Goal: Task Accomplishment & Management: Manage account settings

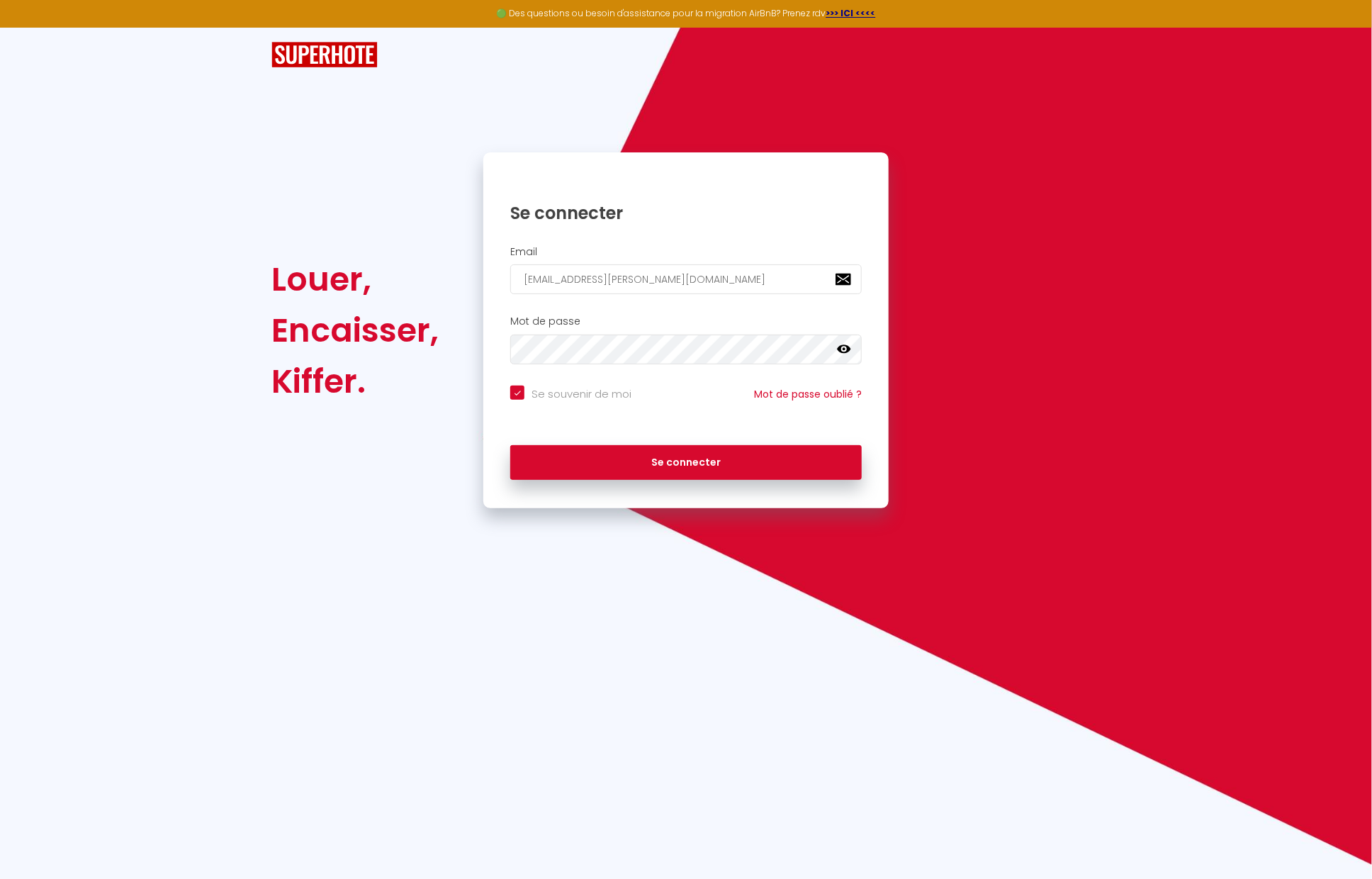
drag, startPoint x: 548, startPoint y: 266, endPoint x: 369, endPoint y: 253, distance: 179.5
click at [369, 253] on div "Louer, Encaisser, [PERSON_NAME]. Se connecter Email [EMAIL_ADDRESS][PERSON_NAME…" at bounding box center [686, 330] width 848 height 355
type input "[EMAIL_ADDRESS][DOMAIN_NAME]"
checkbox input "true"
type input "[EMAIL_ADDRESS][DOMAIN_NAME]"
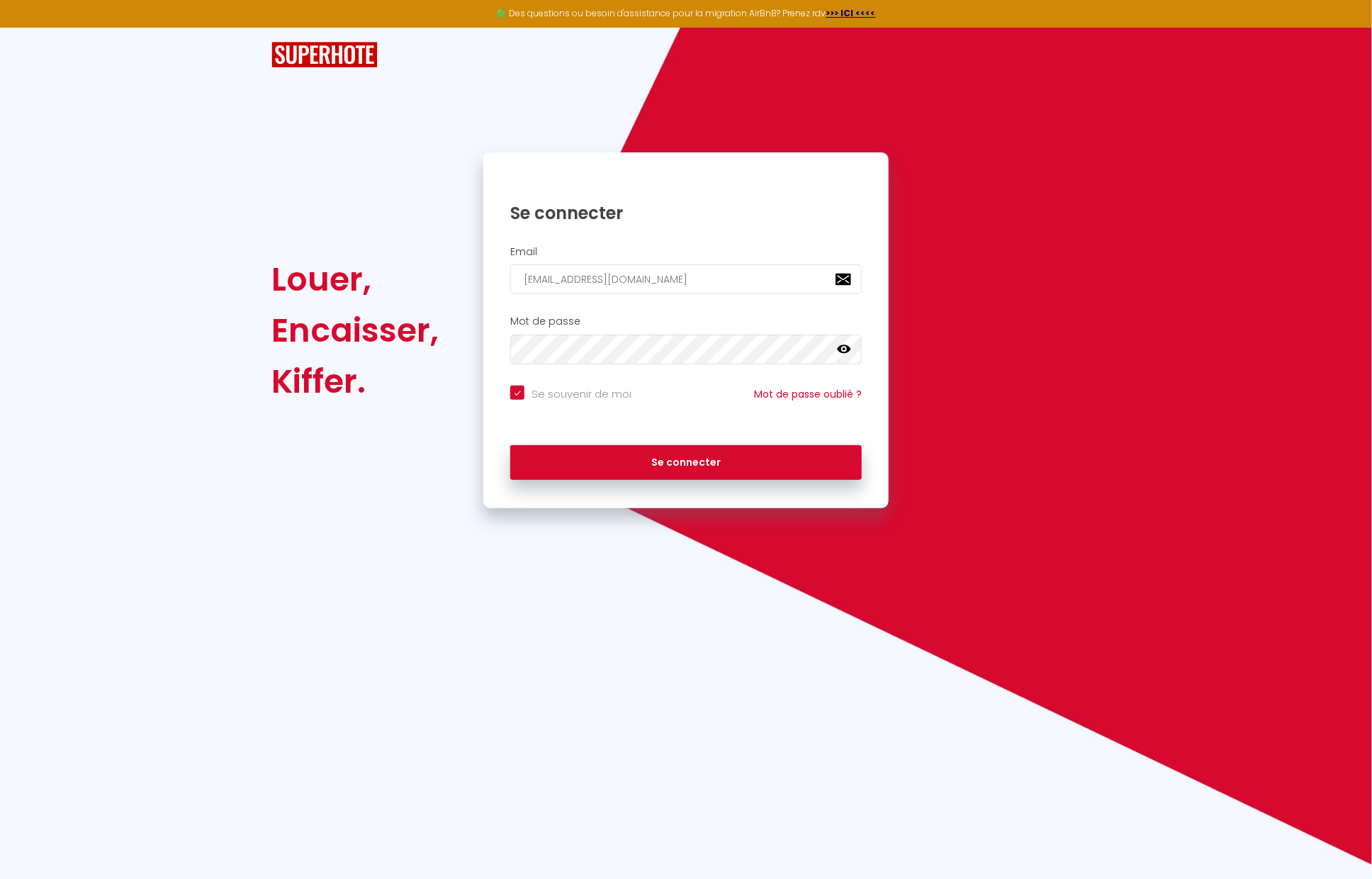
click at [511, 446] on button "Se connecter" at bounding box center [686, 463] width 352 height 35
checkbox input "true"
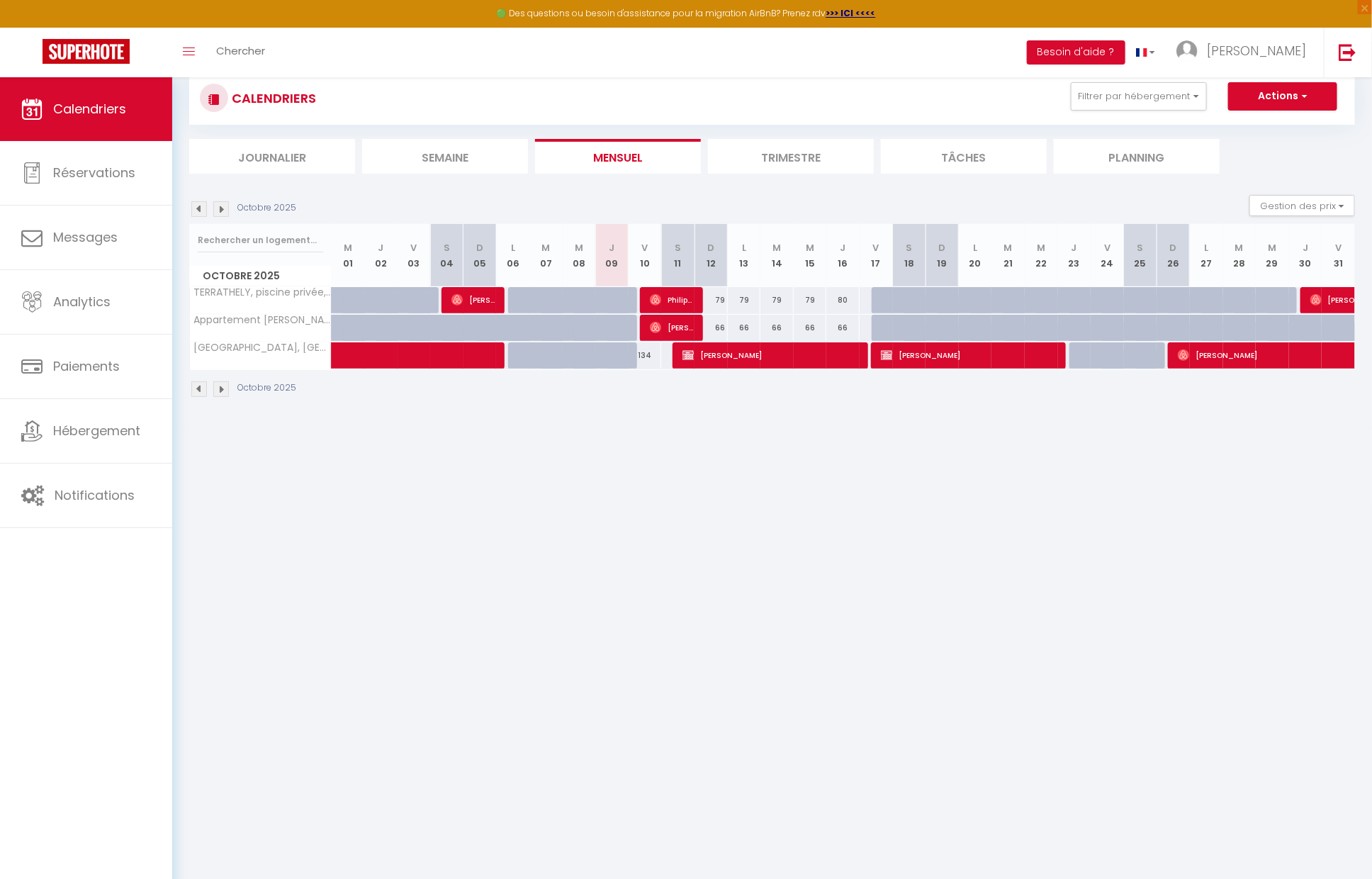
scroll to position [44, 0]
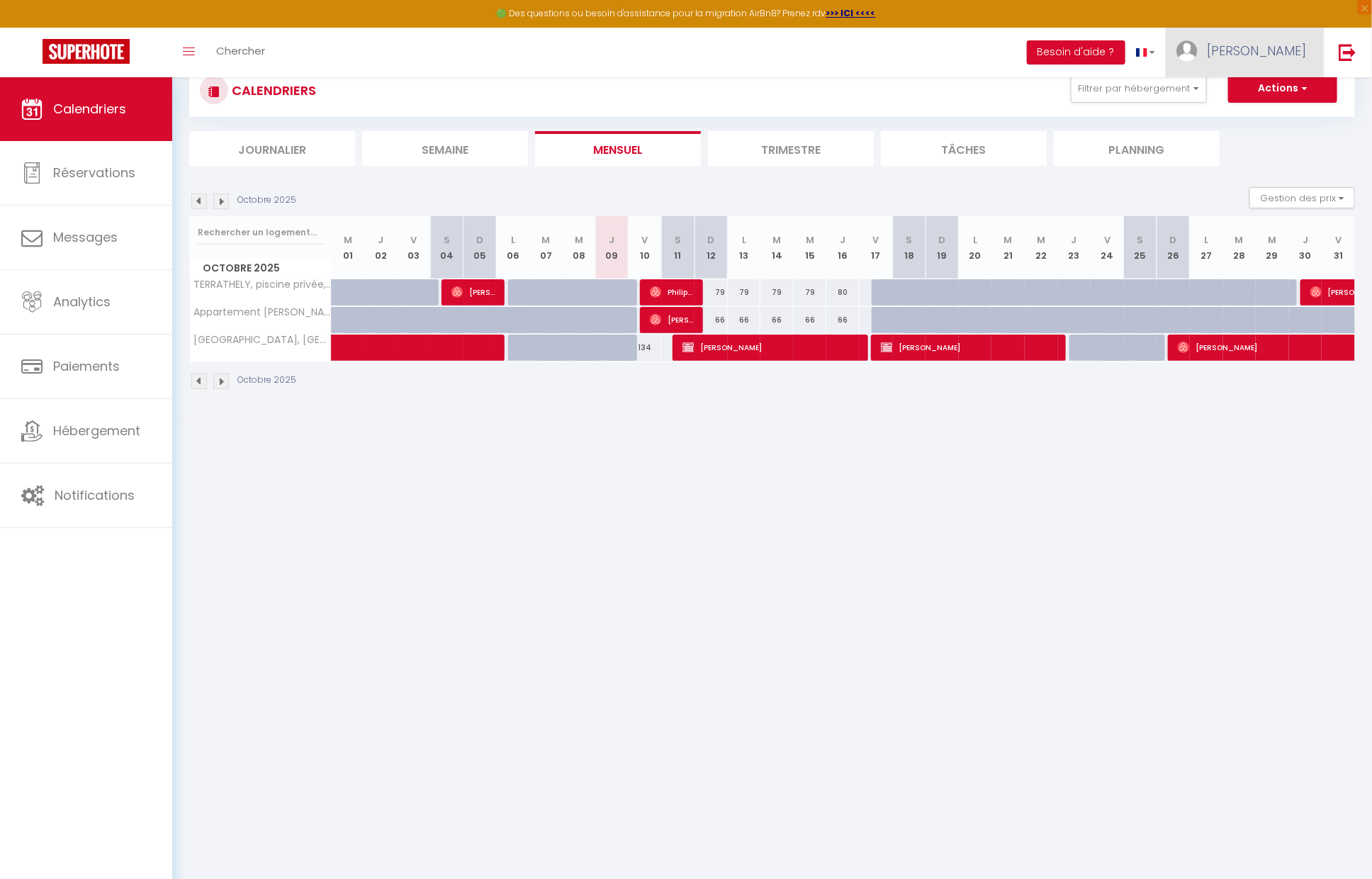
click at [1265, 46] on span "[PERSON_NAME]" at bounding box center [1256, 50] width 99 height 18
click at [1249, 100] on link "Paramètres" at bounding box center [1267, 98] width 105 height 24
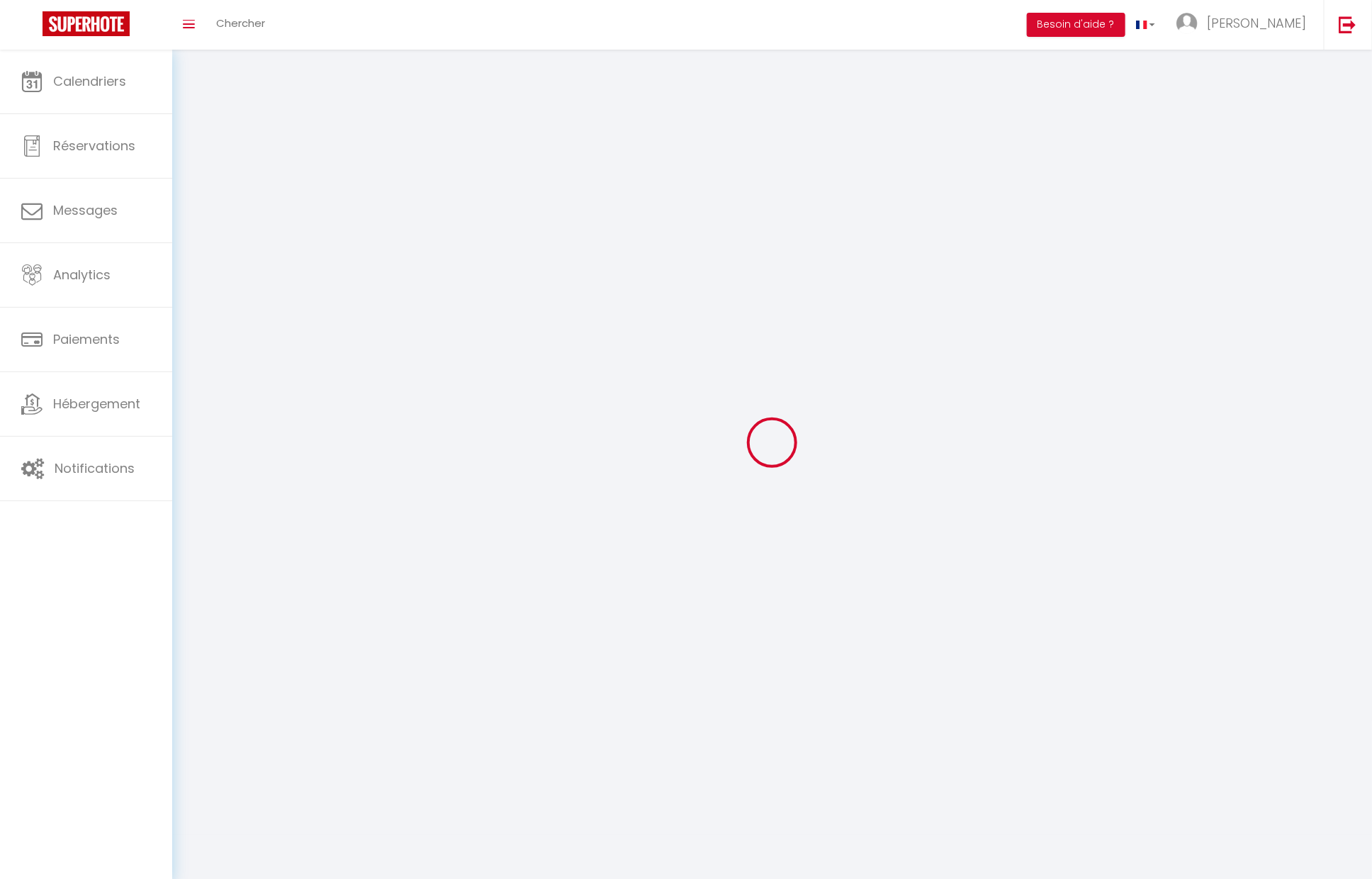
type input "54a0U0xB9zCXnwwaB9SNrjYh9"
type input "ICJlomcdUeJlWOaVrrG3Gy40R"
type input "[URL][DOMAIN_NAME]"
select select "28"
select select "fr"
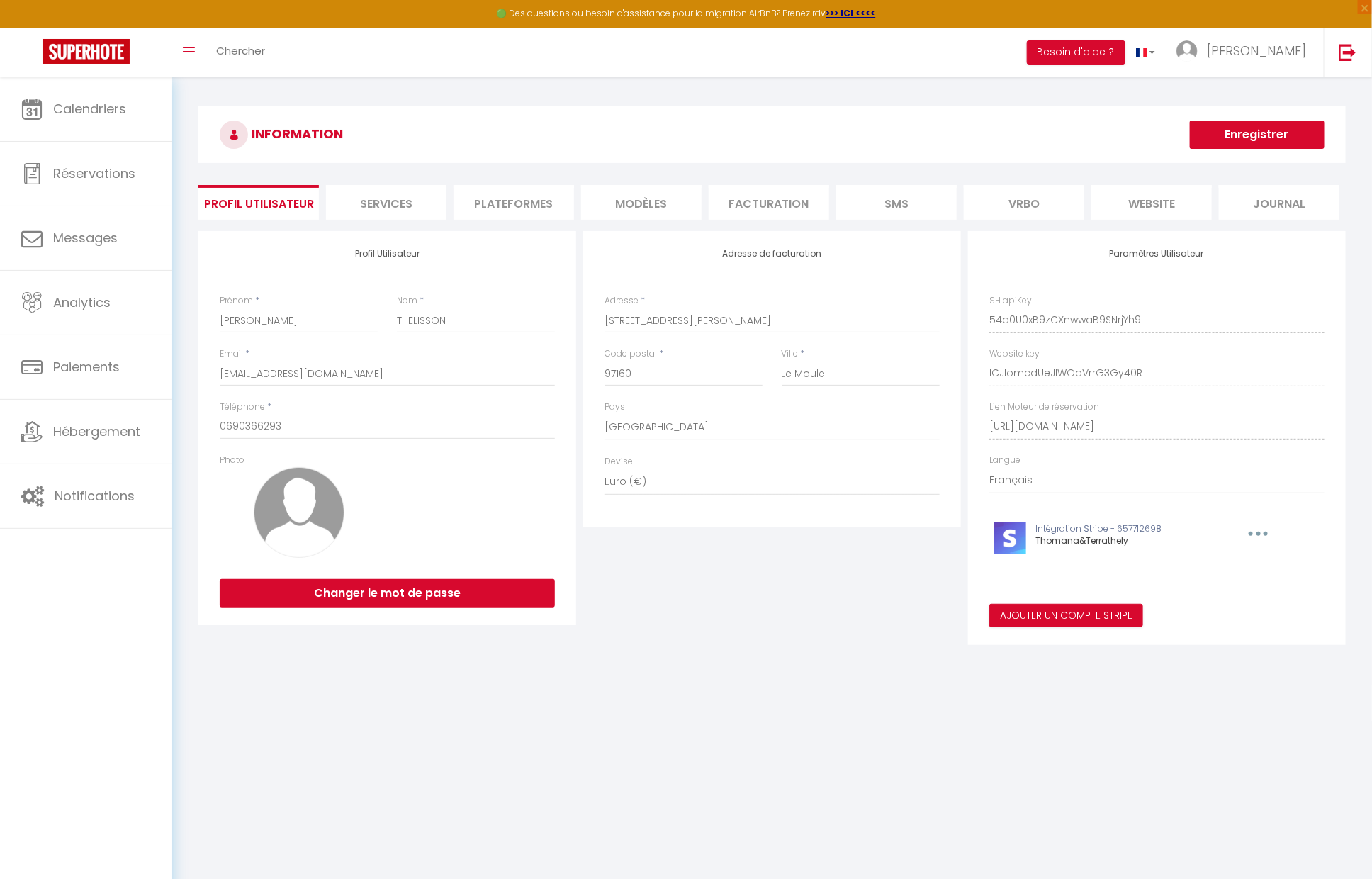
click at [532, 212] on li "Plateformes" at bounding box center [514, 201] width 121 height 34
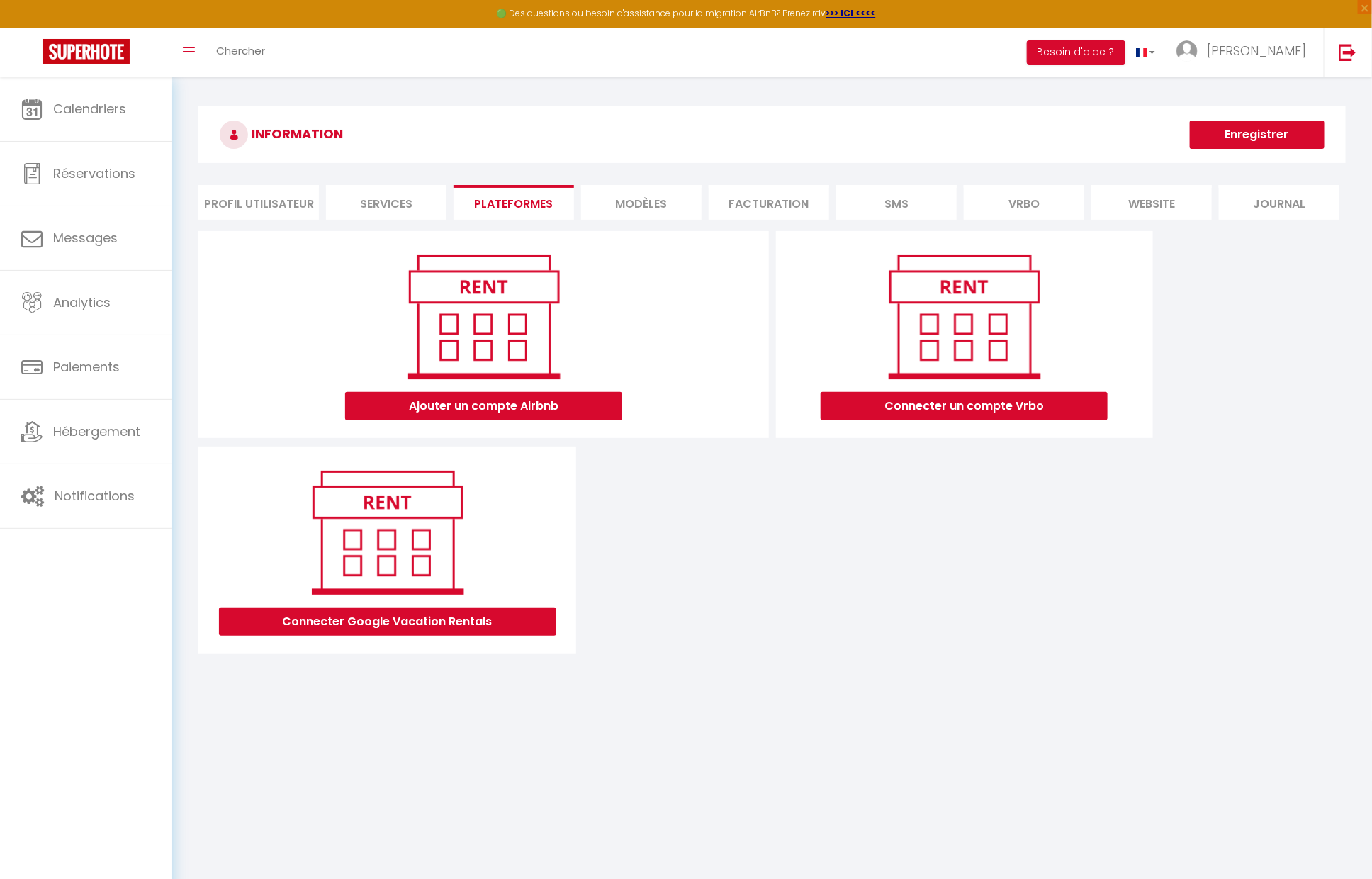
click at [669, 200] on li "MODÈLES" at bounding box center [641, 201] width 121 height 34
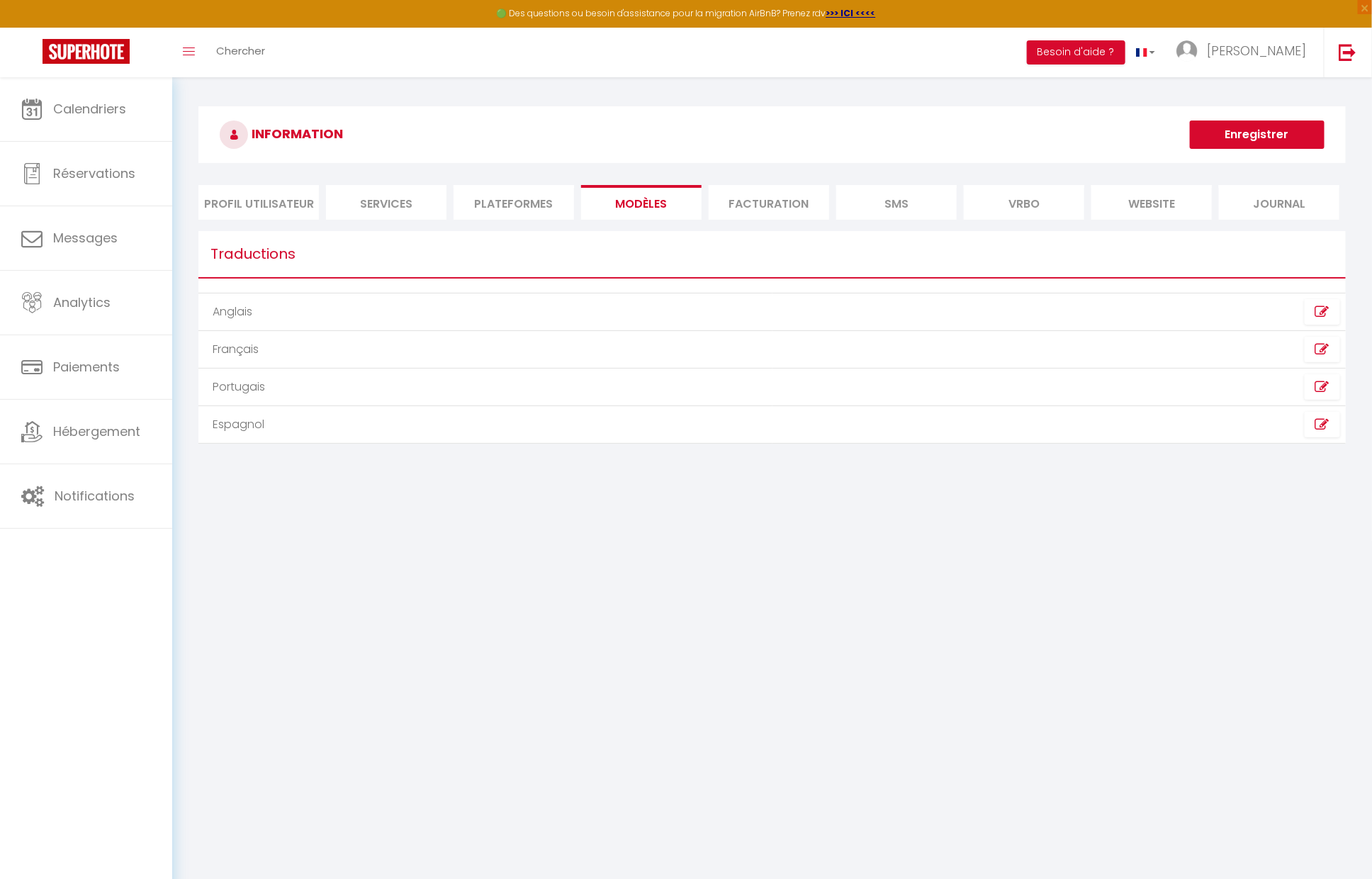
click at [487, 206] on li "Plateformes" at bounding box center [514, 201] width 121 height 34
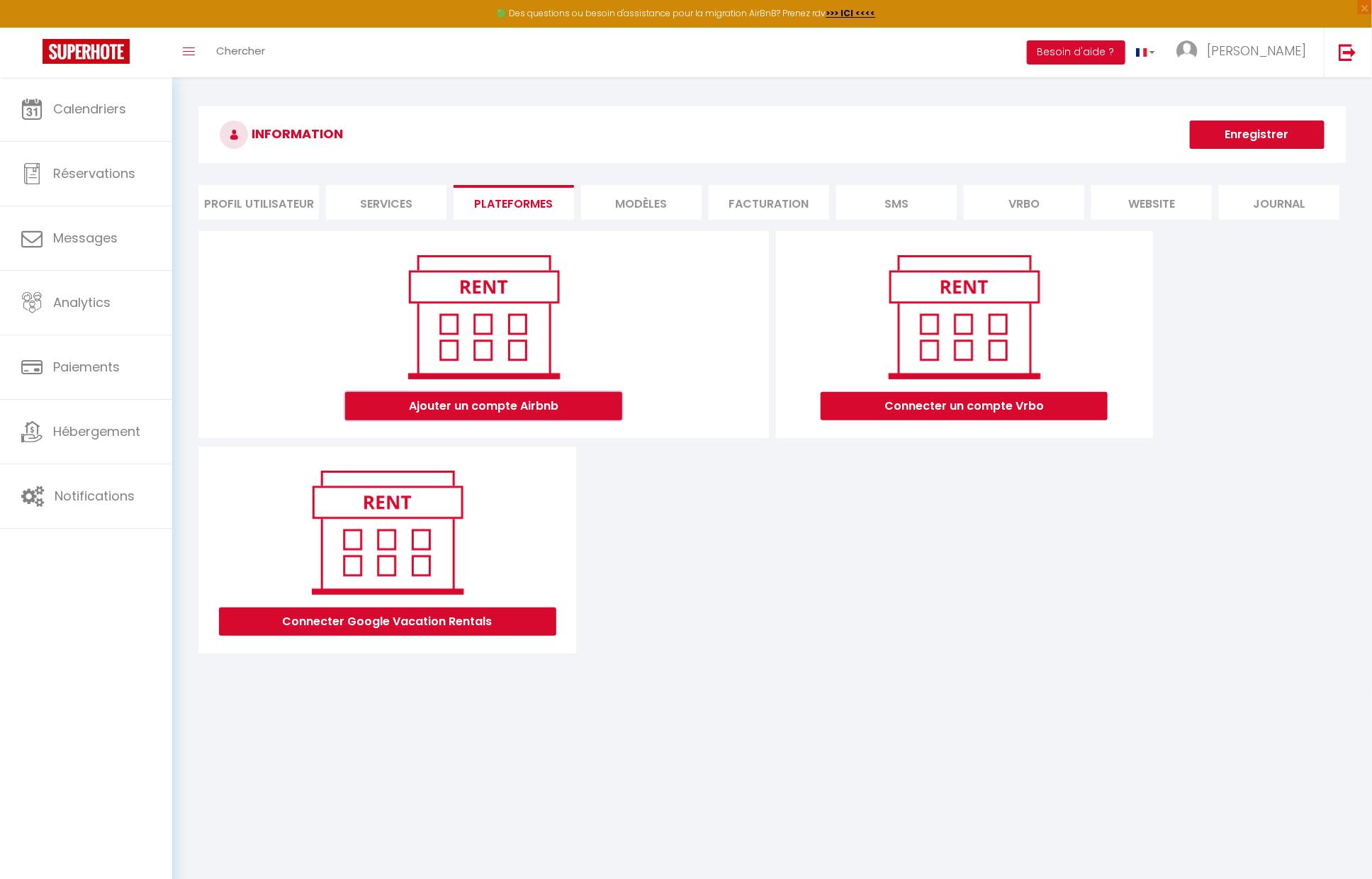
click at [467, 400] on button "Ajouter un compte Airbnb" at bounding box center [484, 406] width 278 height 29
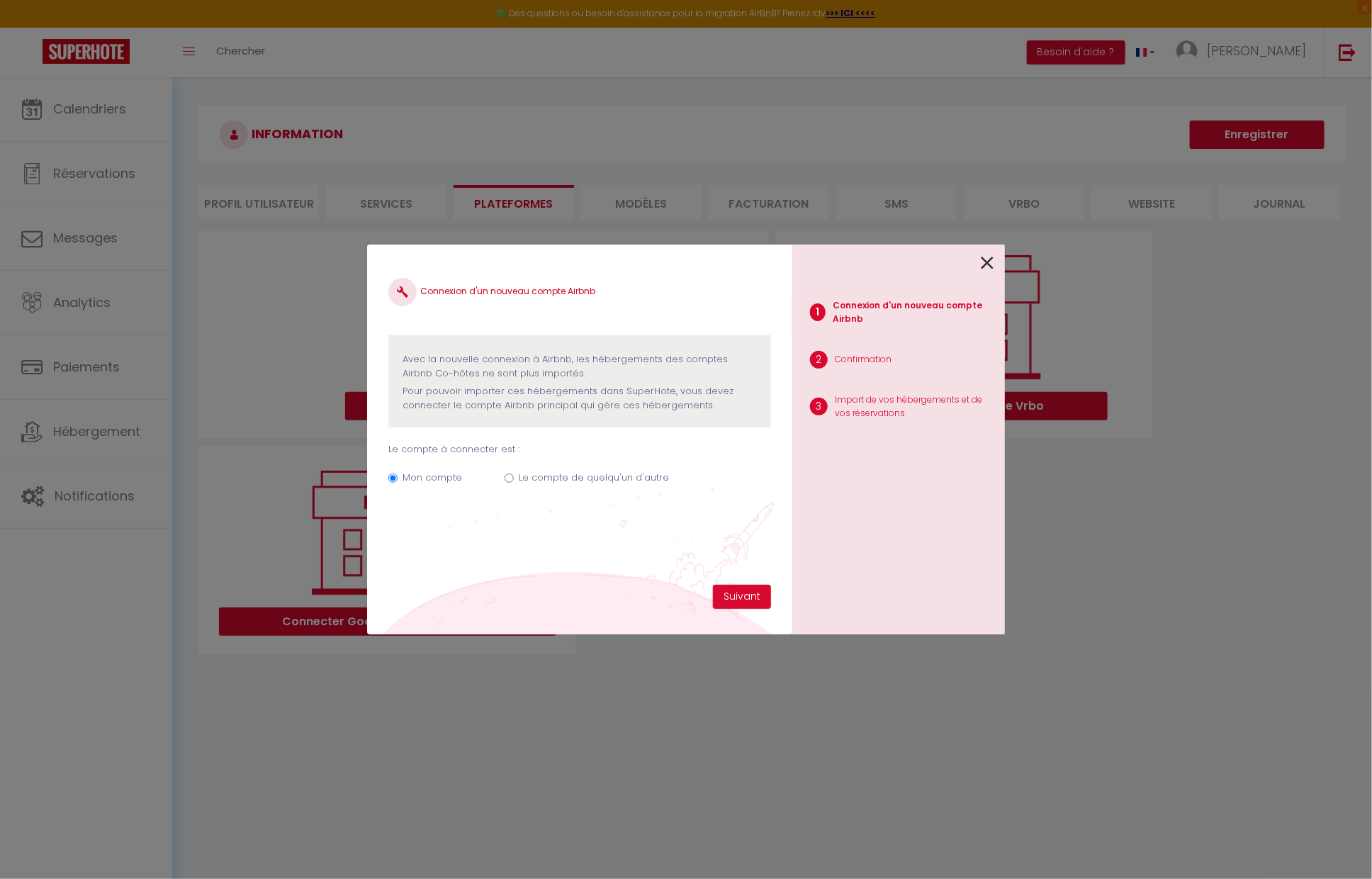
click at [983, 258] on icon at bounding box center [988, 263] width 13 height 21
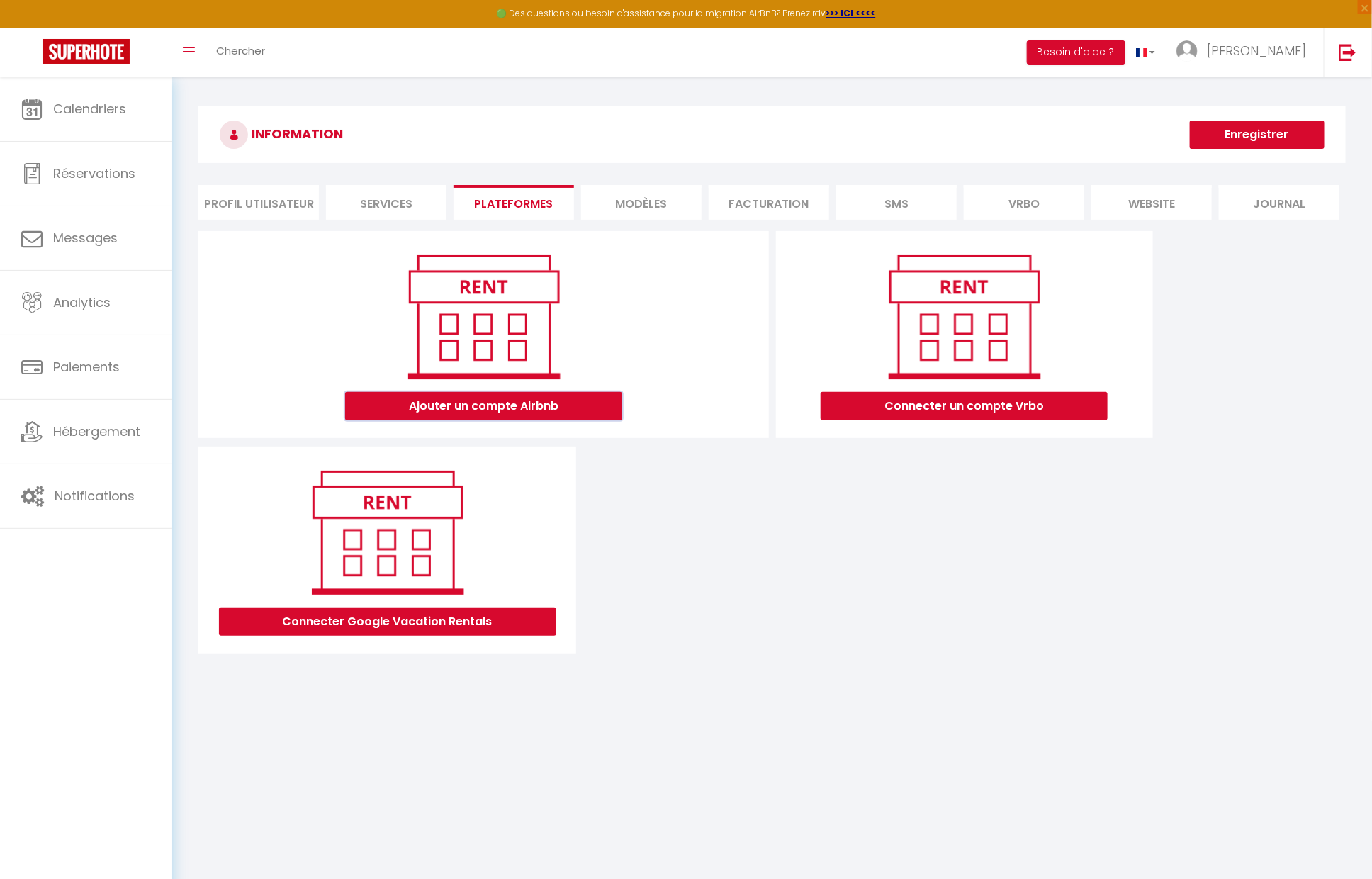
click at [436, 401] on button "Ajouter un compte Airbnb" at bounding box center [484, 406] width 278 height 29
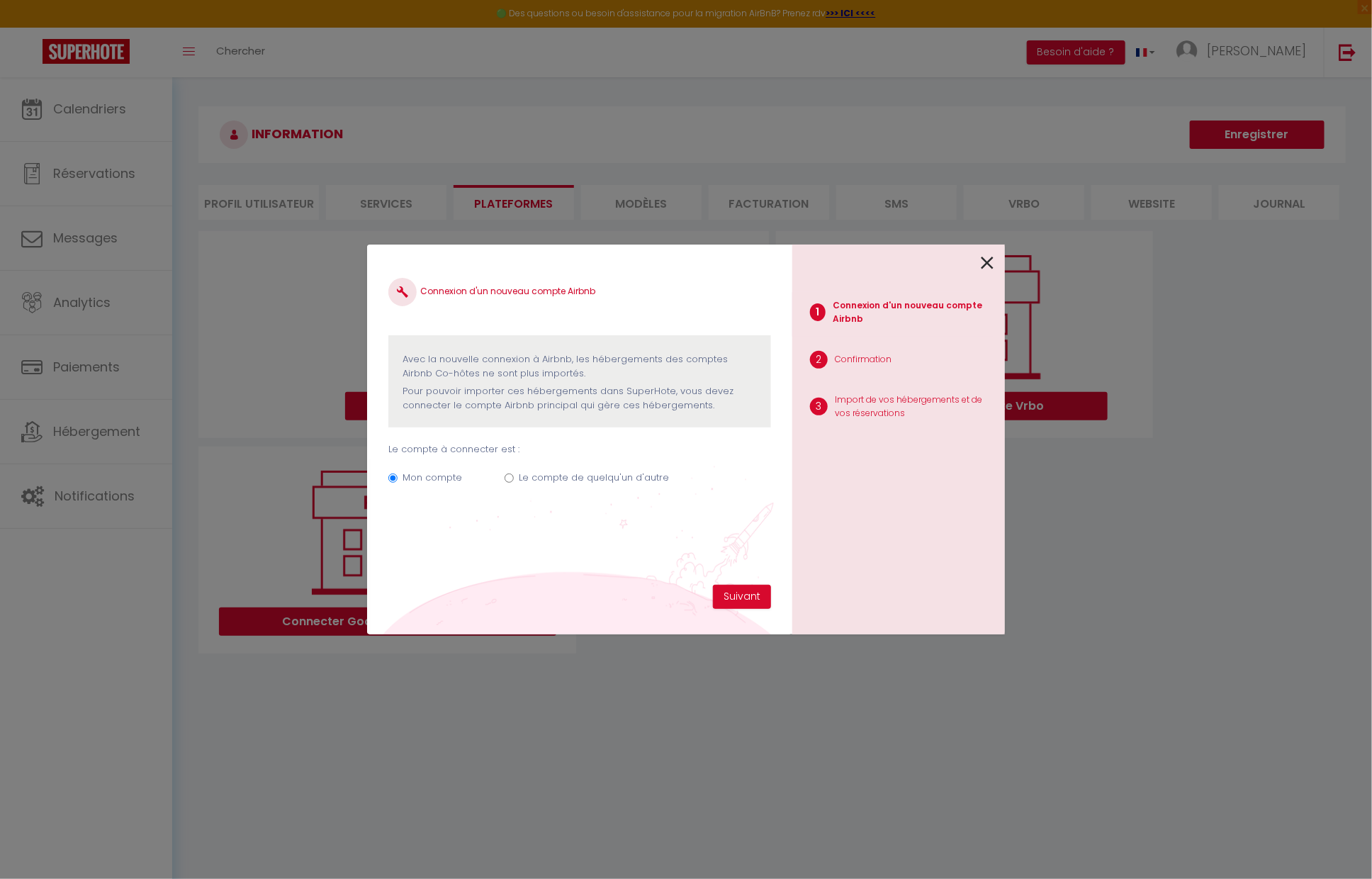
drag, startPoint x: 991, startPoint y: 264, endPoint x: 976, endPoint y: 263, distance: 15.0
click at [991, 264] on icon at bounding box center [988, 263] width 13 height 21
radio input "true"
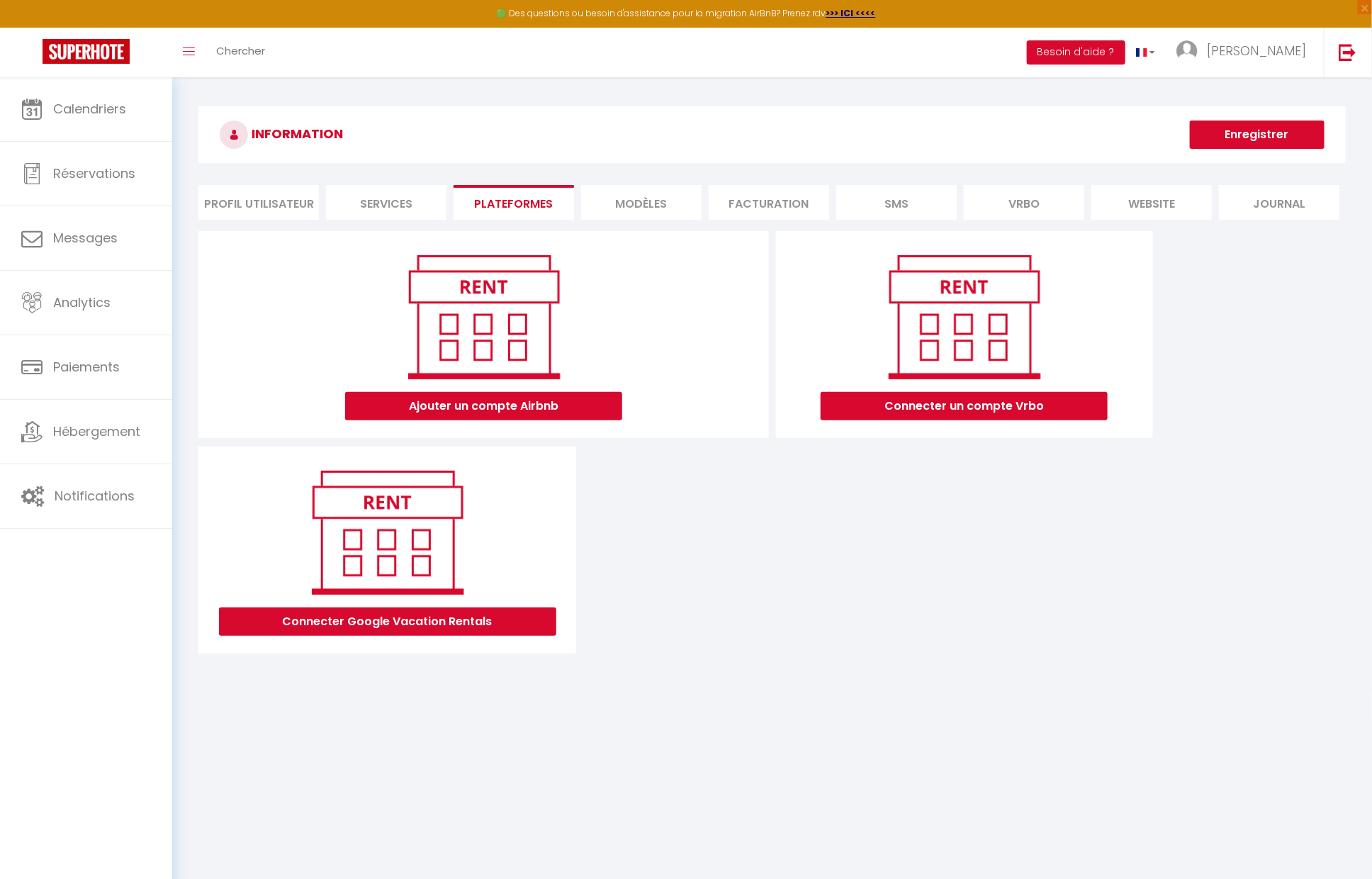
click at [654, 213] on li "MODÈLES" at bounding box center [641, 201] width 121 height 34
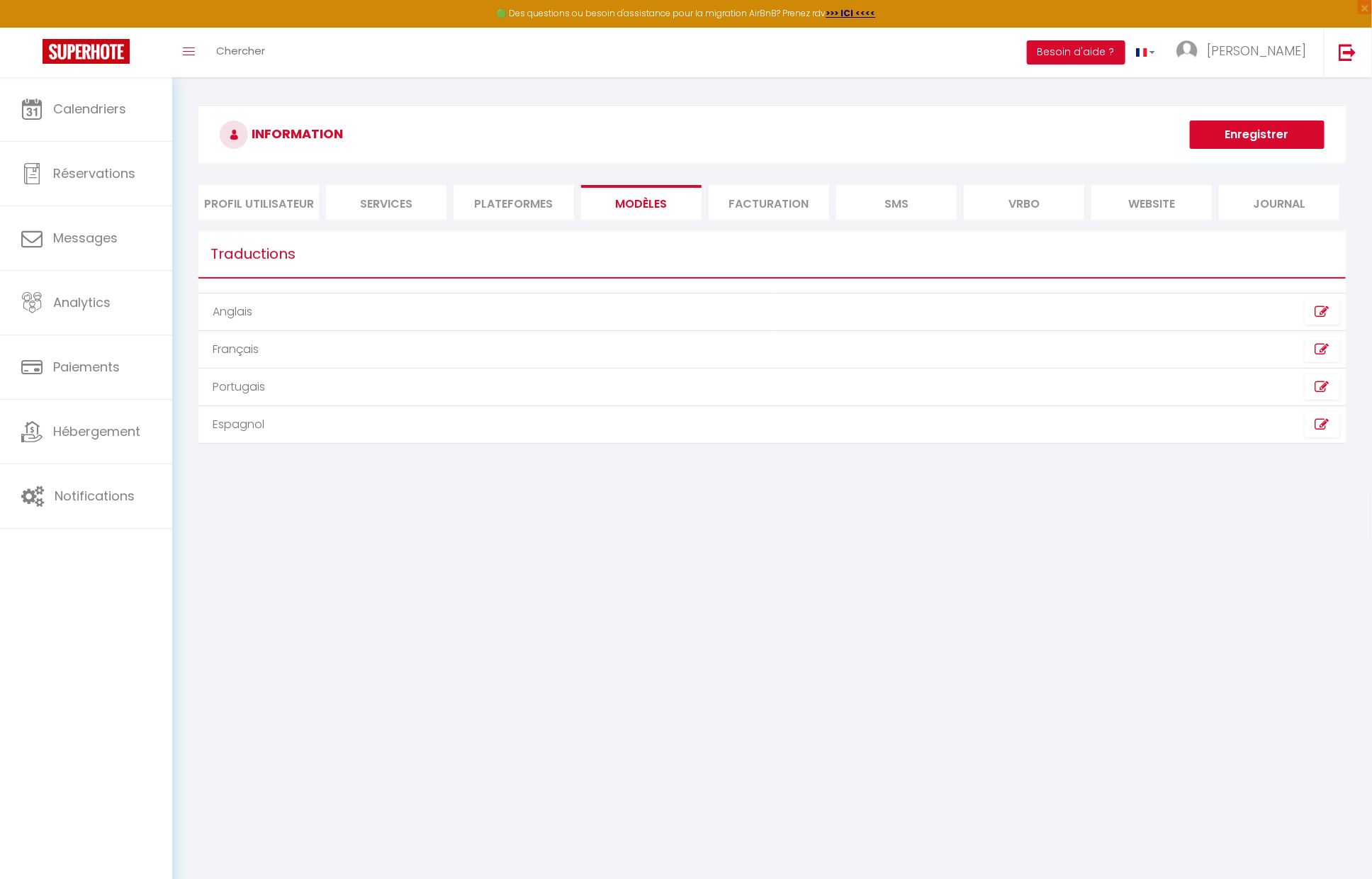
drag, startPoint x: 453, startPoint y: 200, endPoint x: 477, endPoint y: 197, distance: 24.2
click at [455, 200] on ul "Profil Utilisateur Services Plateformes MODÈLES Facturation SMS [GEOGRAPHIC_DAT…" at bounding box center [772, 201] width 1147 height 34
click at [478, 197] on li "Plateformes" at bounding box center [514, 201] width 121 height 34
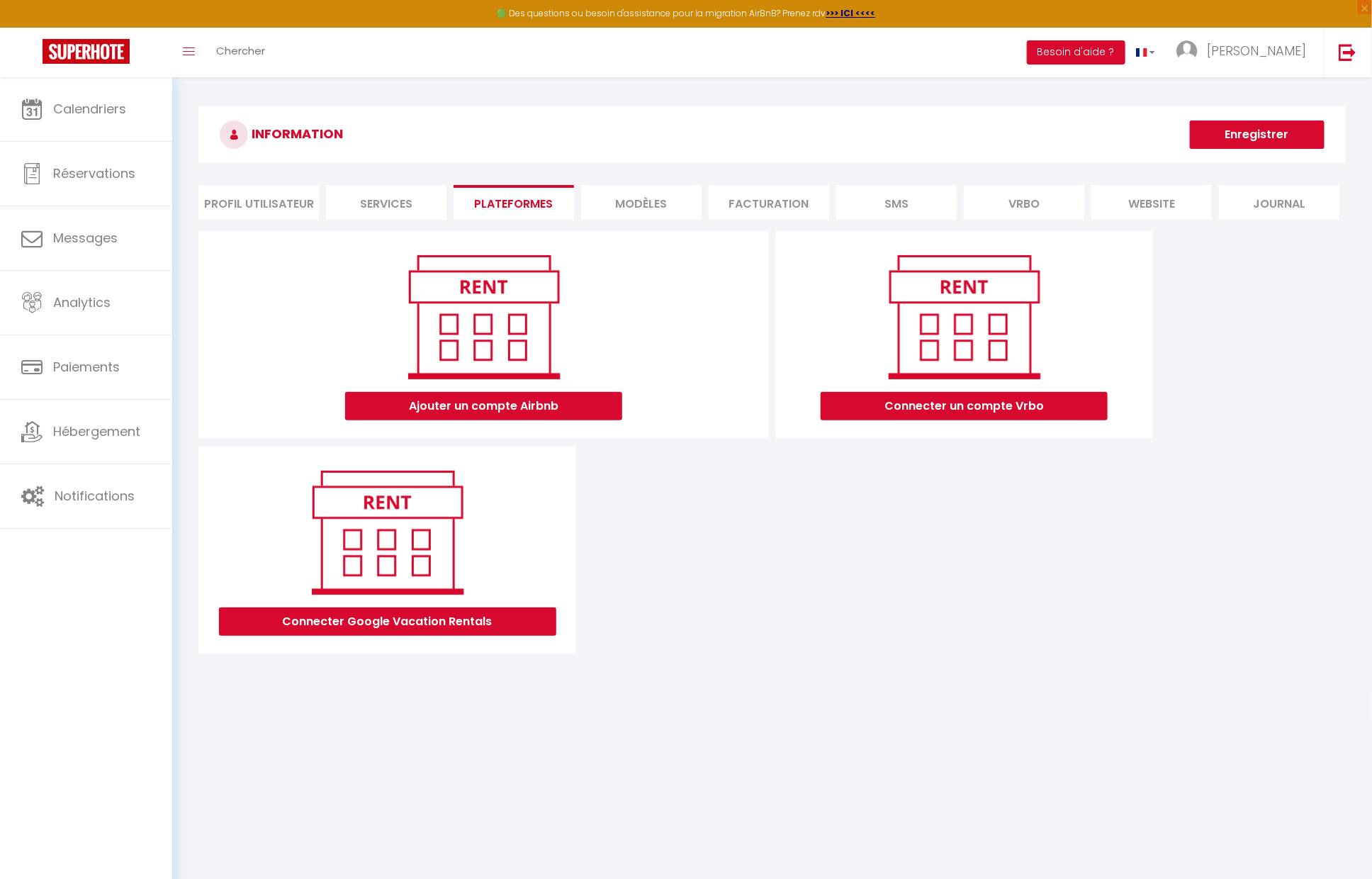
click at [418, 207] on li "Services" at bounding box center [386, 201] width 121 height 34
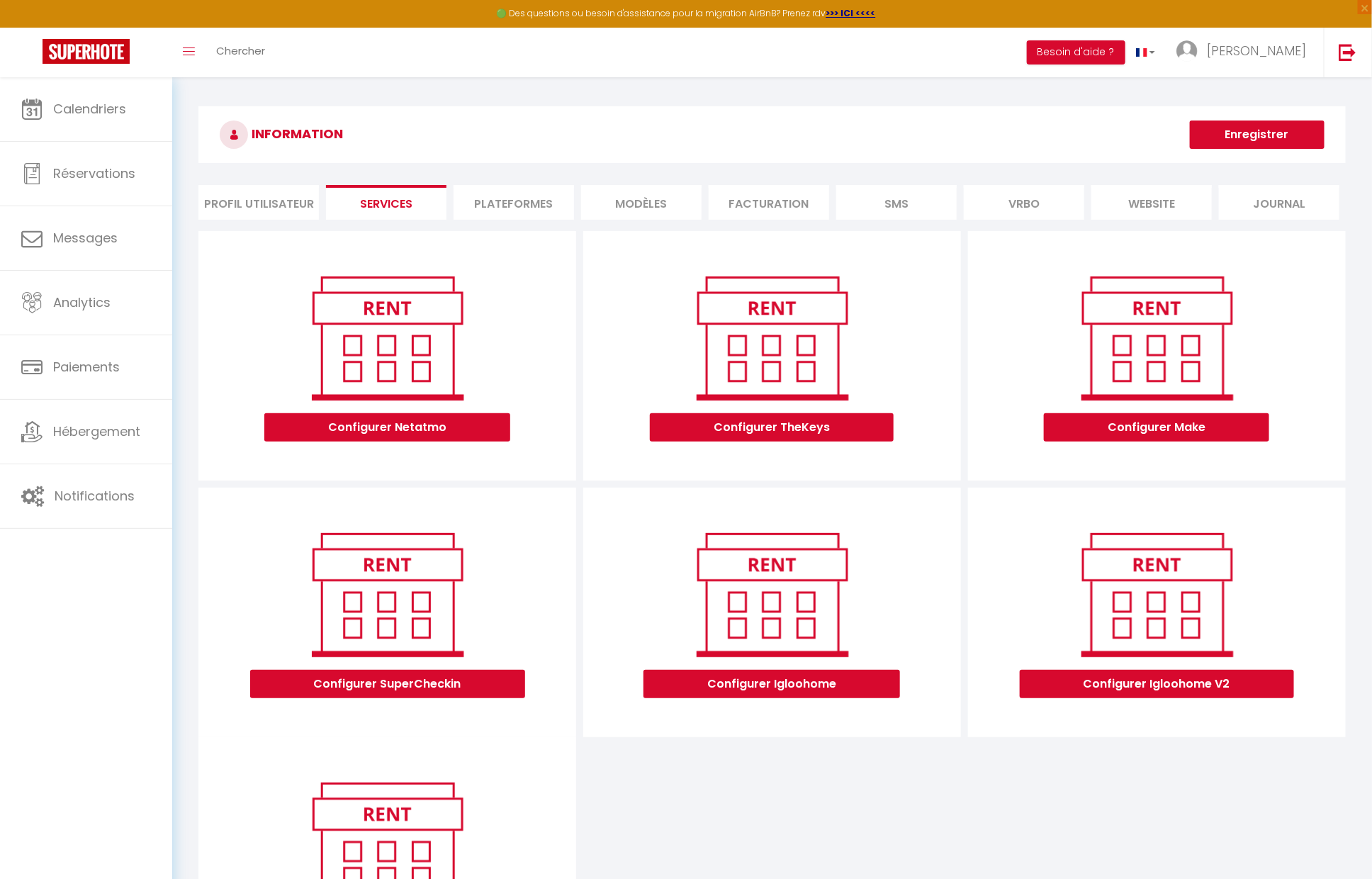
click at [548, 212] on li "Plateformes" at bounding box center [514, 201] width 121 height 34
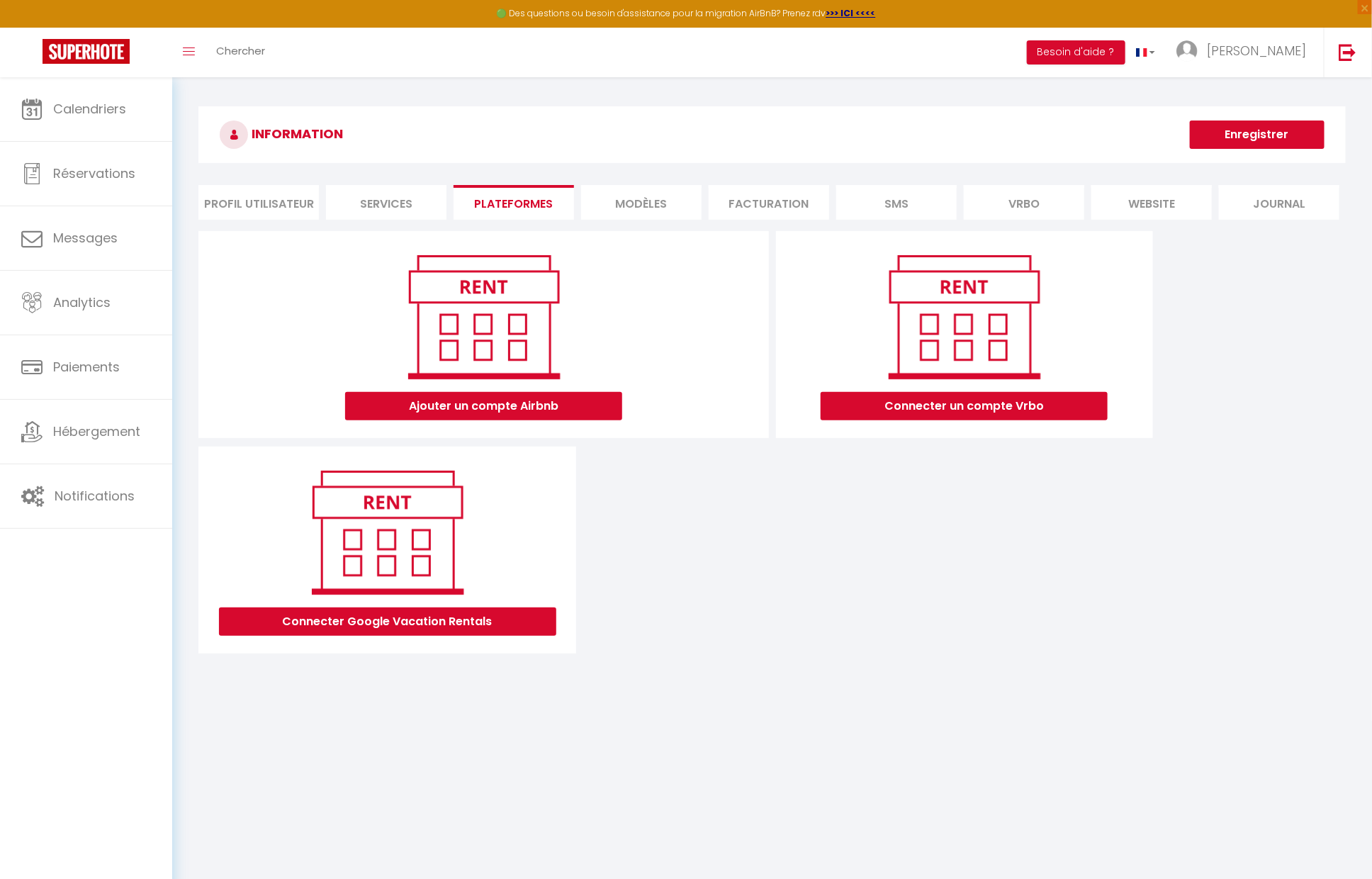
drag, startPoint x: 502, startPoint y: 437, endPoint x: 515, endPoint y: 424, distance: 18.4
click at [506, 433] on div "Ajouter un compte Airbnb" at bounding box center [484, 334] width 570 height 207
click at [518, 417] on button "Ajouter un compte Airbnb" at bounding box center [484, 406] width 278 height 29
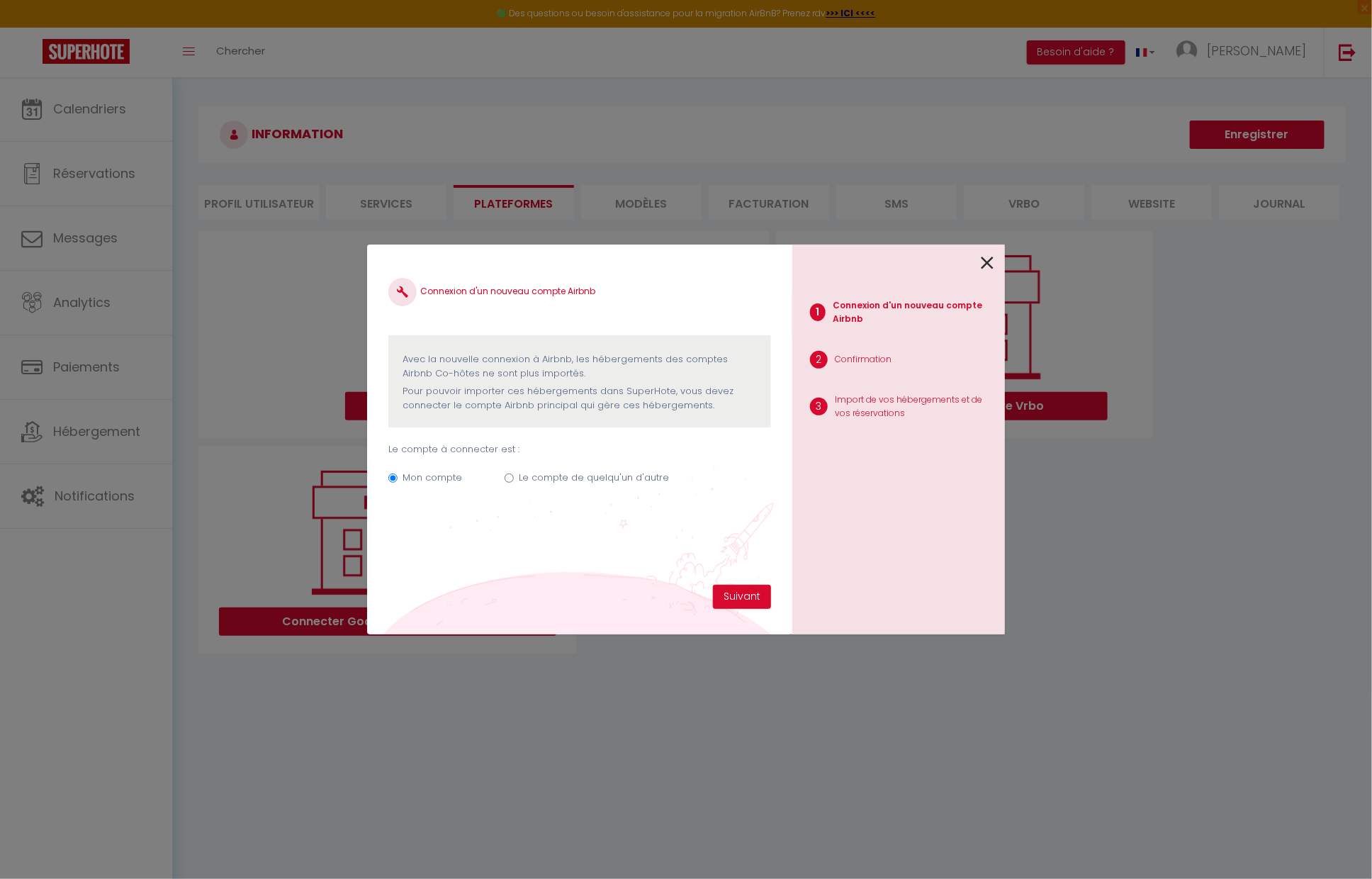
click at [585, 471] on label "Le compte de quelqu'un d'autre" at bounding box center [594, 477] width 150 height 14
click at [514, 473] on input "Le compte de quelqu'un d'autre" at bounding box center [510, 478] width 9 height 9
radio input "true"
drag, startPoint x: 434, startPoint y: 476, endPoint x: 467, endPoint y: 469, distance: 33.7
click at [434, 476] on label "Mon compte" at bounding box center [433, 477] width 59 height 14
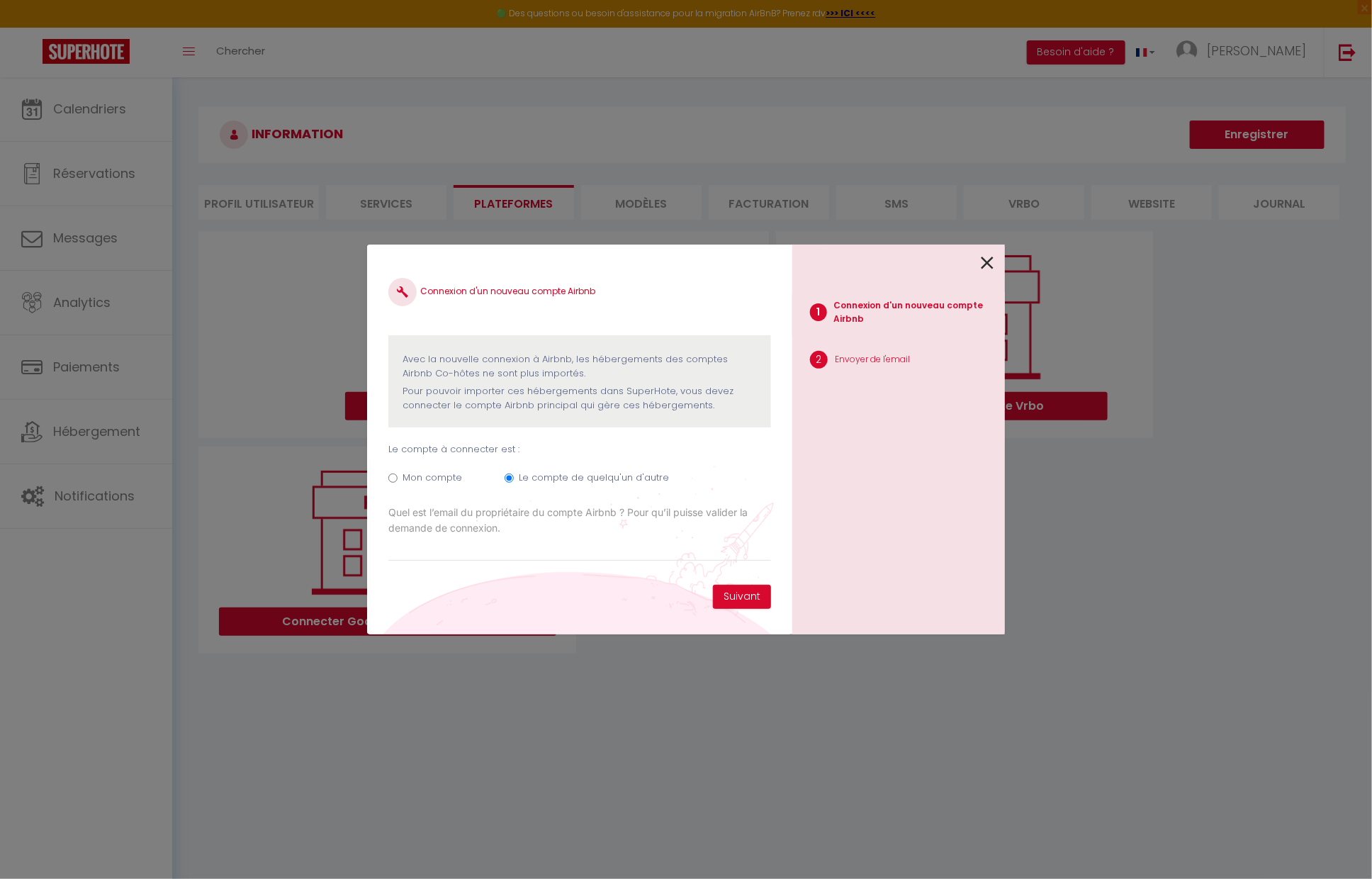
click at [397, 476] on input "Mon compte" at bounding box center [393, 478] width 9 height 9
radio input "true"
radio input "false"
click at [977, 263] on div at bounding box center [893, 261] width 201 height 33
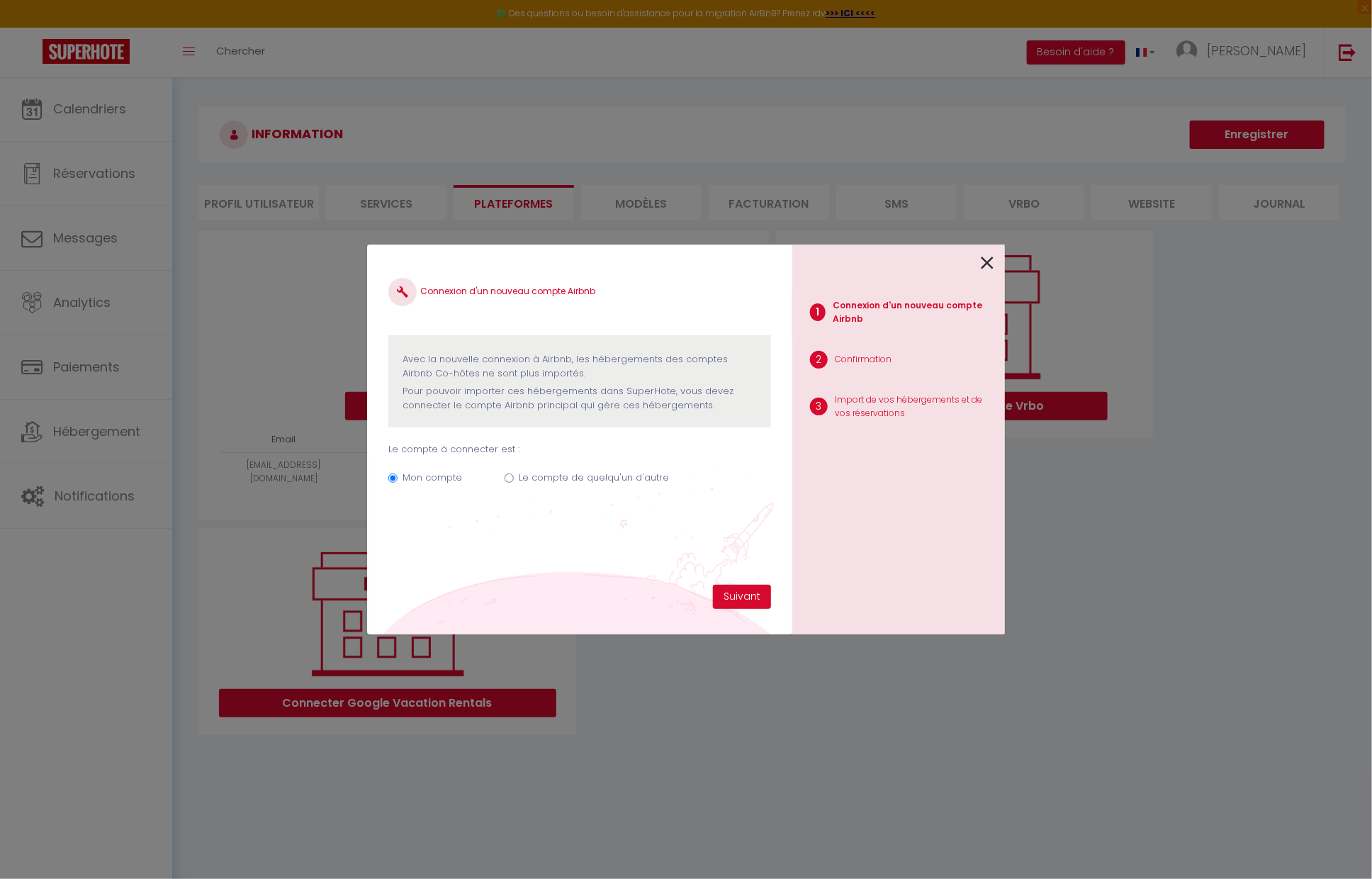
click at [980, 266] on div at bounding box center [893, 261] width 201 height 33
click at [989, 265] on icon at bounding box center [988, 263] width 13 height 21
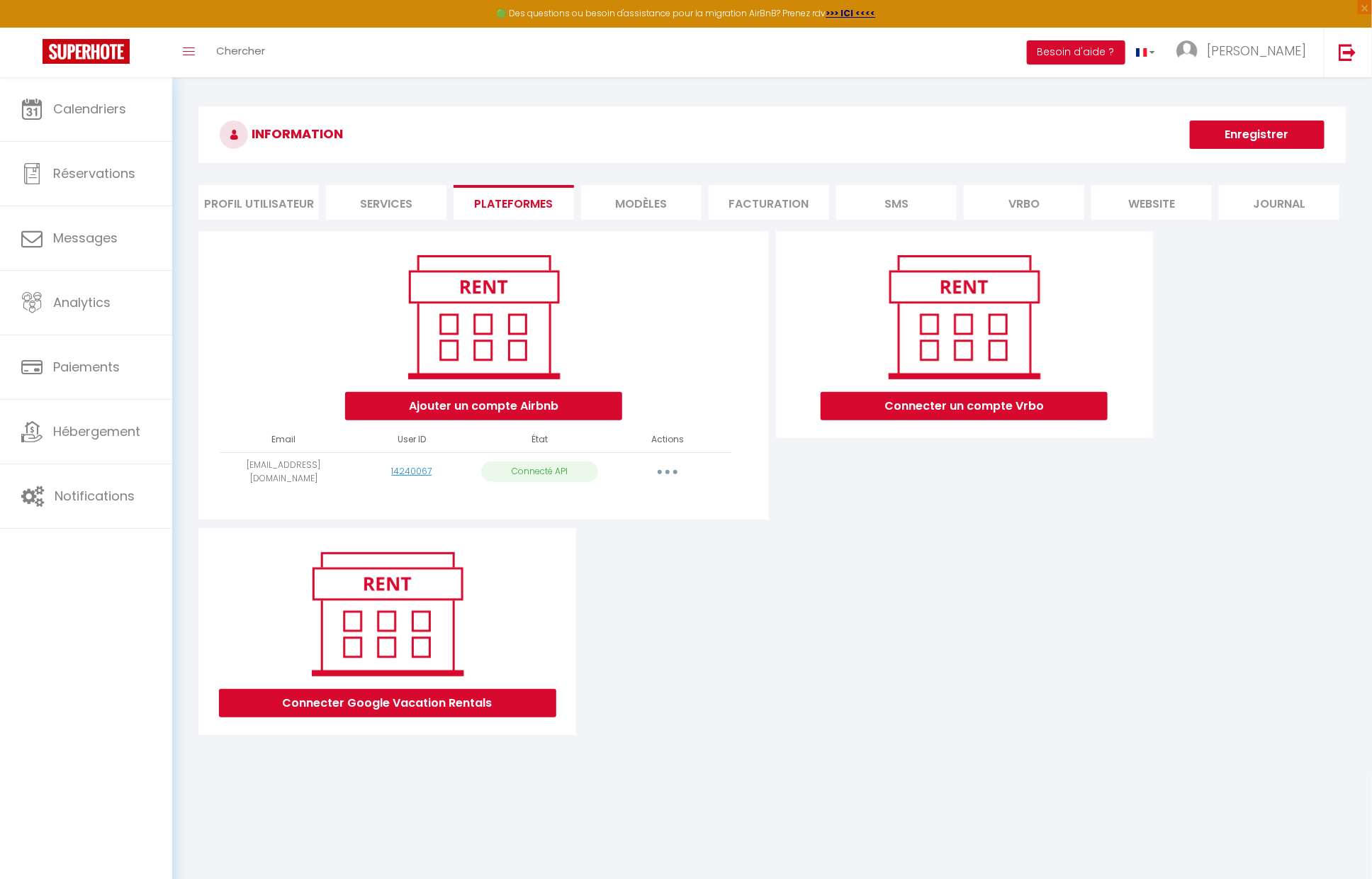
click at [664, 470] on button "button" at bounding box center [667, 472] width 40 height 22
click at [646, 496] on link "Importer les appartements" at bounding box center [604, 504] width 157 height 24
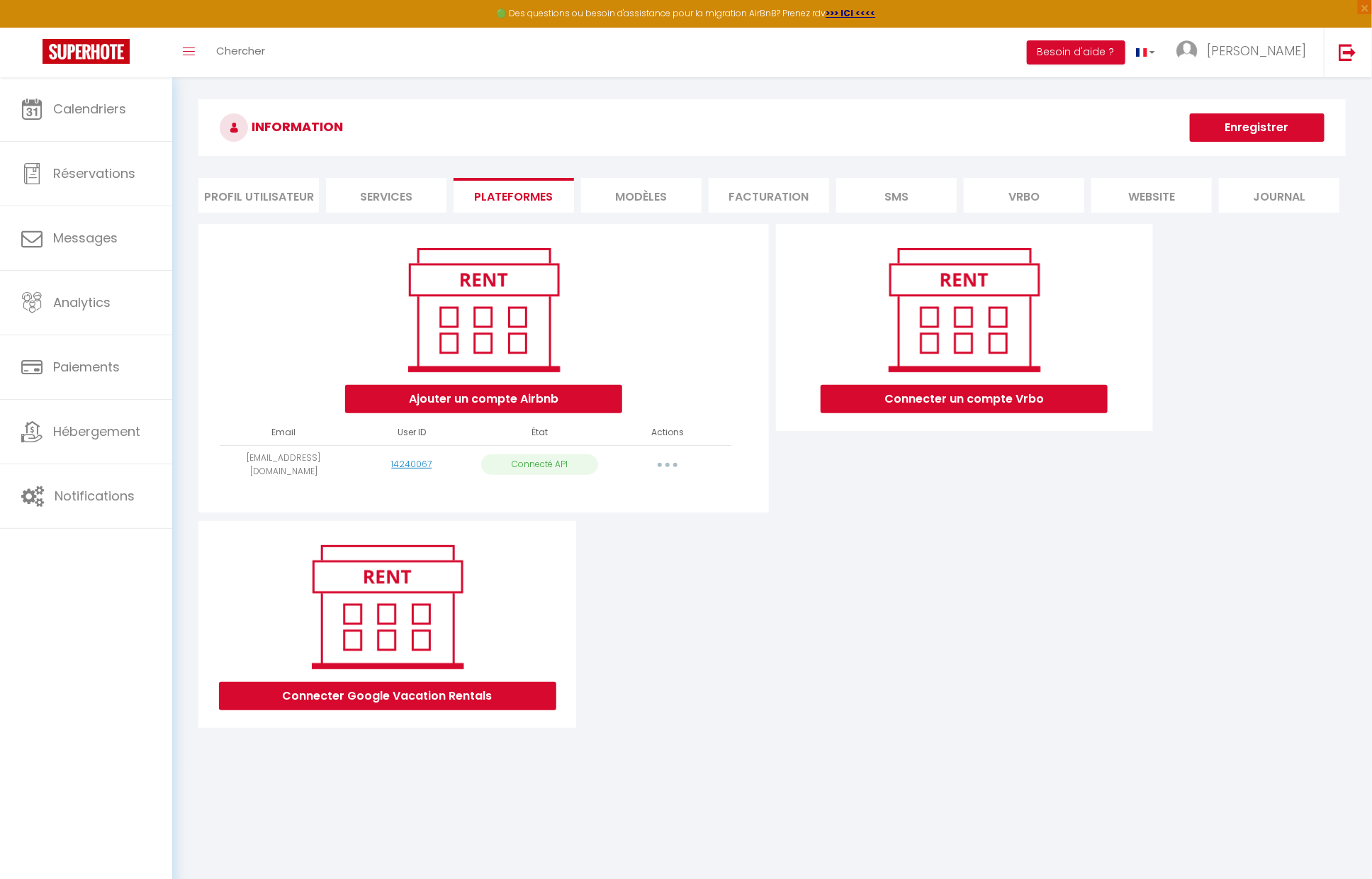
select select "32507"
select select "32508"
select select "32509"
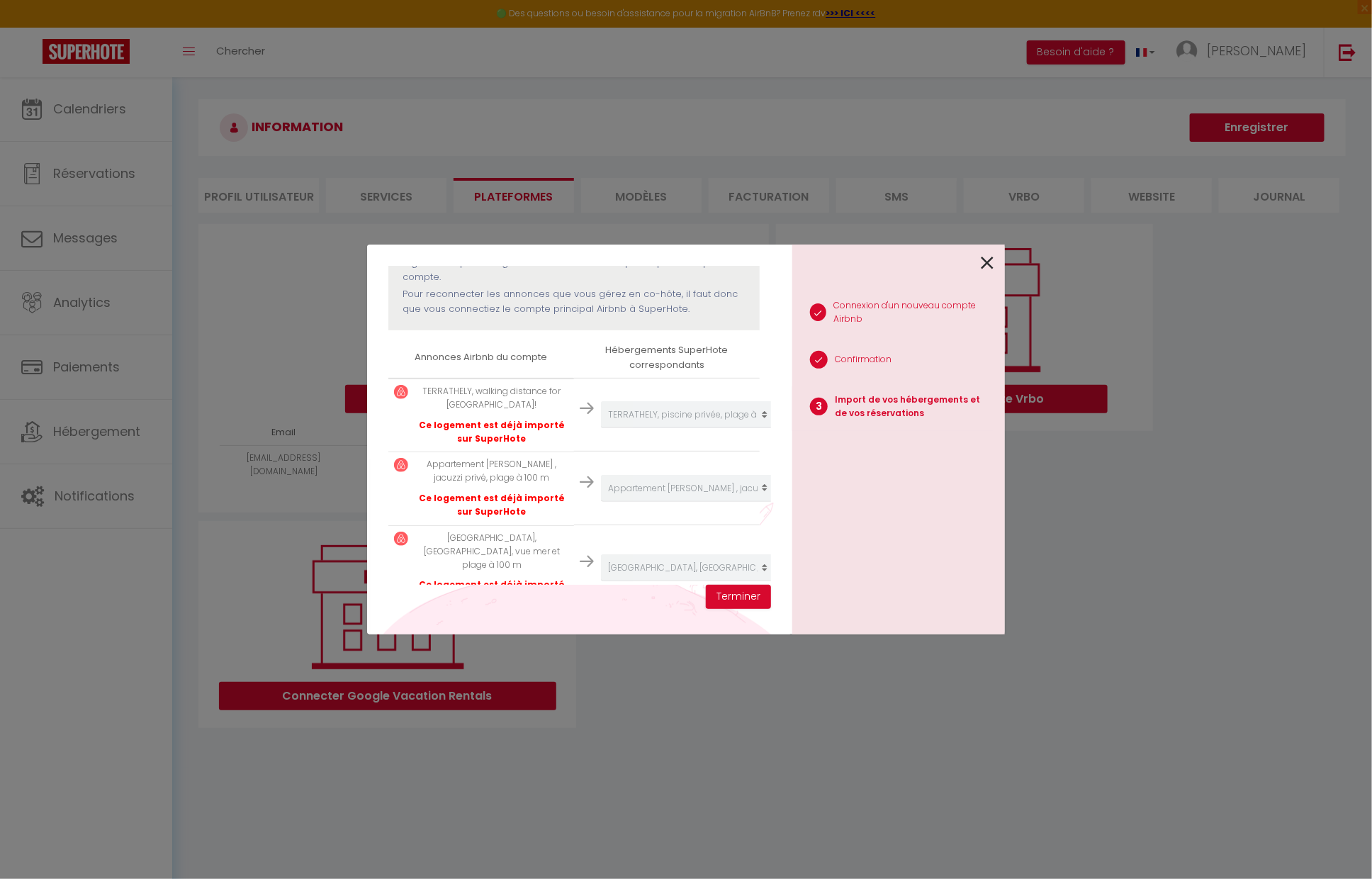
scroll to position [200, 0]
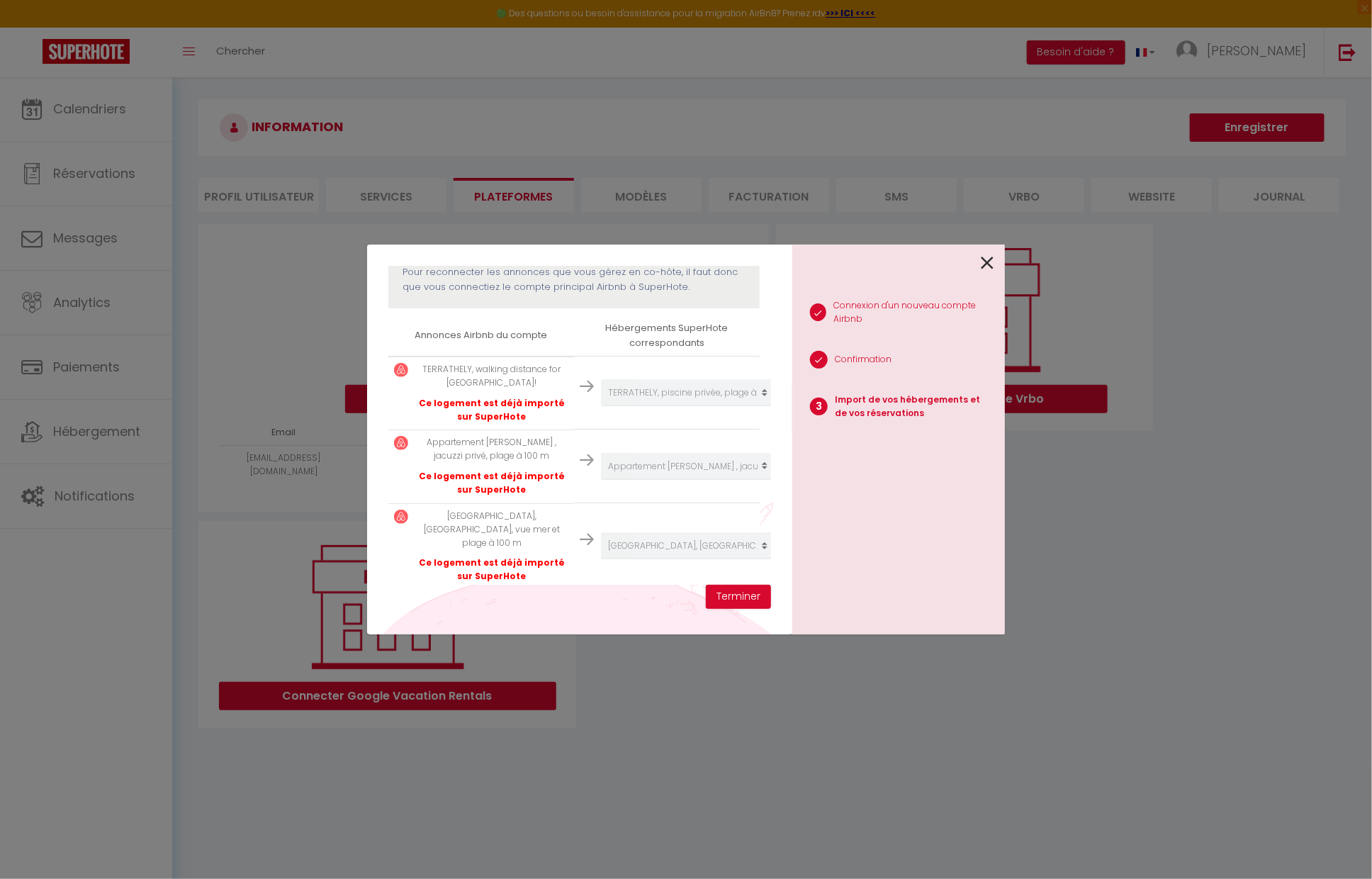
click at [987, 265] on icon at bounding box center [988, 263] width 13 height 21
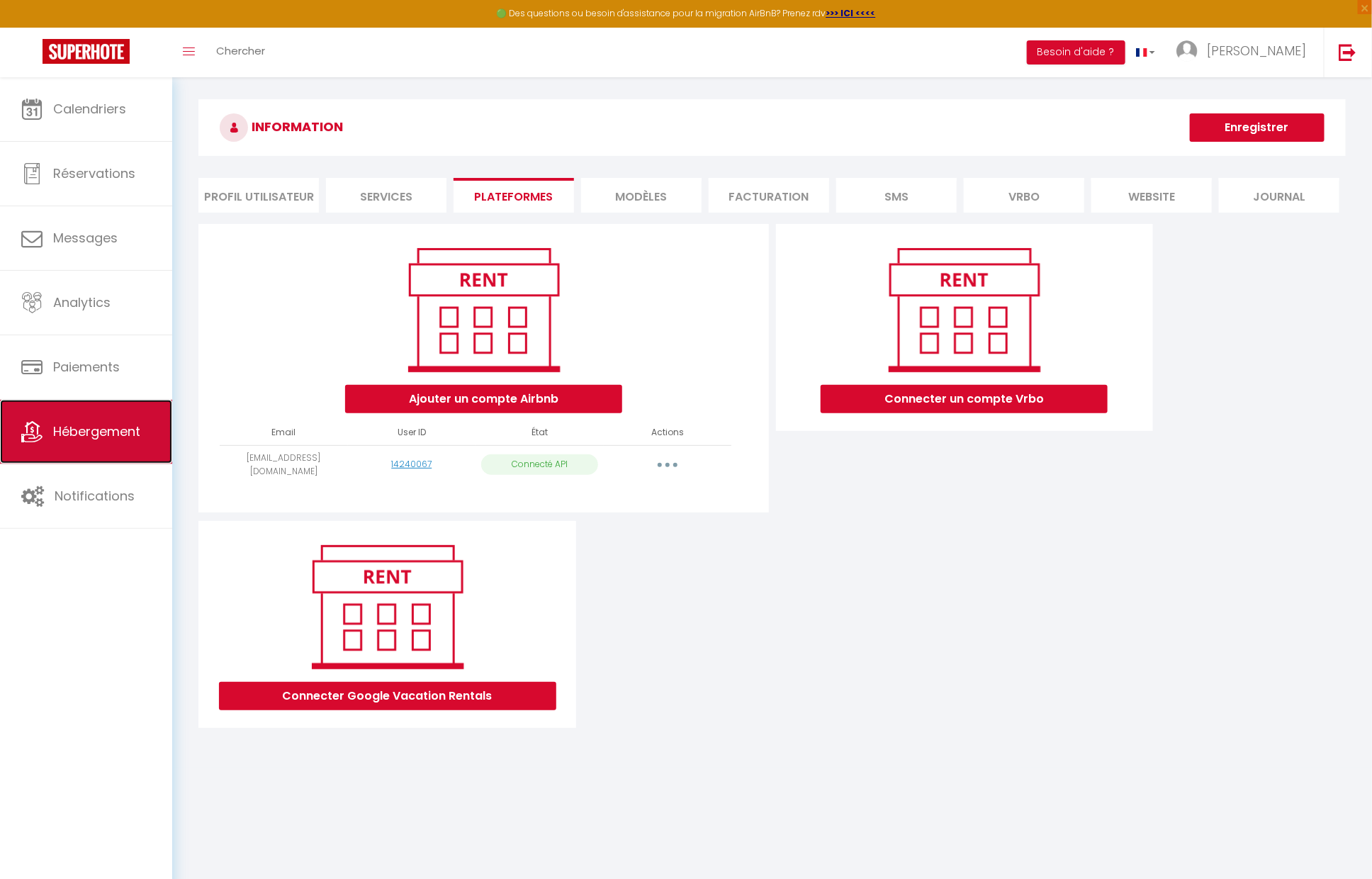
click at [99, 438] on span "Hébergement" at bounding box center [97, 431] width 87 height 18
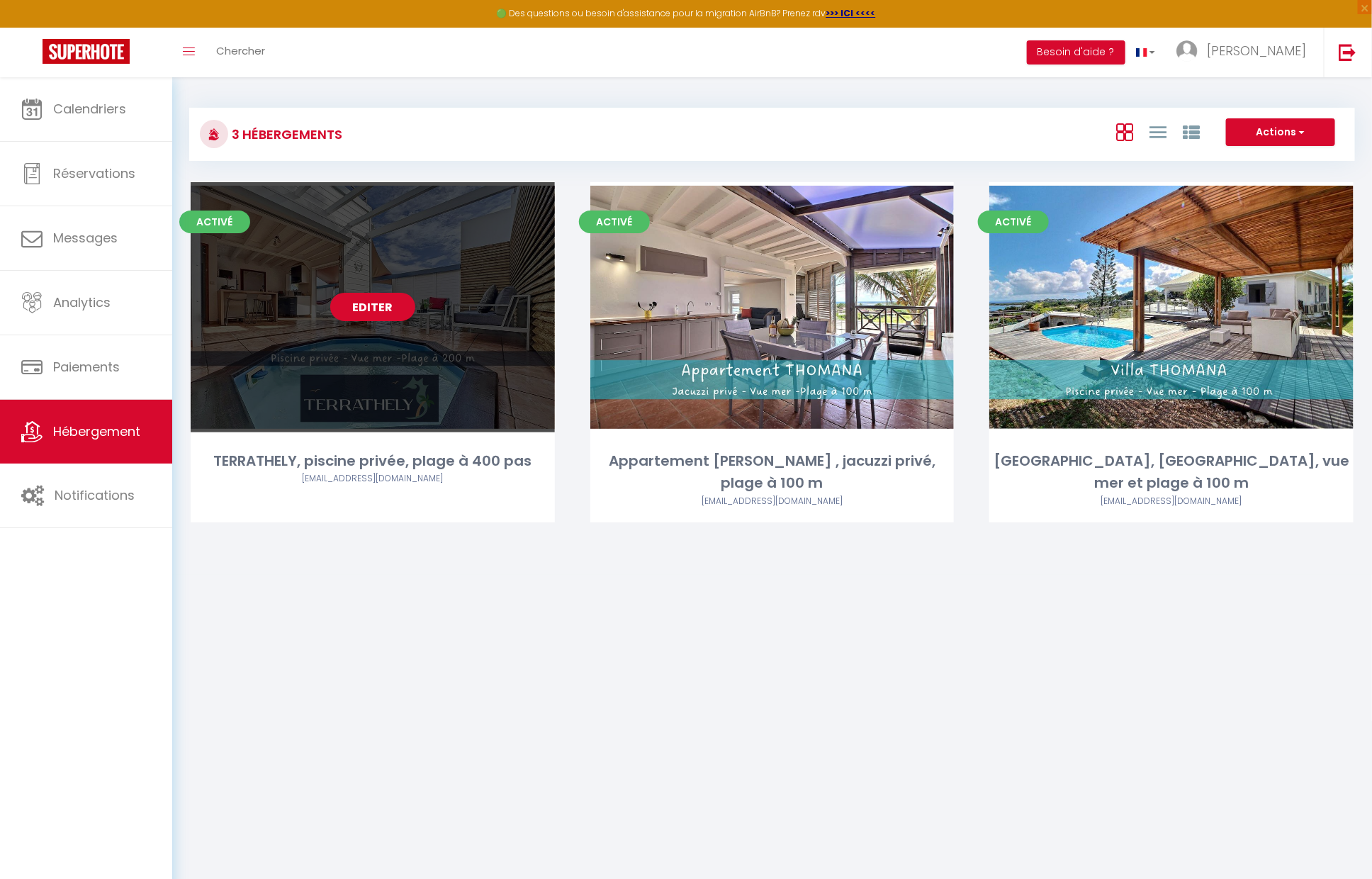
click at [380, 302] on link "Editer" at bounding box center [373, 306] width 85 height 29
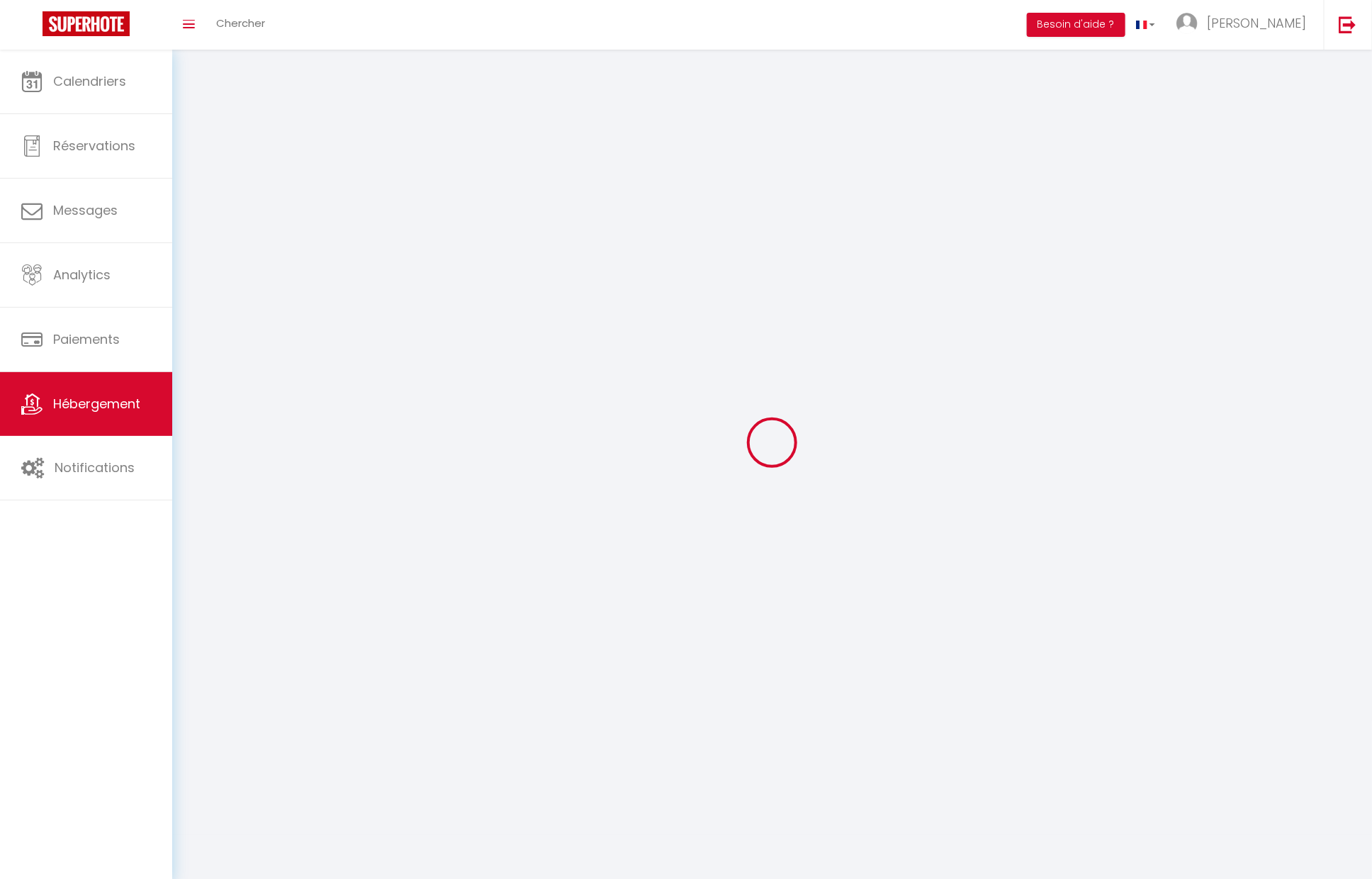
select select "1"
select select
select select "28"
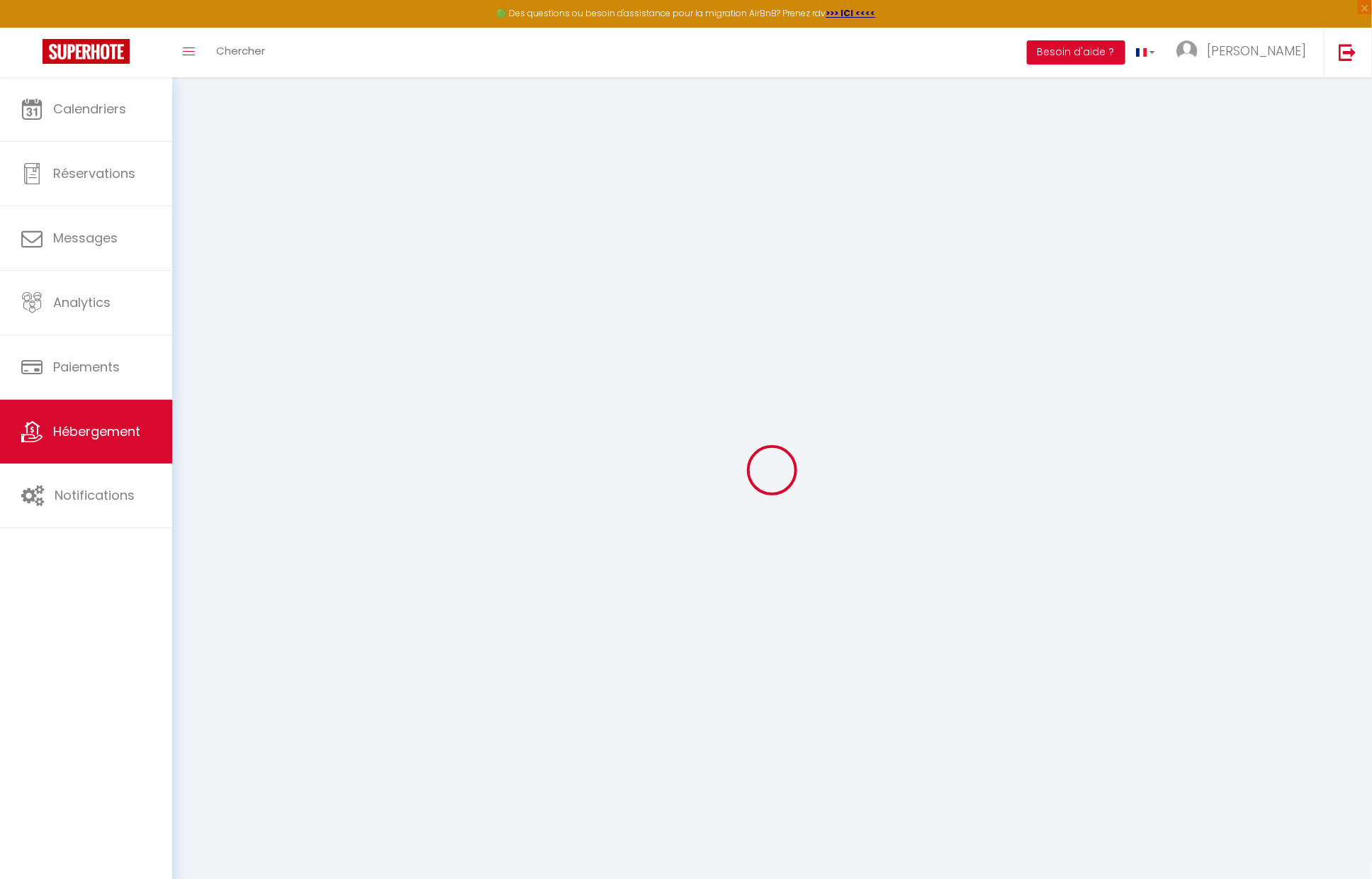
select select
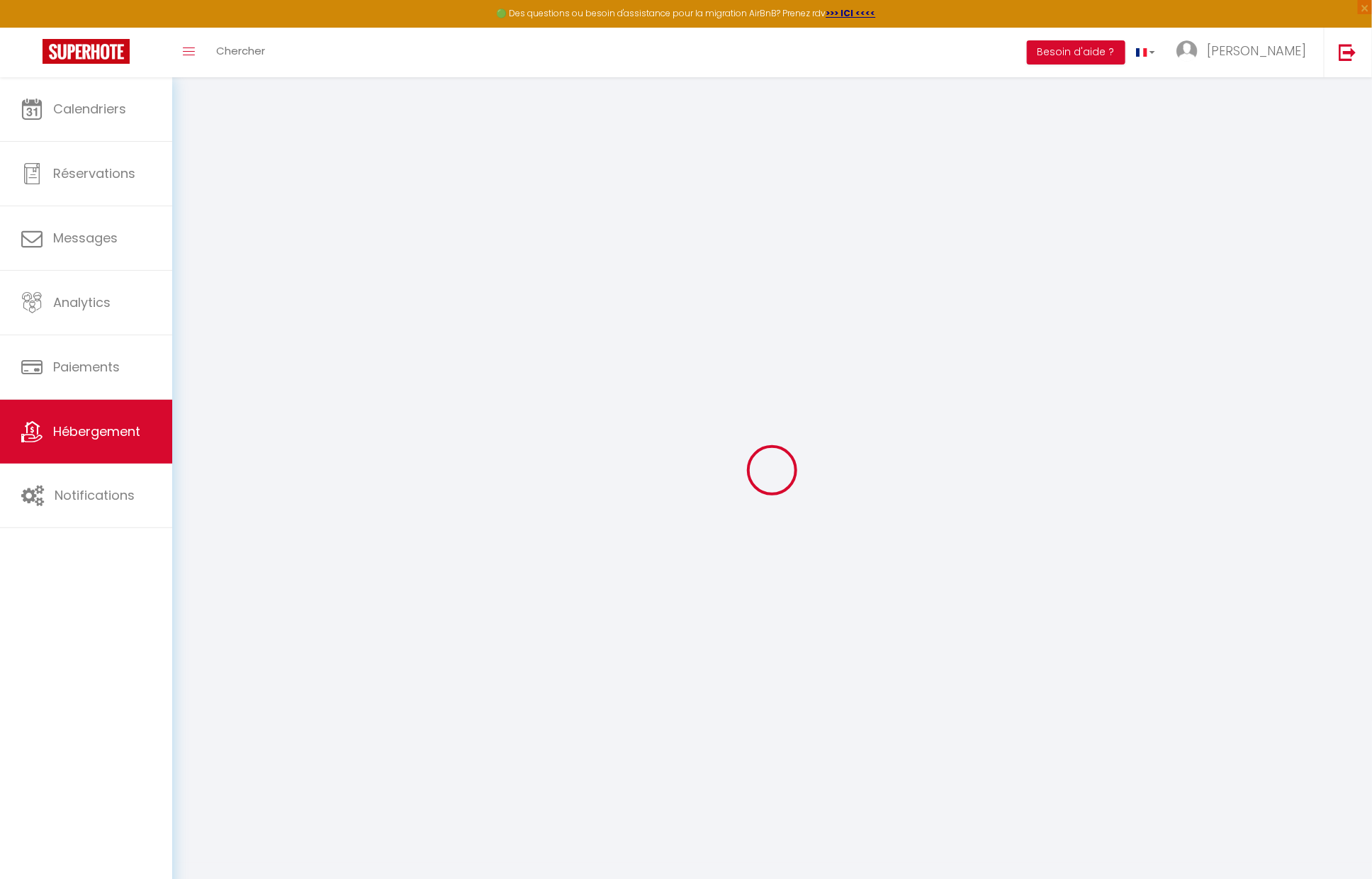
select select
checkbox input "false"
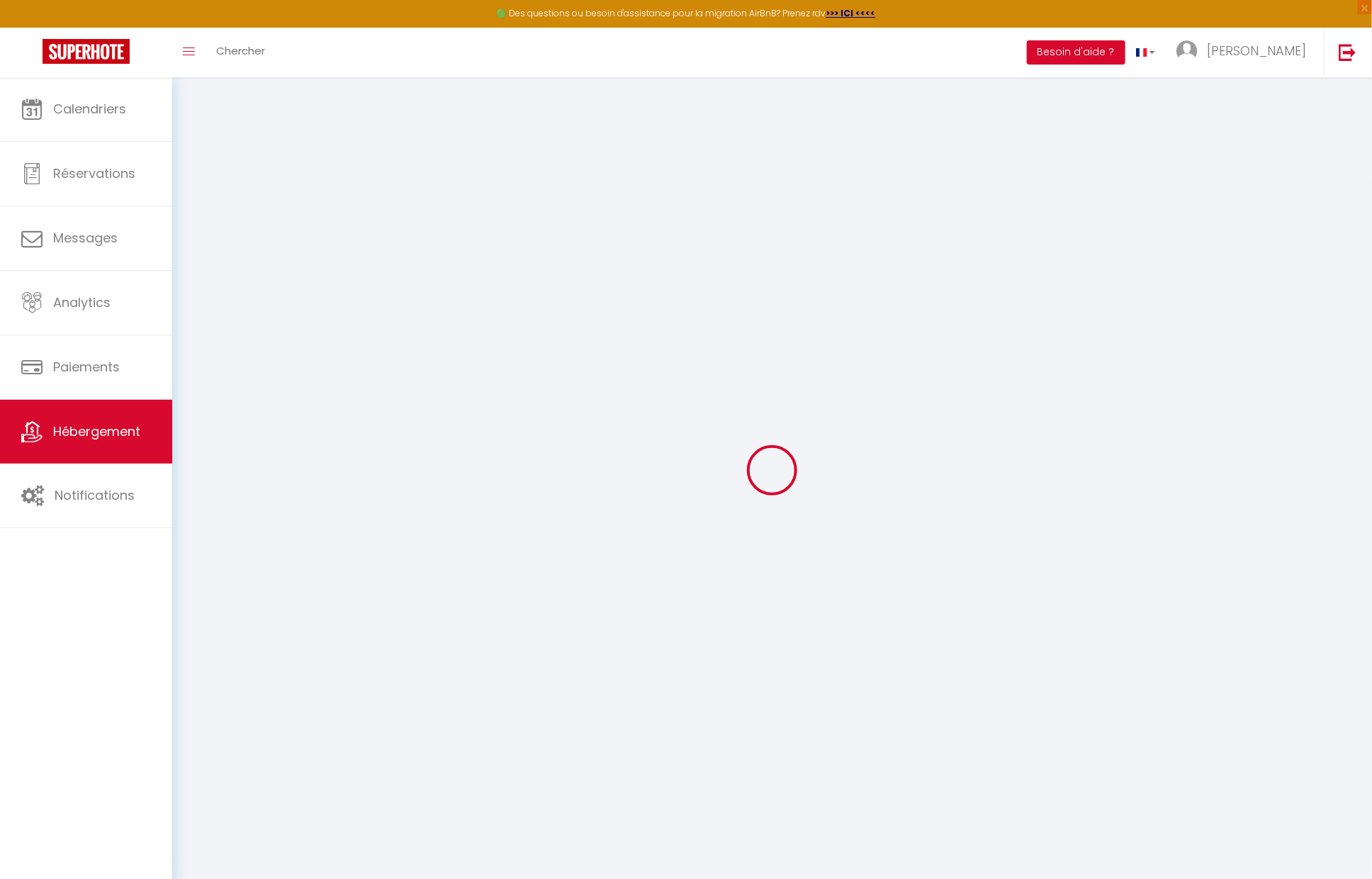
select select
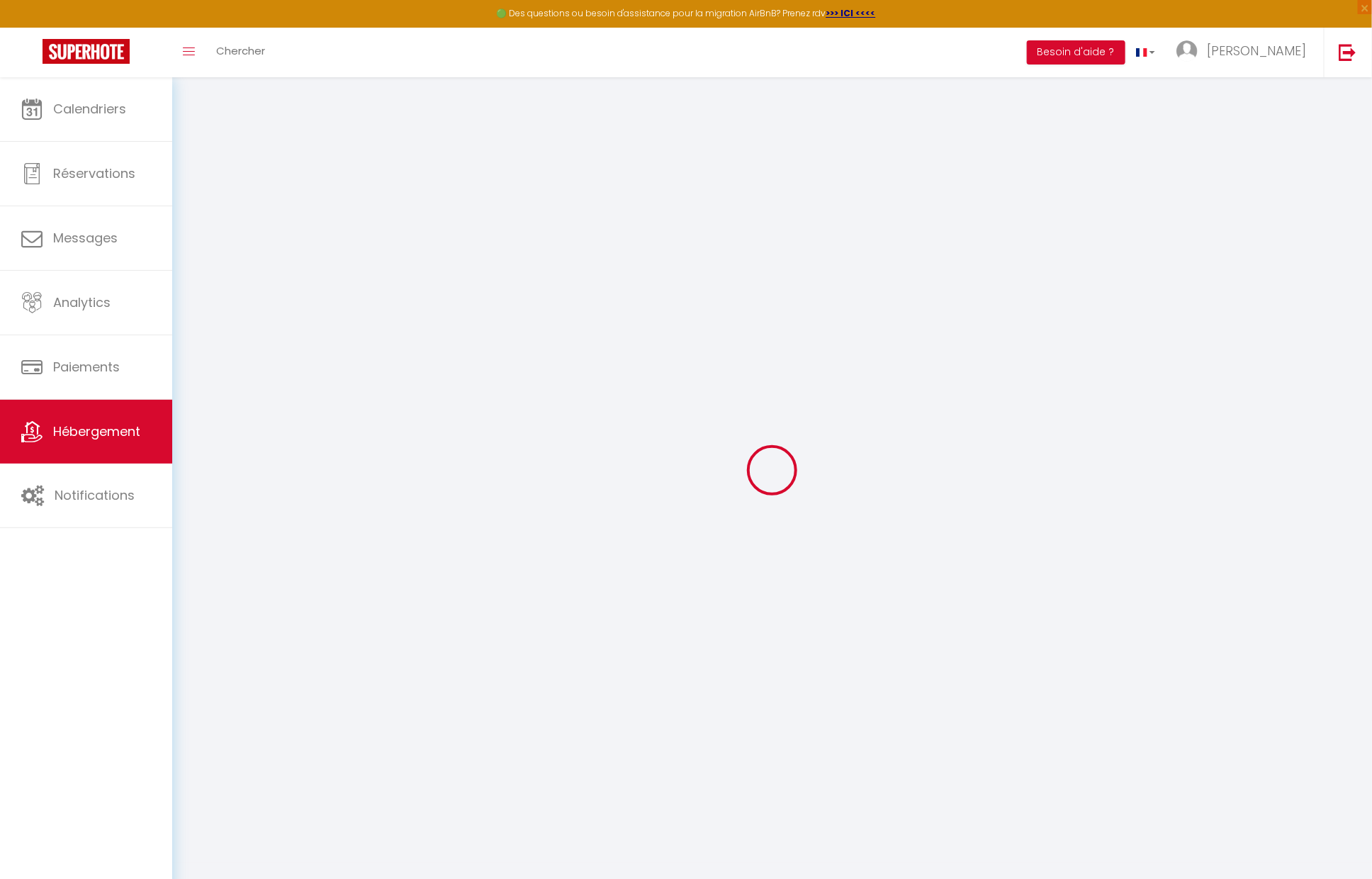
select select
checkbox input "false"
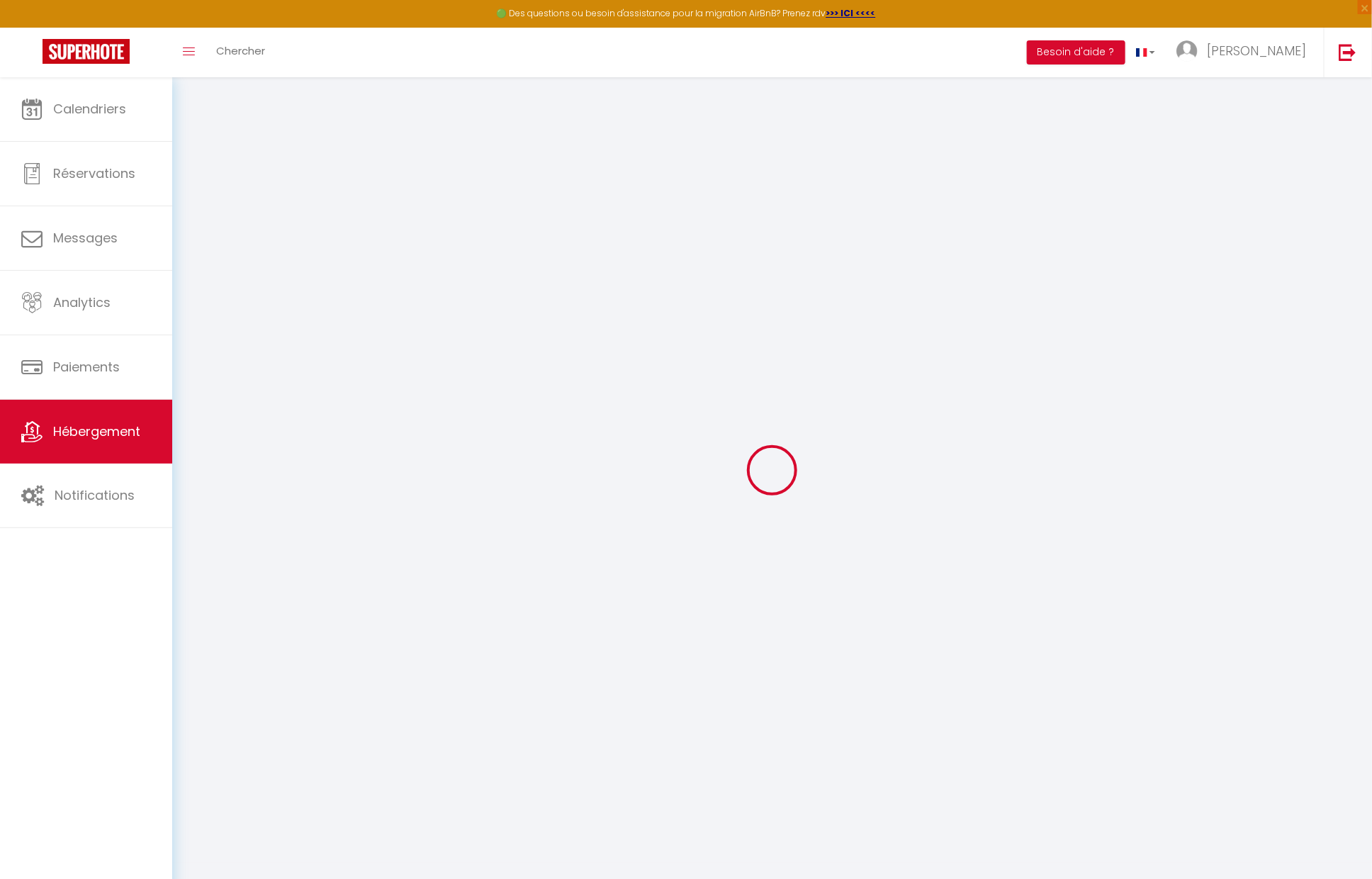
checkbox input "false"
select select
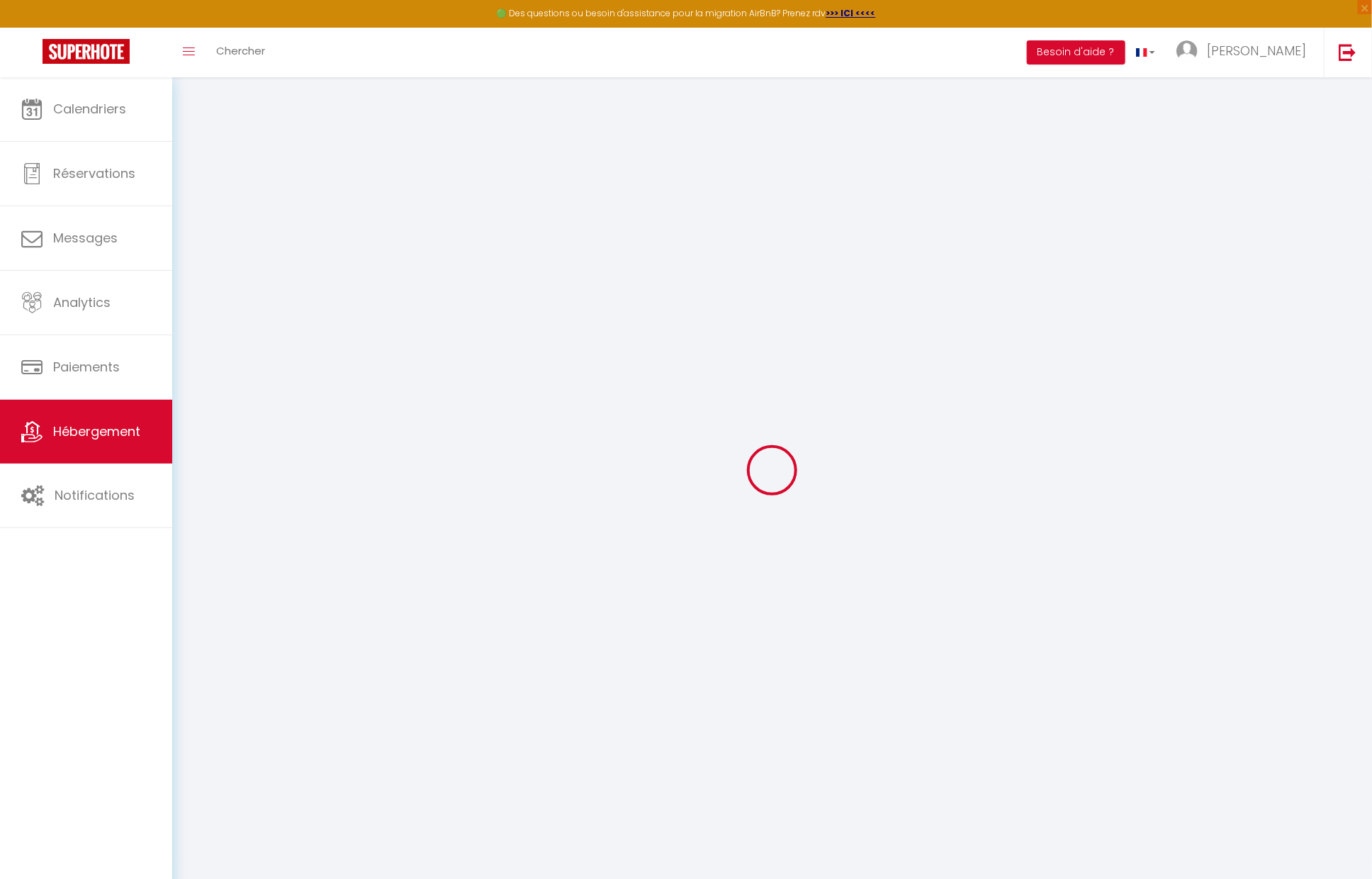
select select
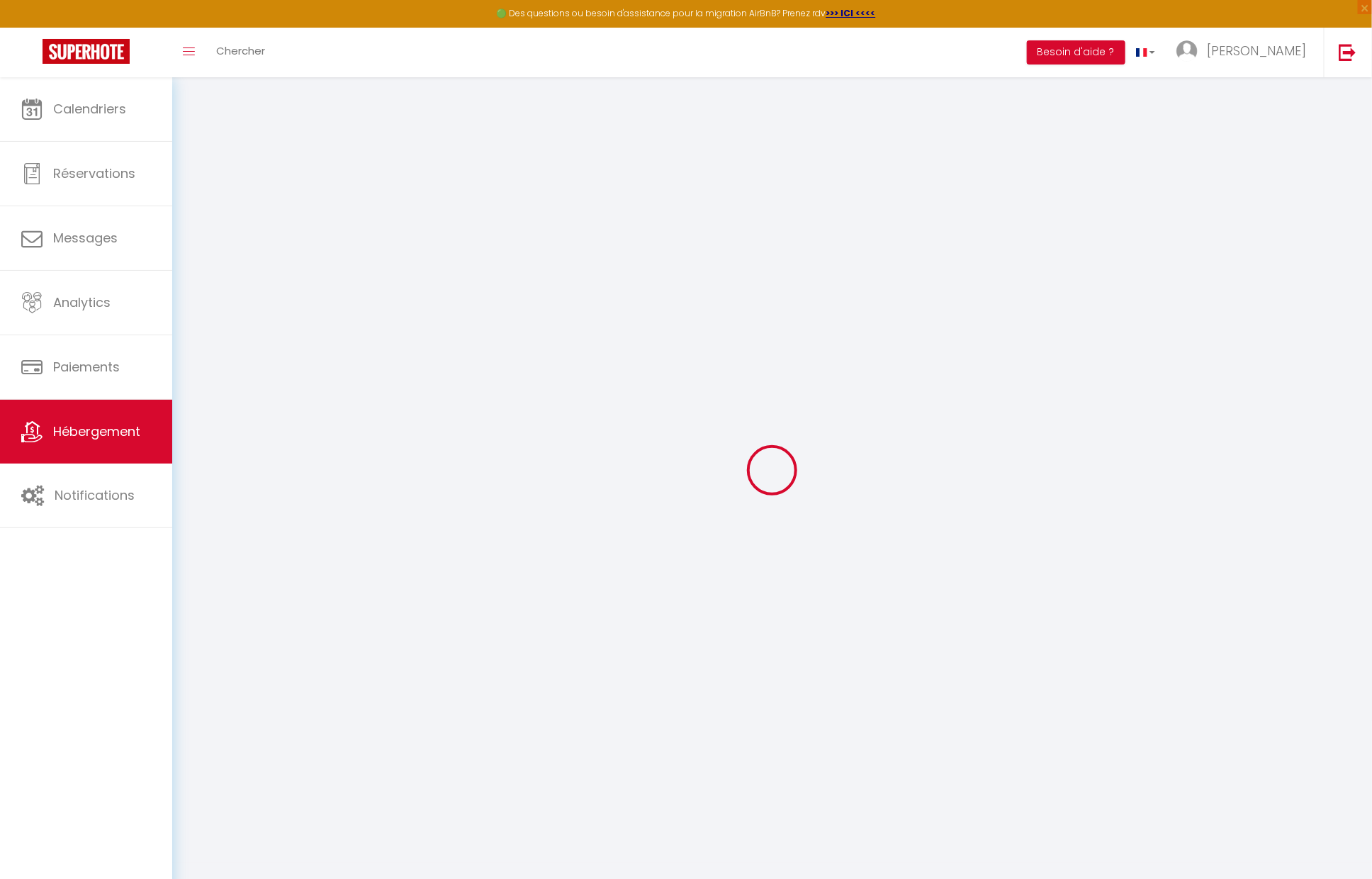
checkbox input "false"
select select
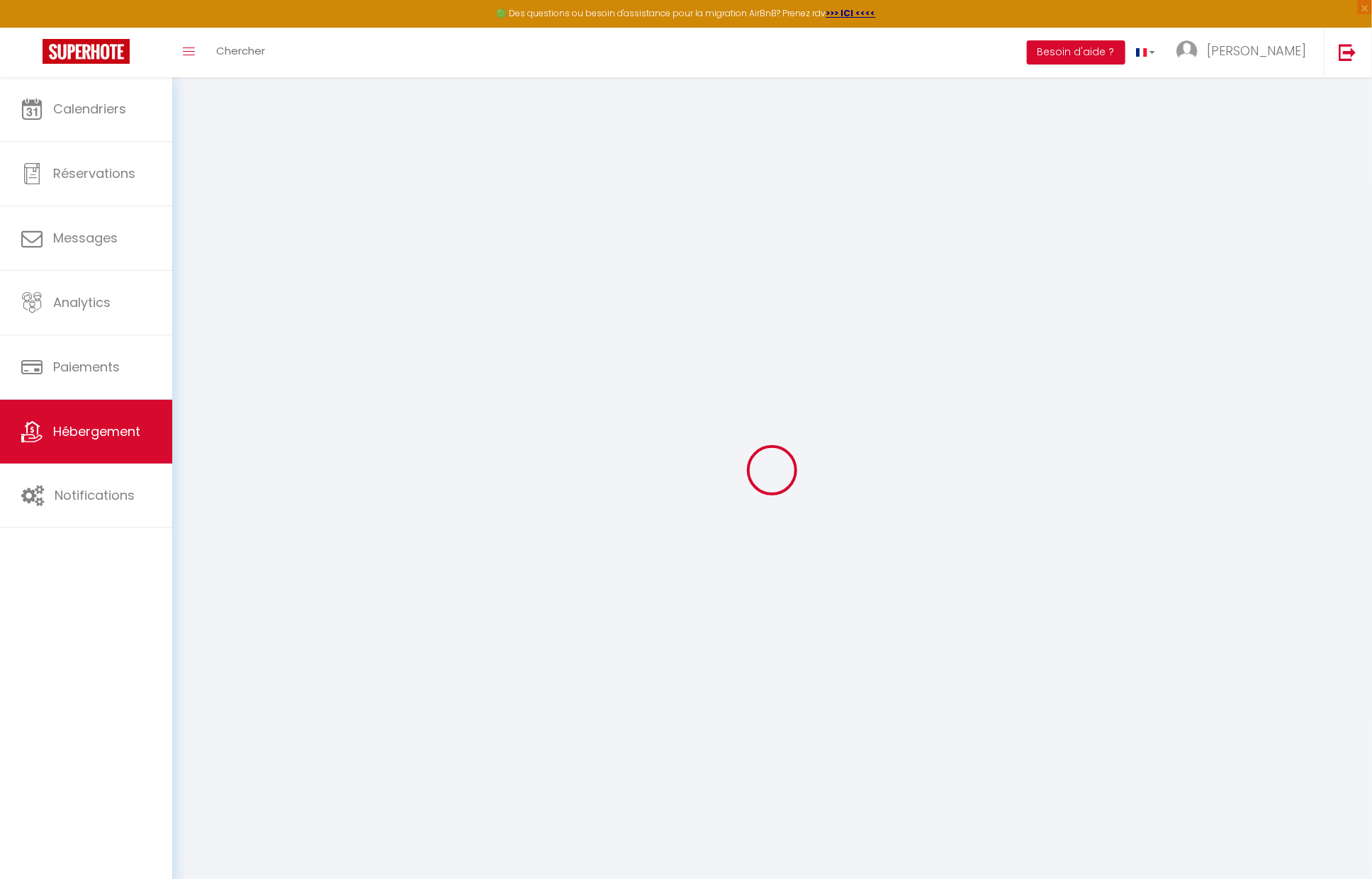
select select
type input "TERRATHELY, piscine privée, plage à 400 pas"
type input "[PERSON_NAME]"
type input "THELISSON"
type input "[STREET_ADDRESS]"
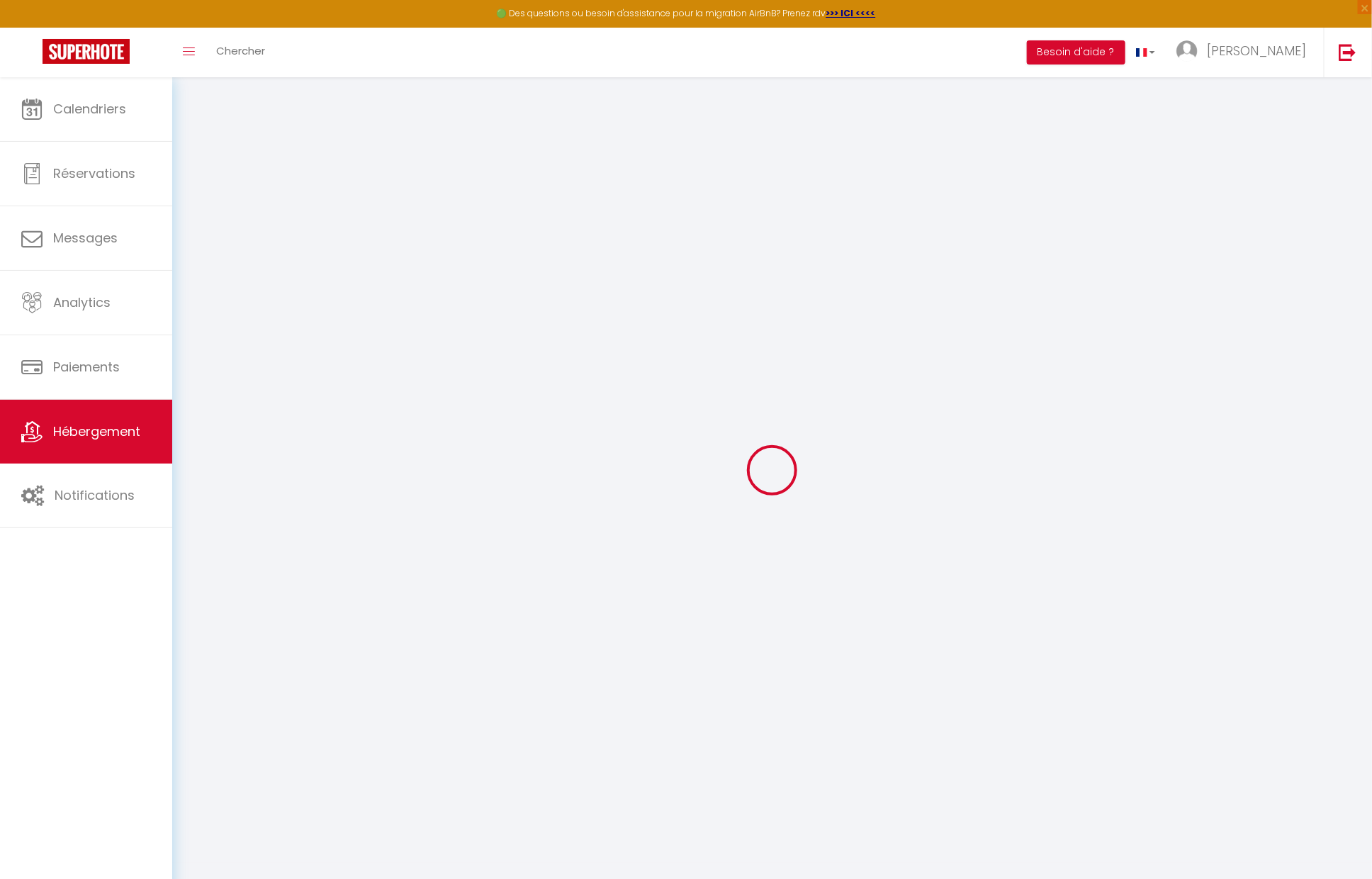
type input "97160"
type input "le Moule"
select select "houses"
type input "85"
type input "25"
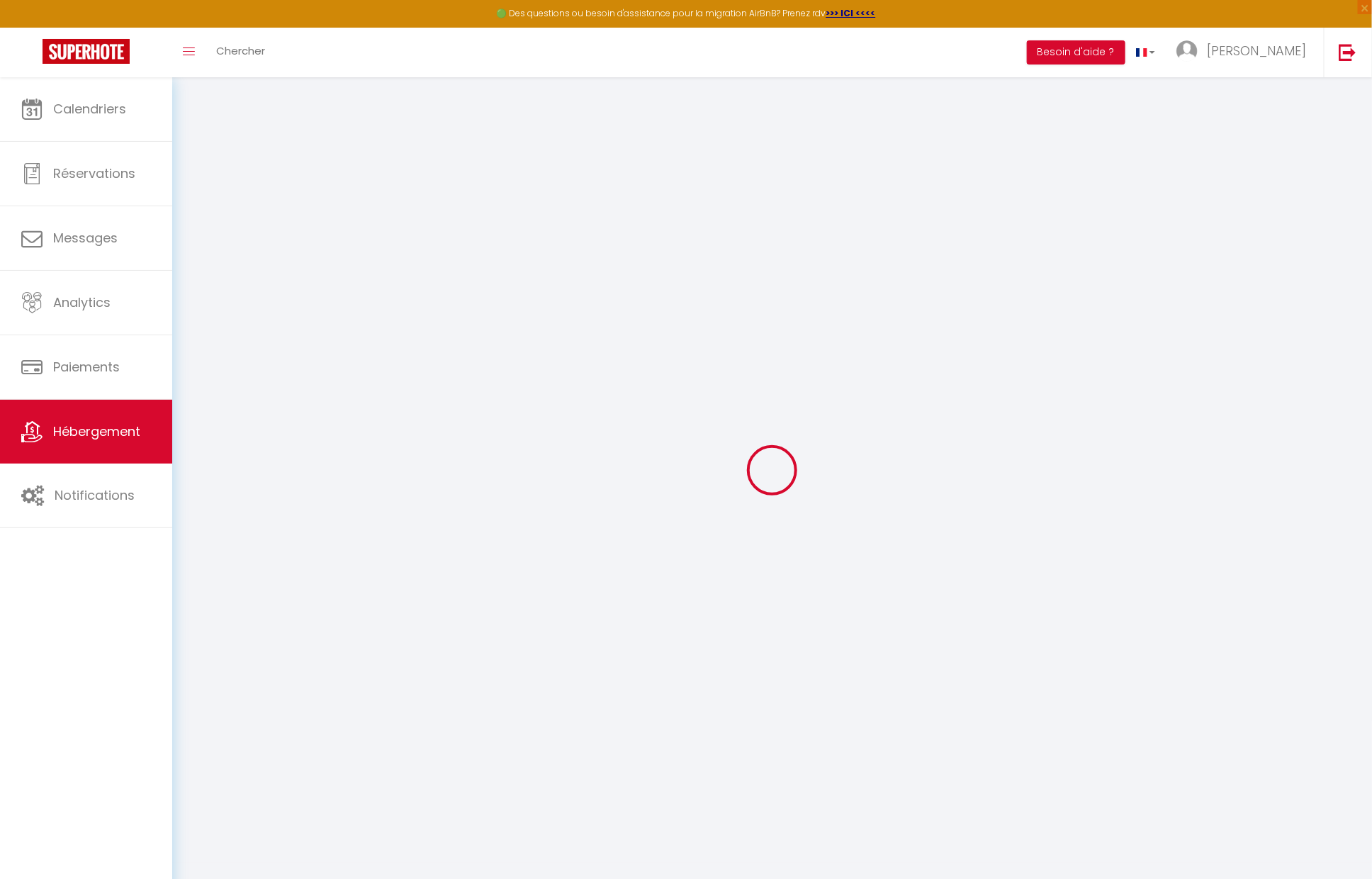
type input "60"
type input "0.80"
select select
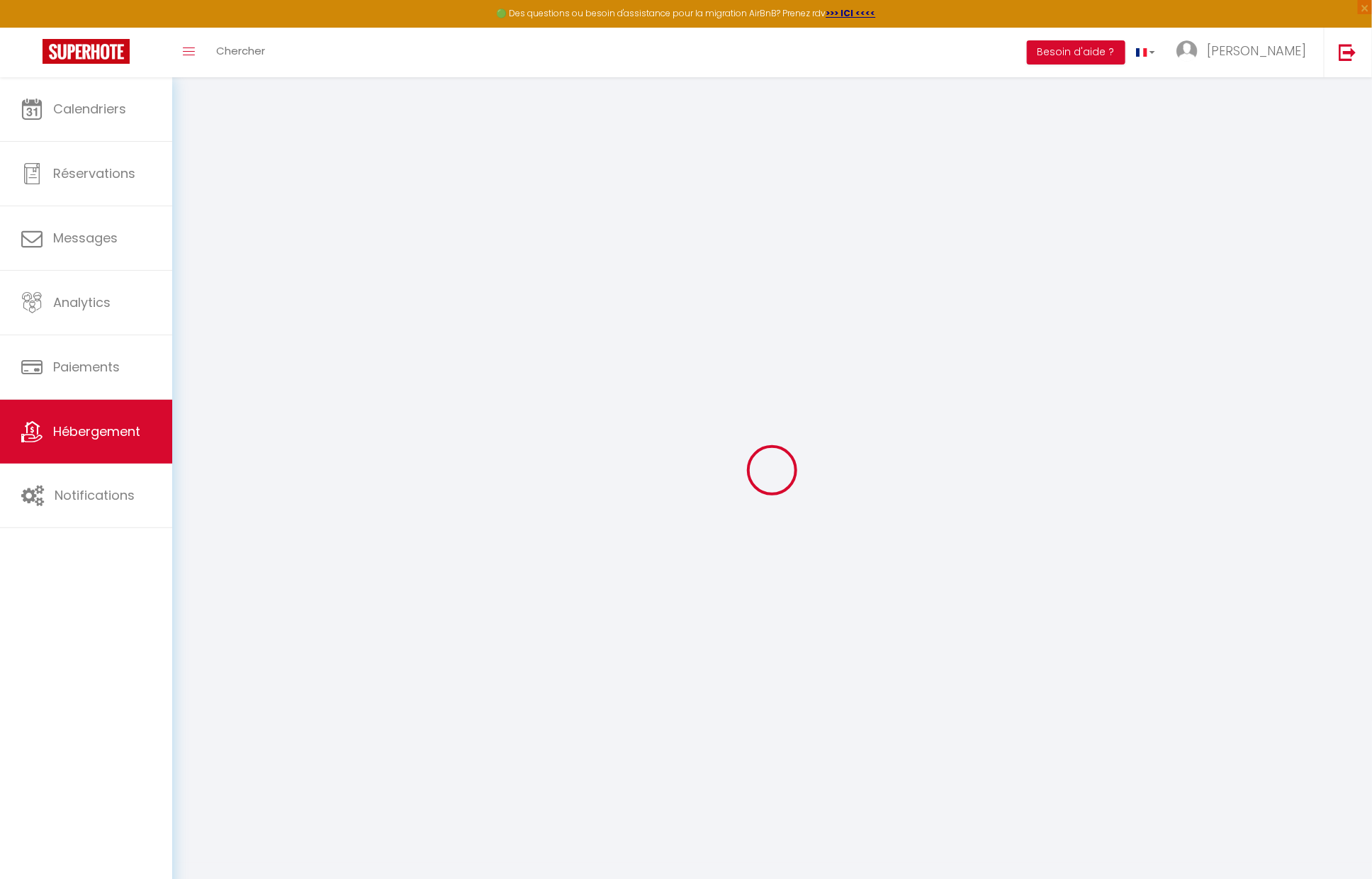
select select
type input "Rue des falaises, [PERSON_NAME]"
type input "97160"
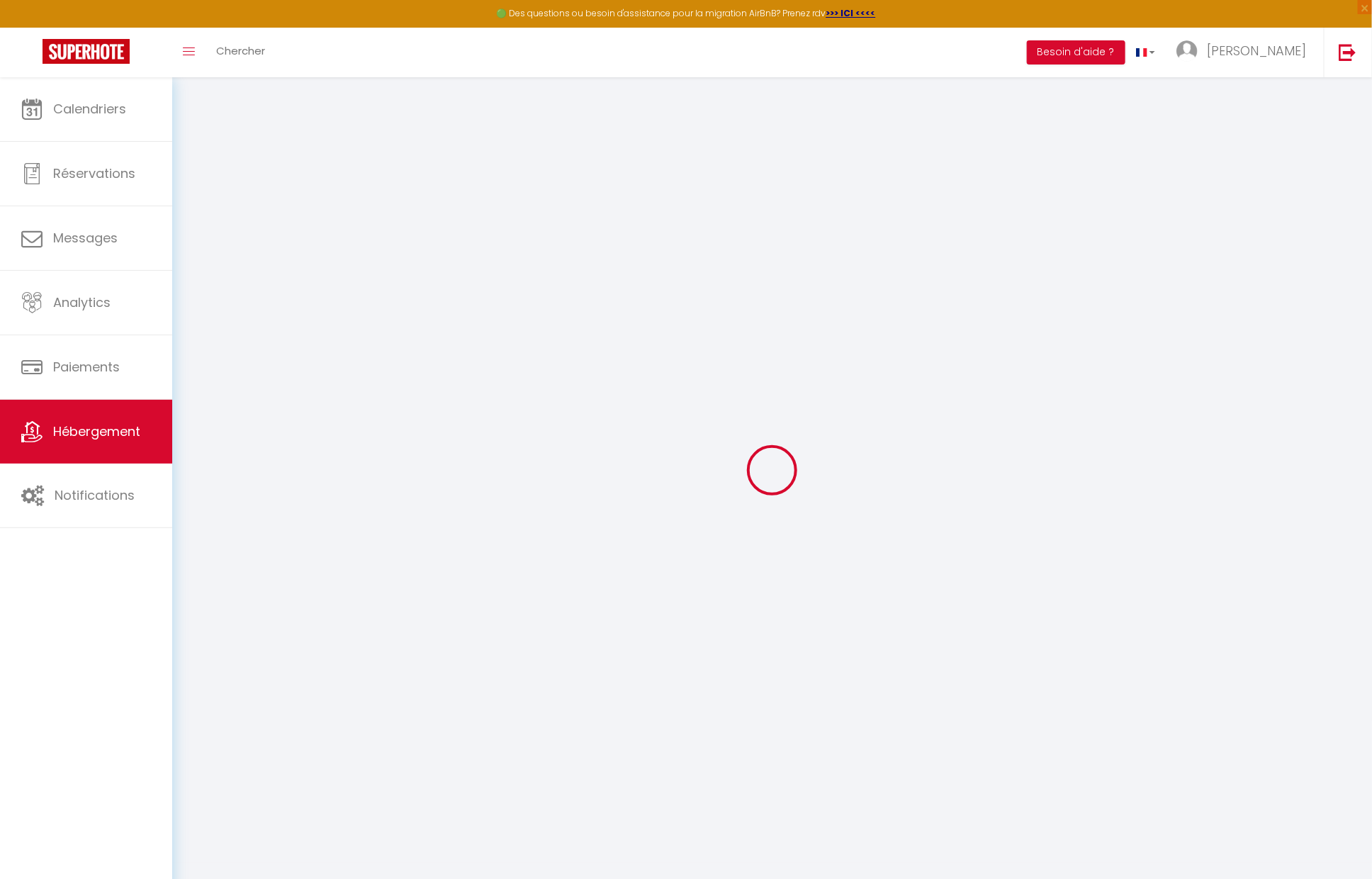
type input "Le Moule"
select select "75"
type input "[EMAIL_ADDRESS][DOMAIN_NAME]"
select select "6271"
checkbox input "false"
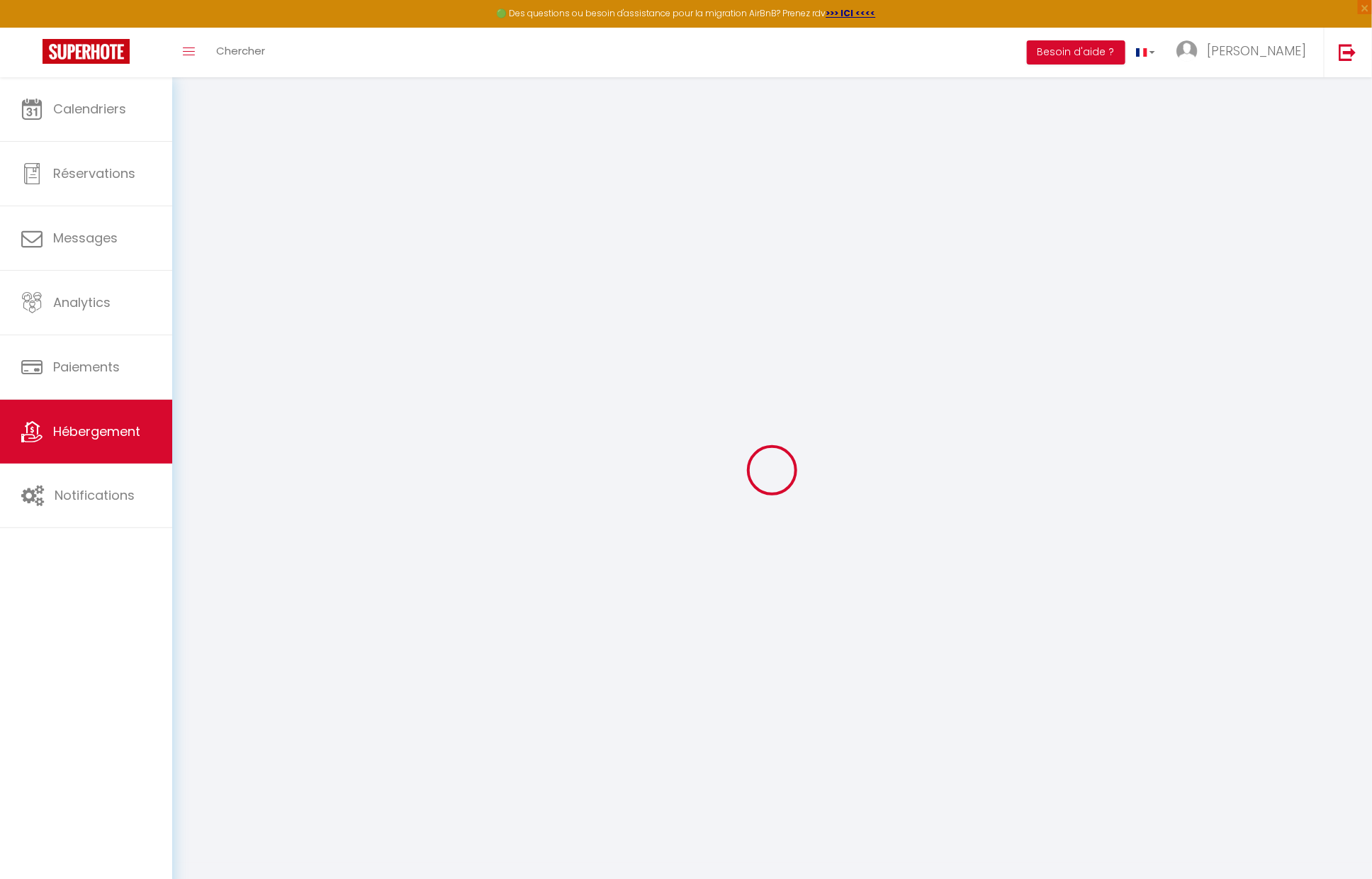
checkbox input "false"
select select
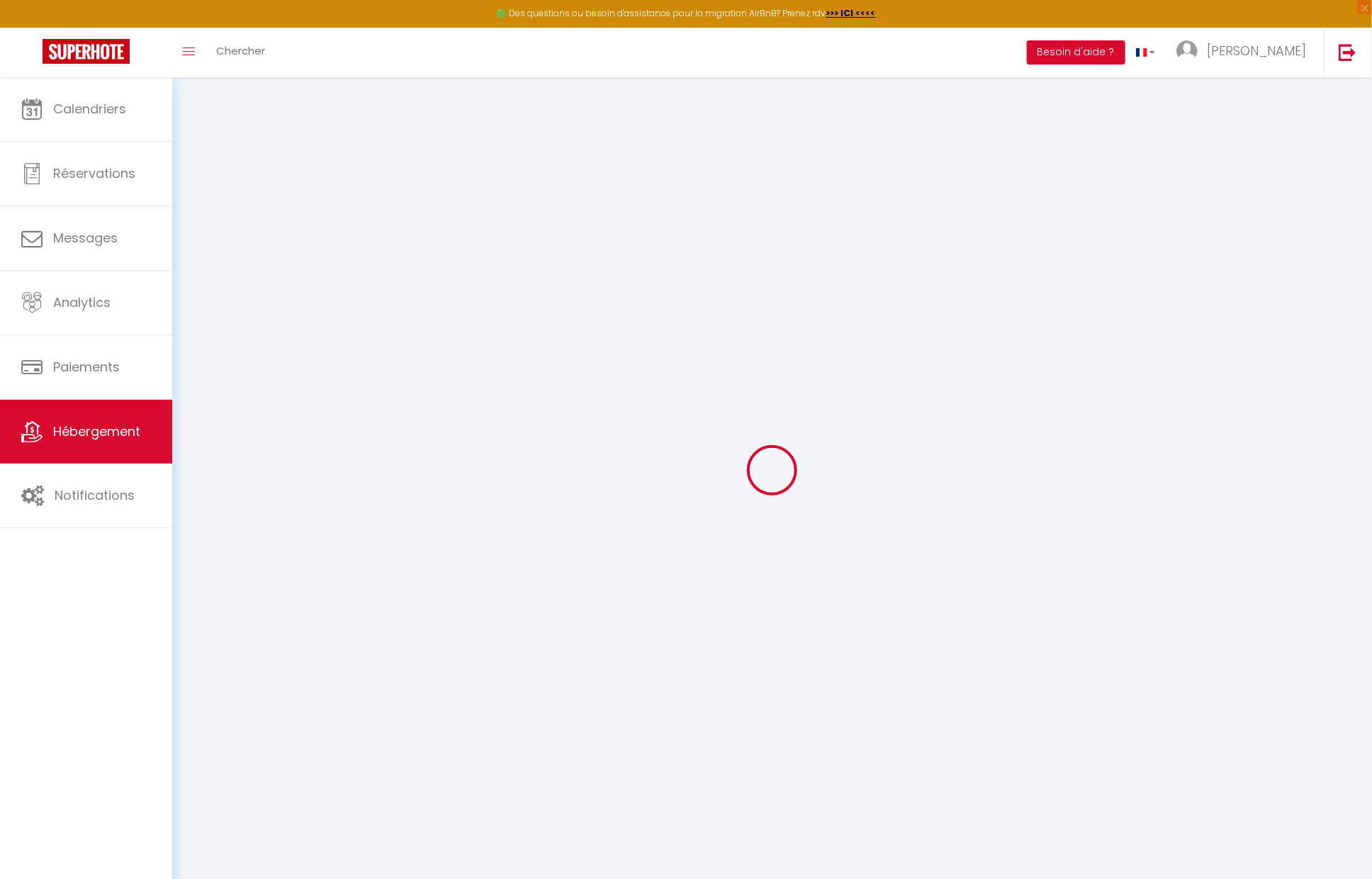
type input "0"
select select
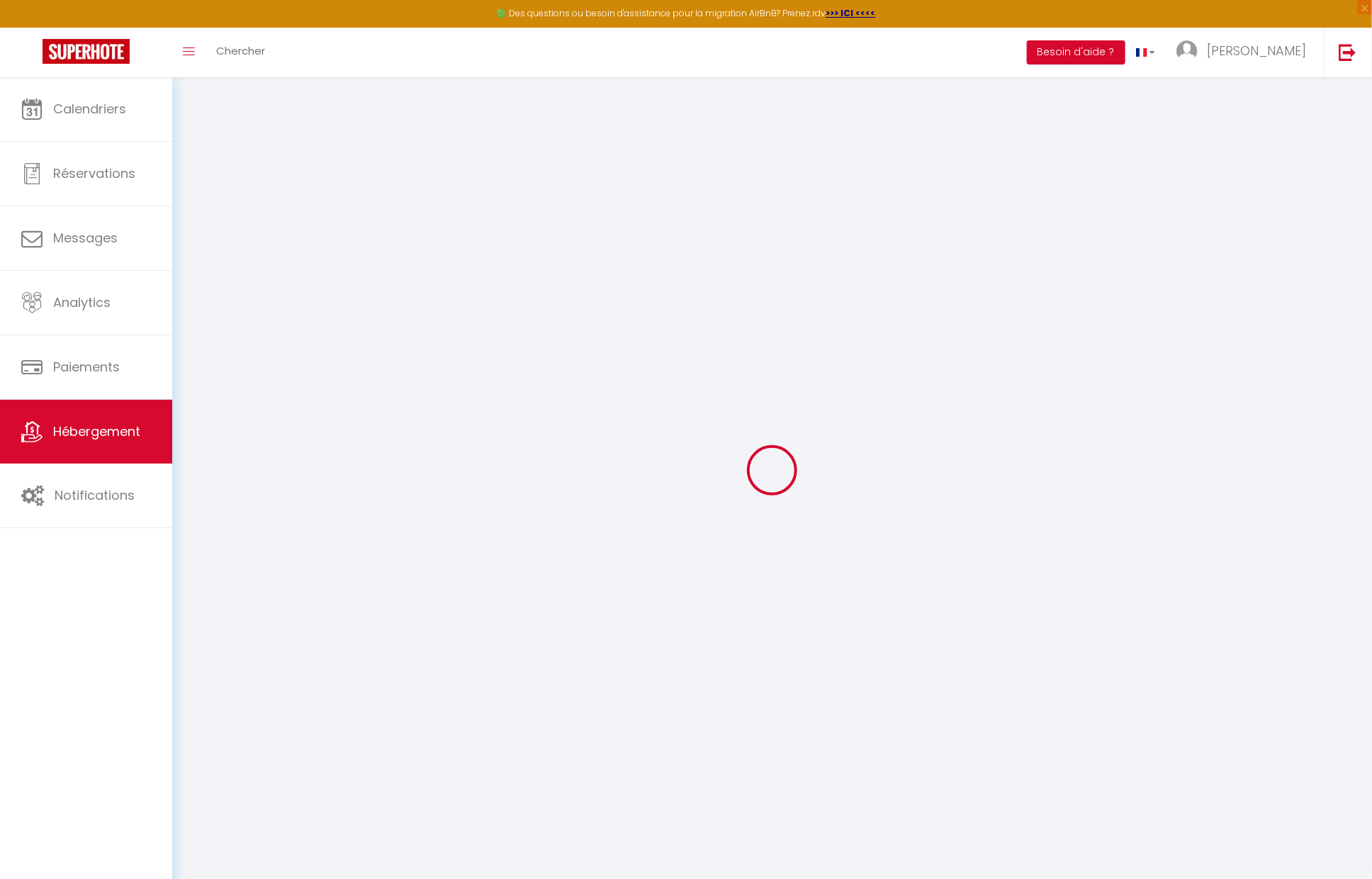
select select
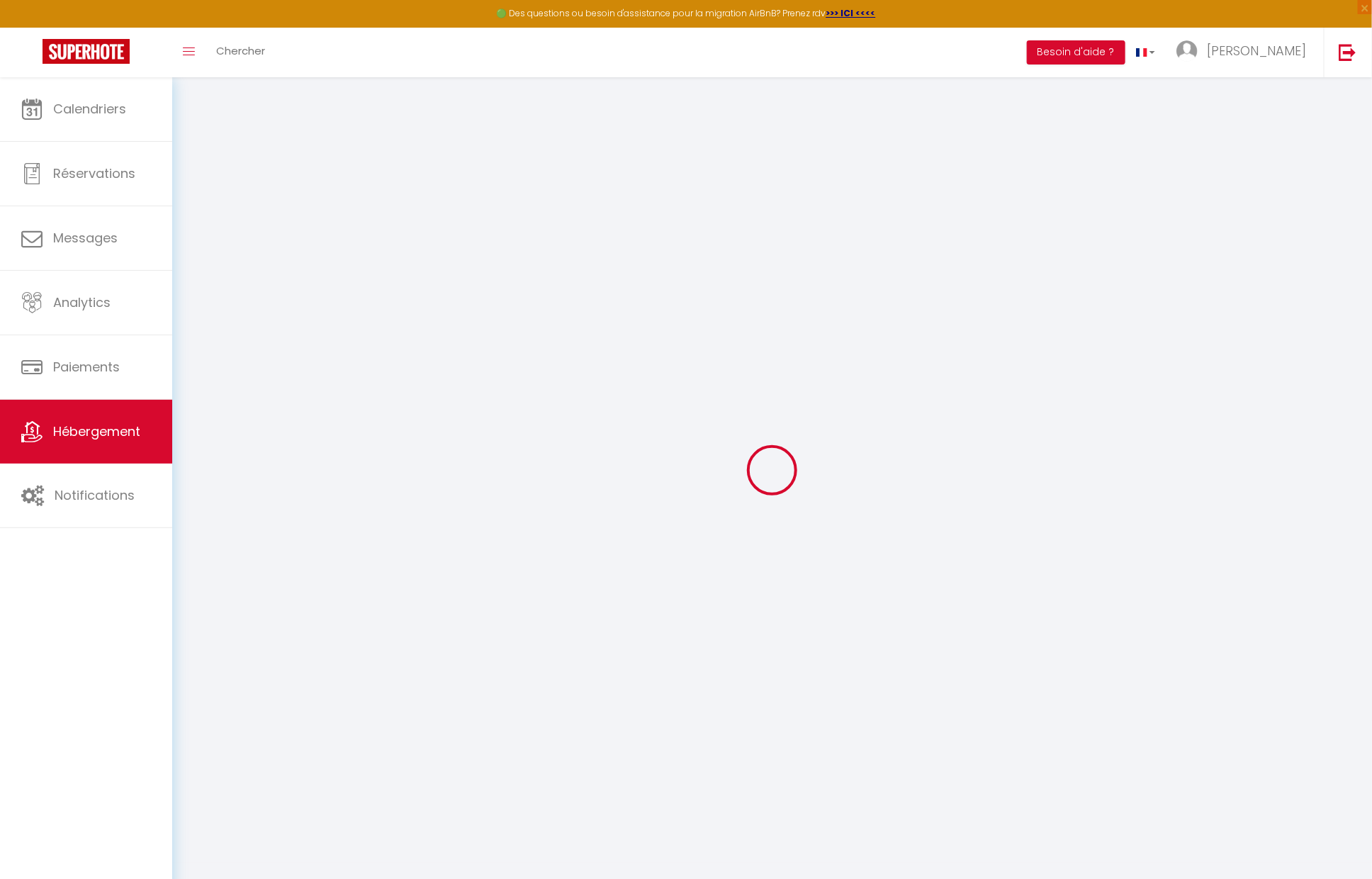
checkbox input "false"
select select
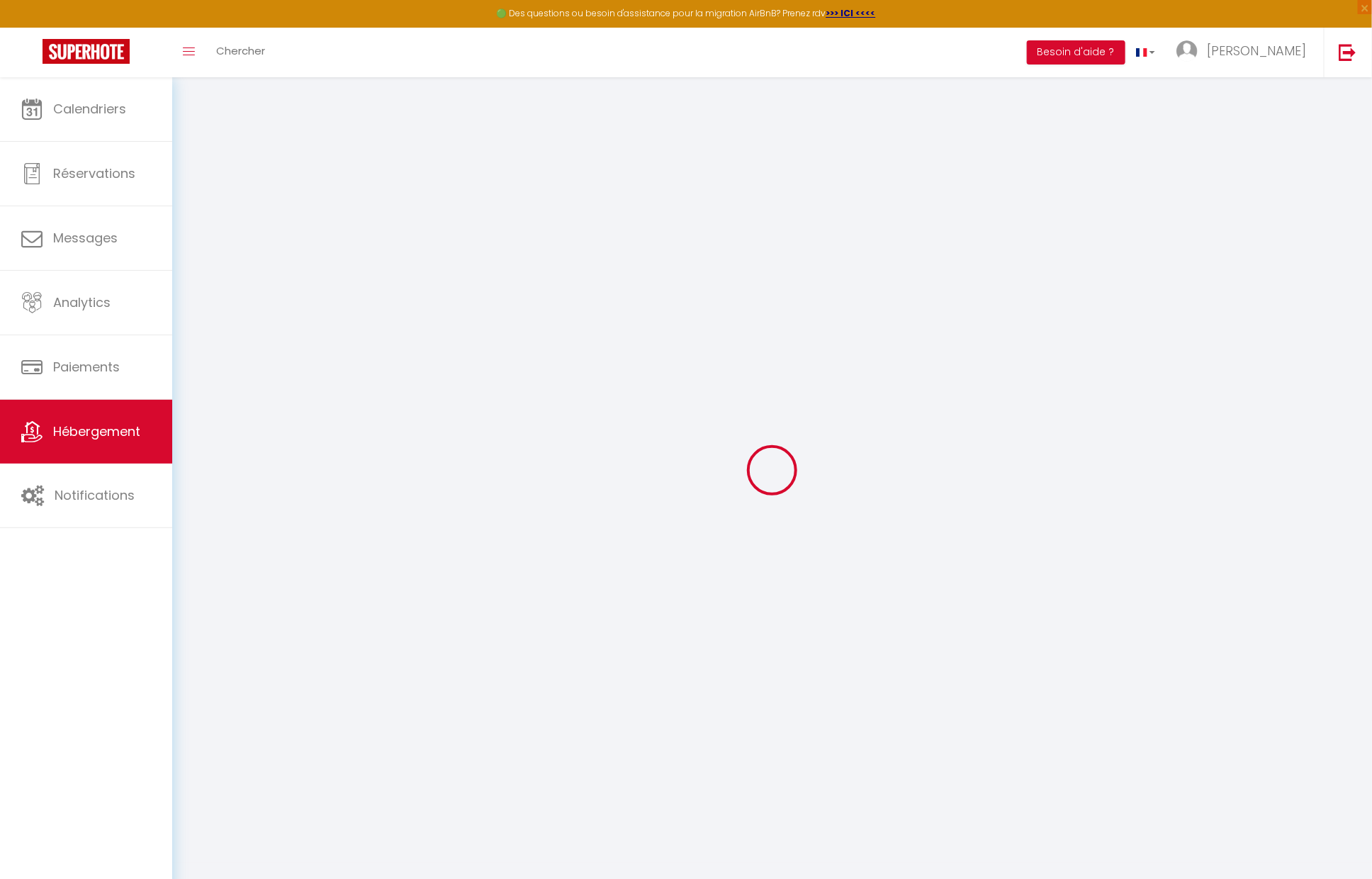
select select
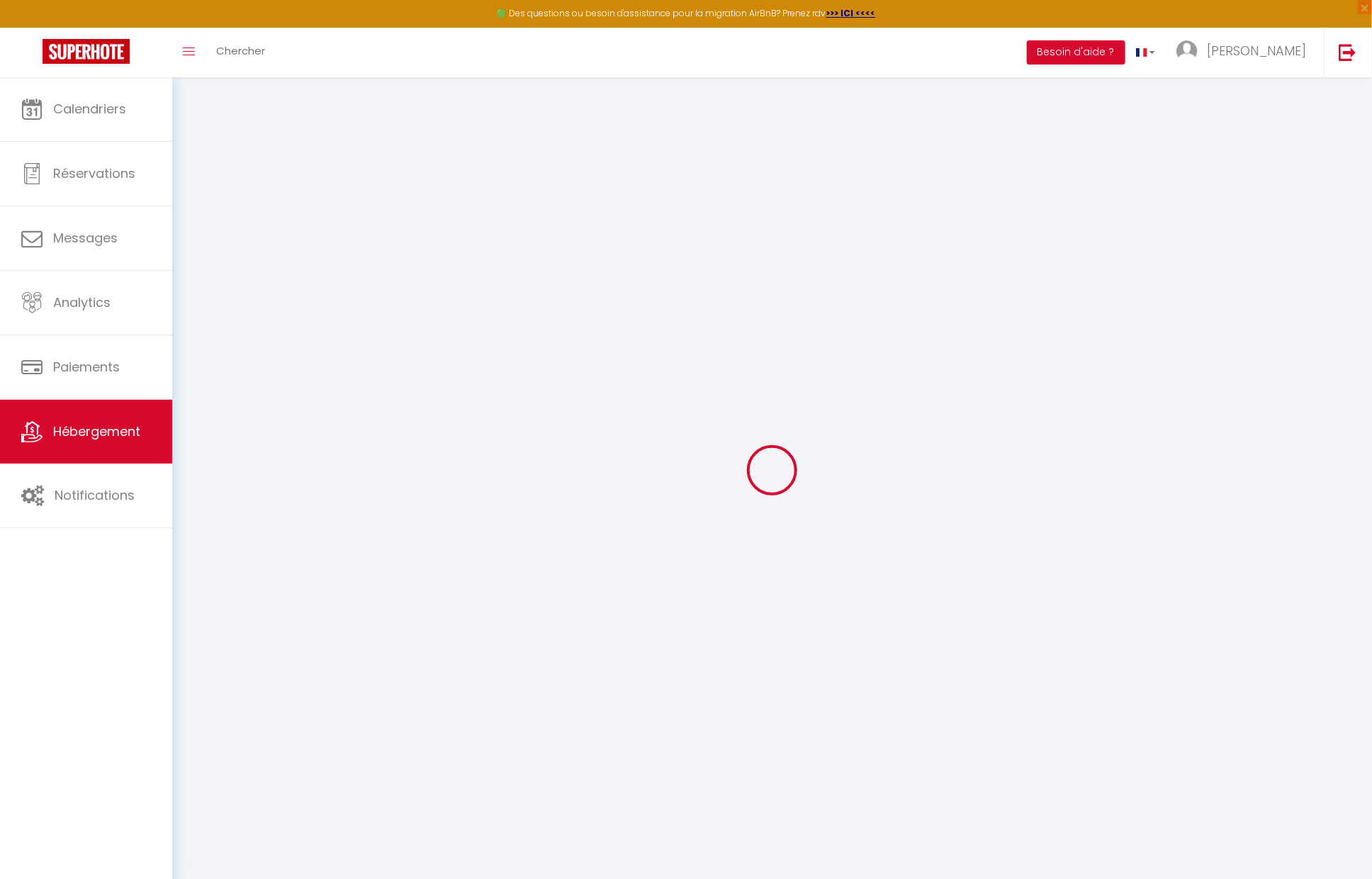
checkbox input "false"
select select
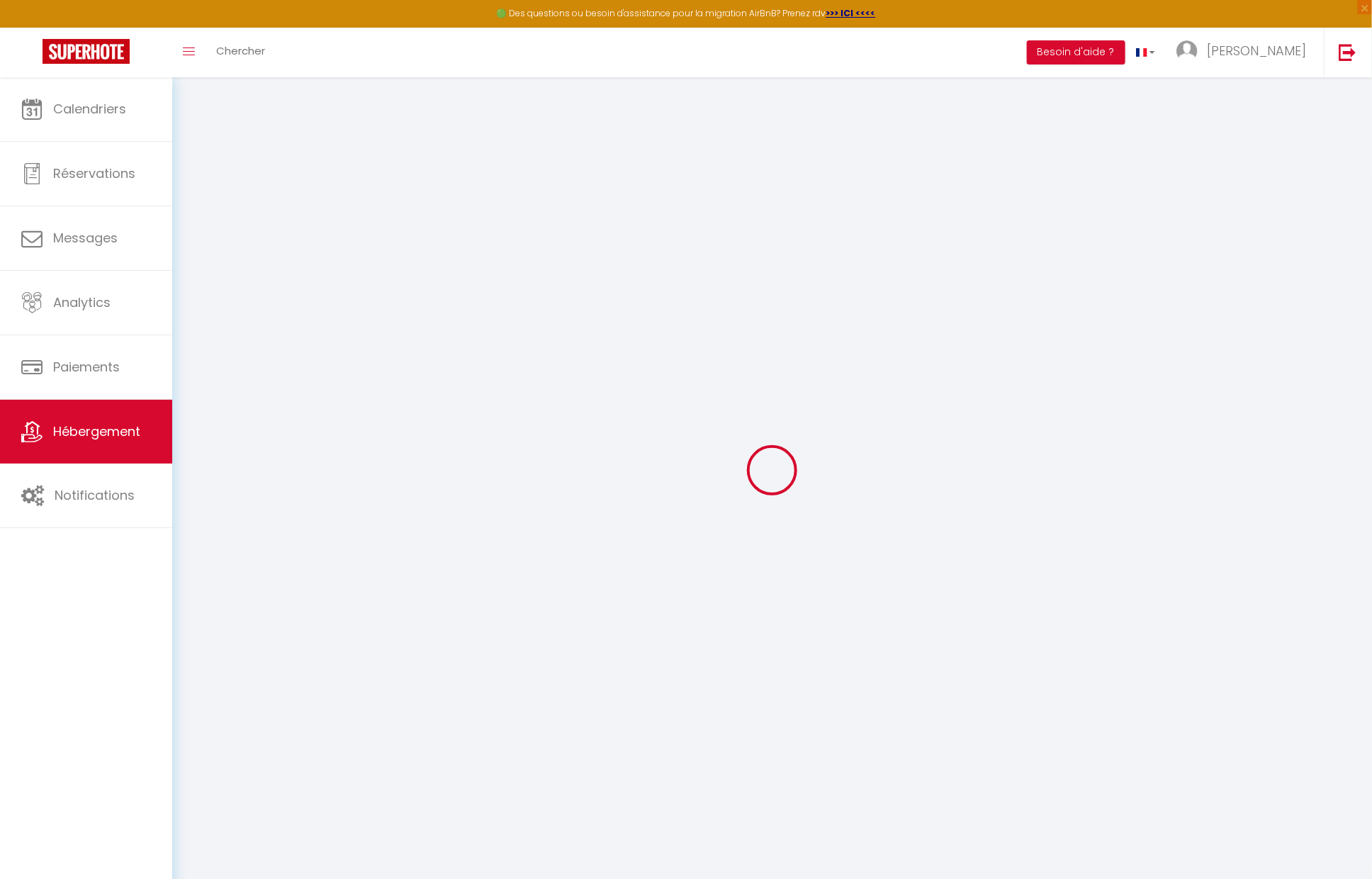
checkbox input "false"
select select "17:00"
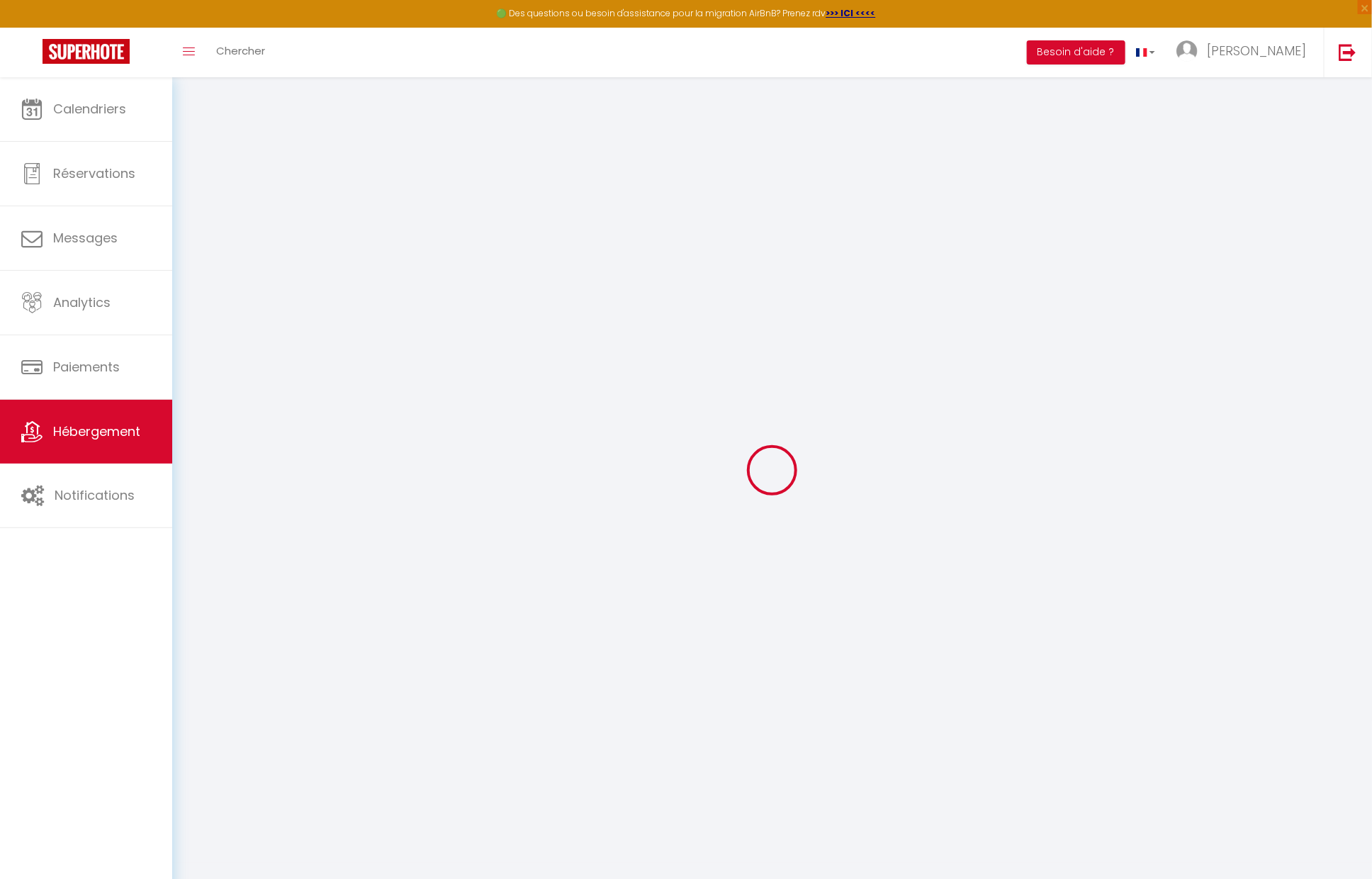
select select
select select "11:00"
select select "30"
select select "120"
select select "01:00"
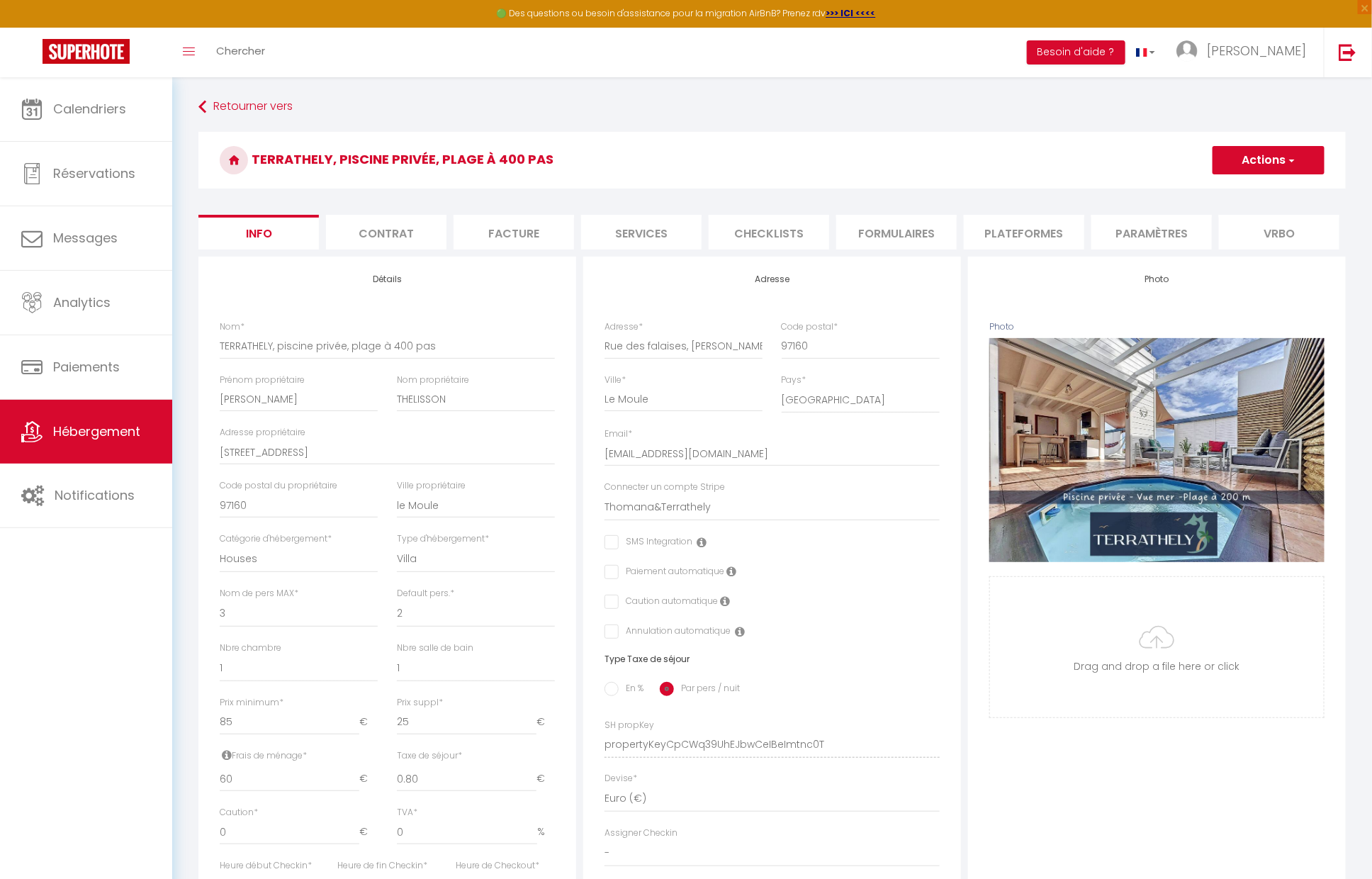
drag, startPoint x: 414, startPoint y: 238, endPoint x: 423, endPoint y: 237, distance: 9.1
click at [414, 238] on li "Contrat" at bounding box center [386, 231] width 121 height 34
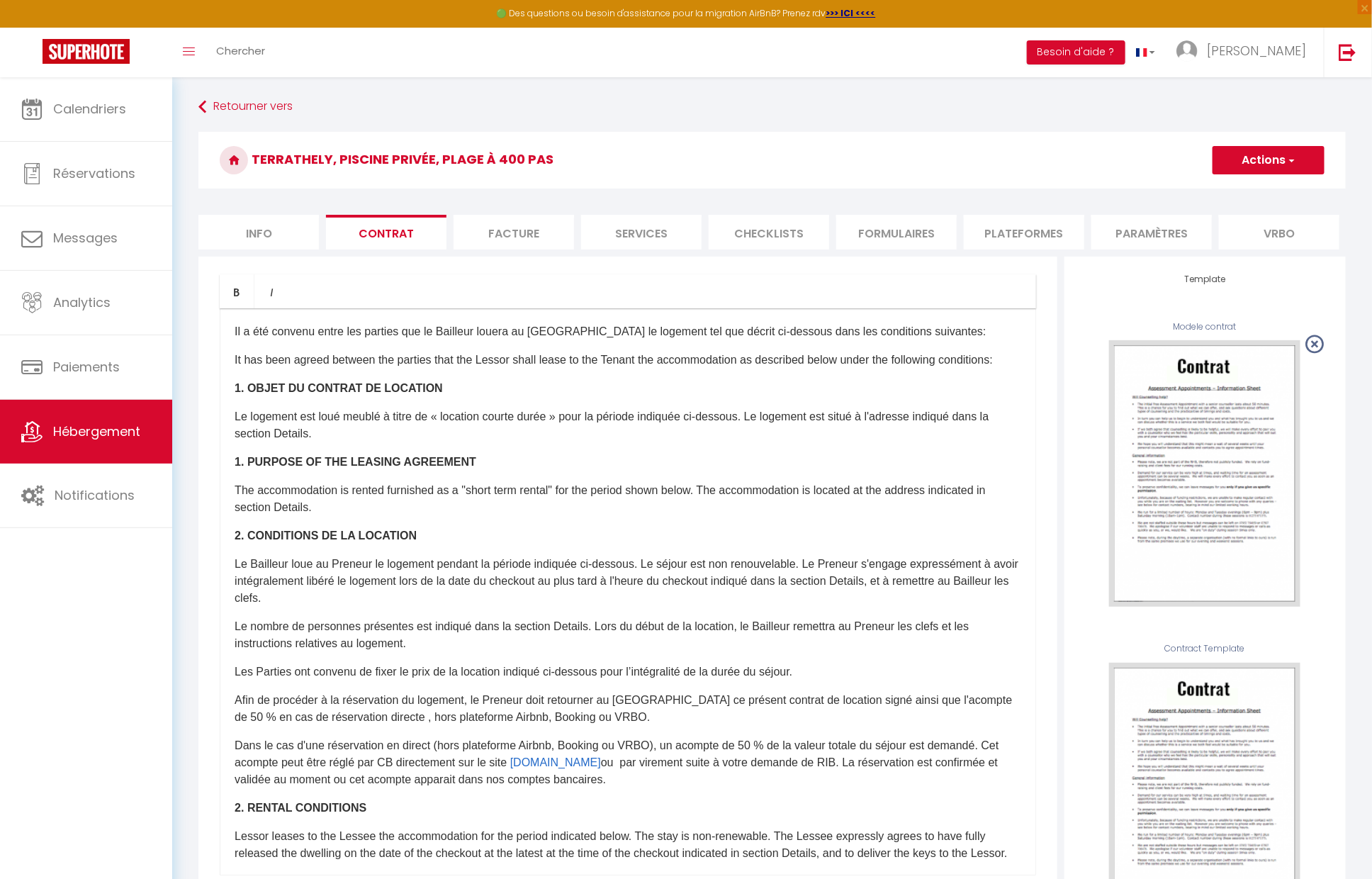
click at [517, 229] on li "Facture" at bounding box center [514, 231] width 121 height 34
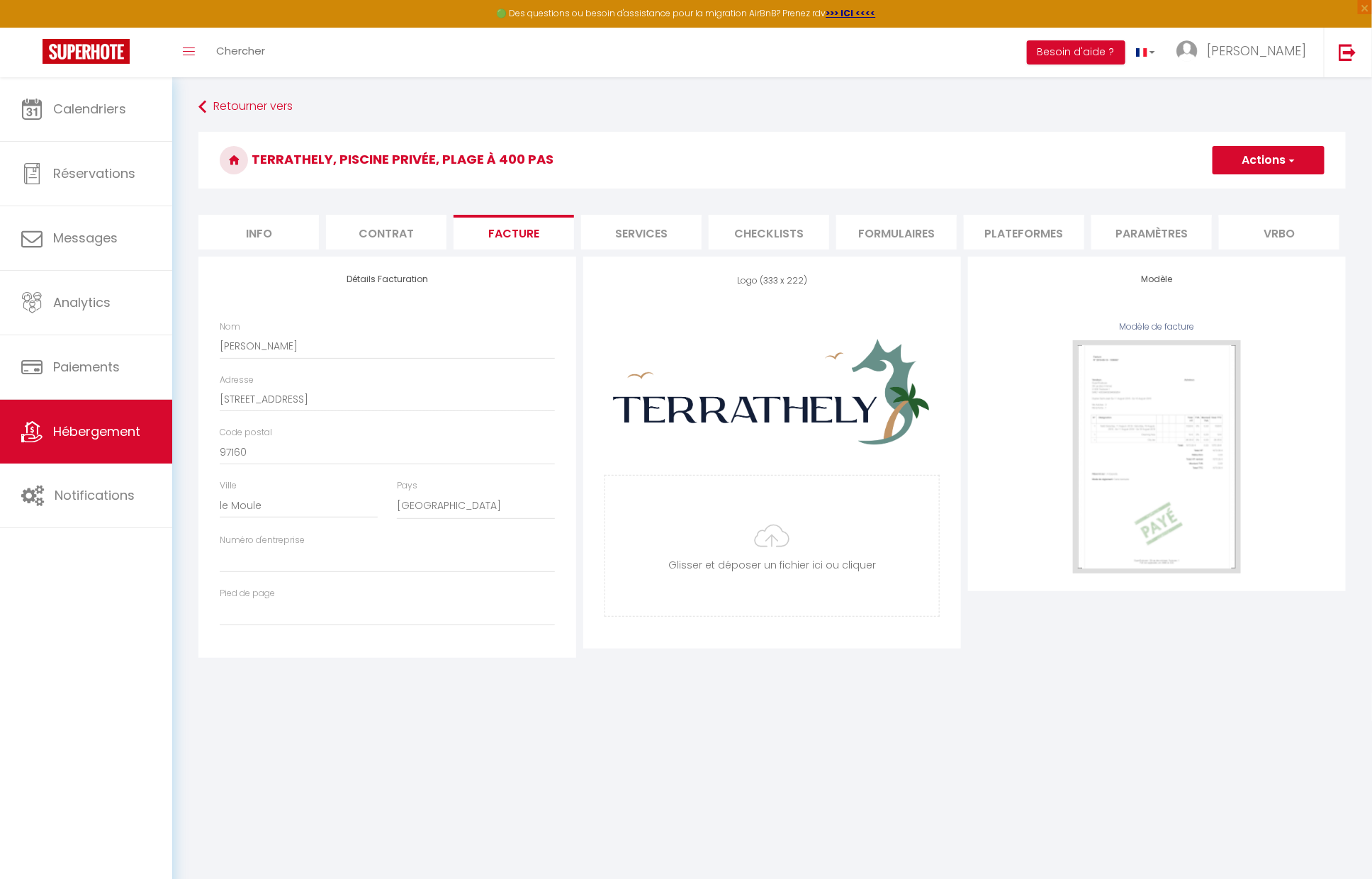
click at [670, 232] on li "Services" at bounding box center [641, 231] width 121 height 34
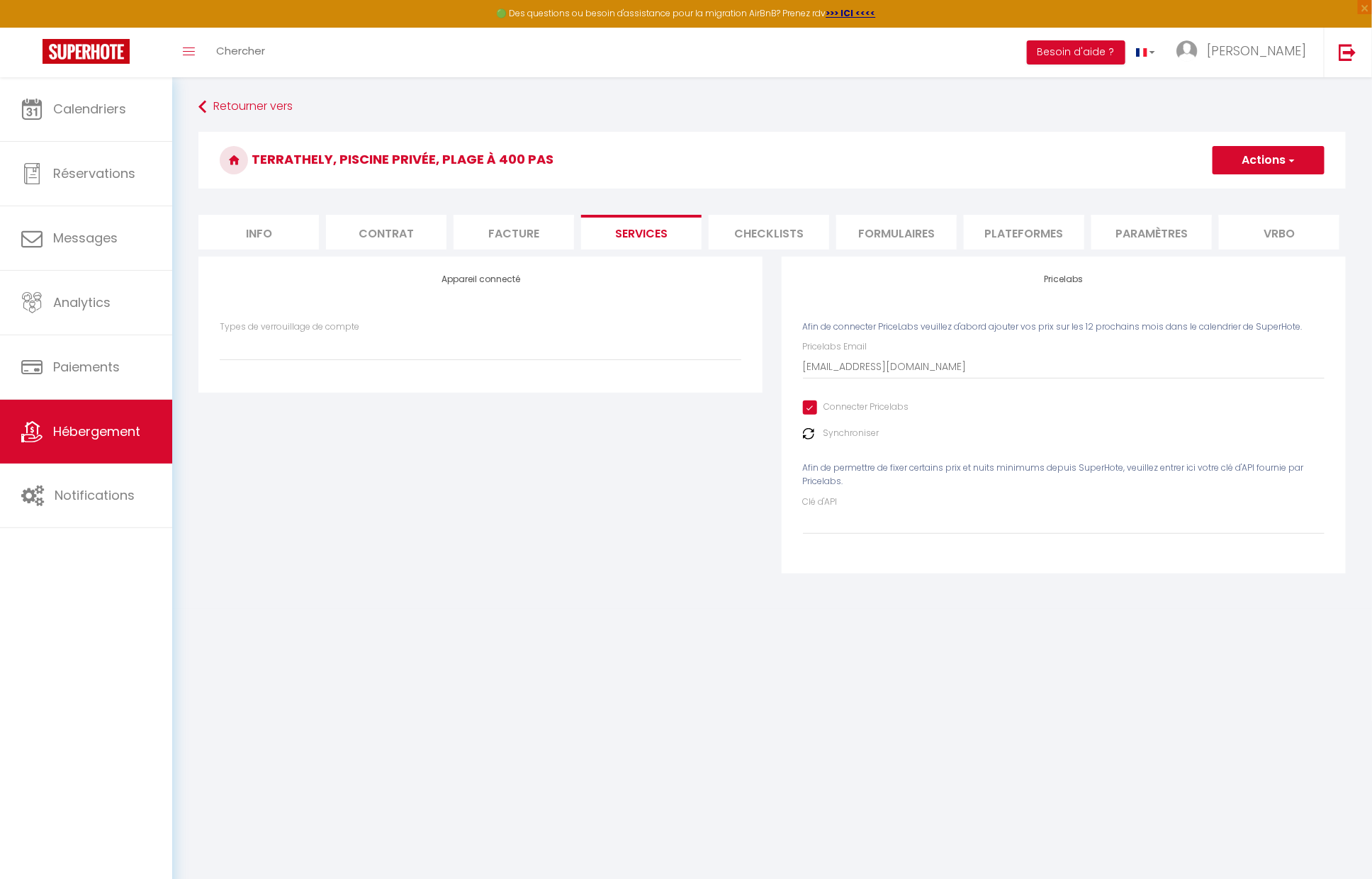
select select
select select "EUR"
click at [909, 239] on li "Formulaires" at bounding box center [897, 231] width 121 height 34
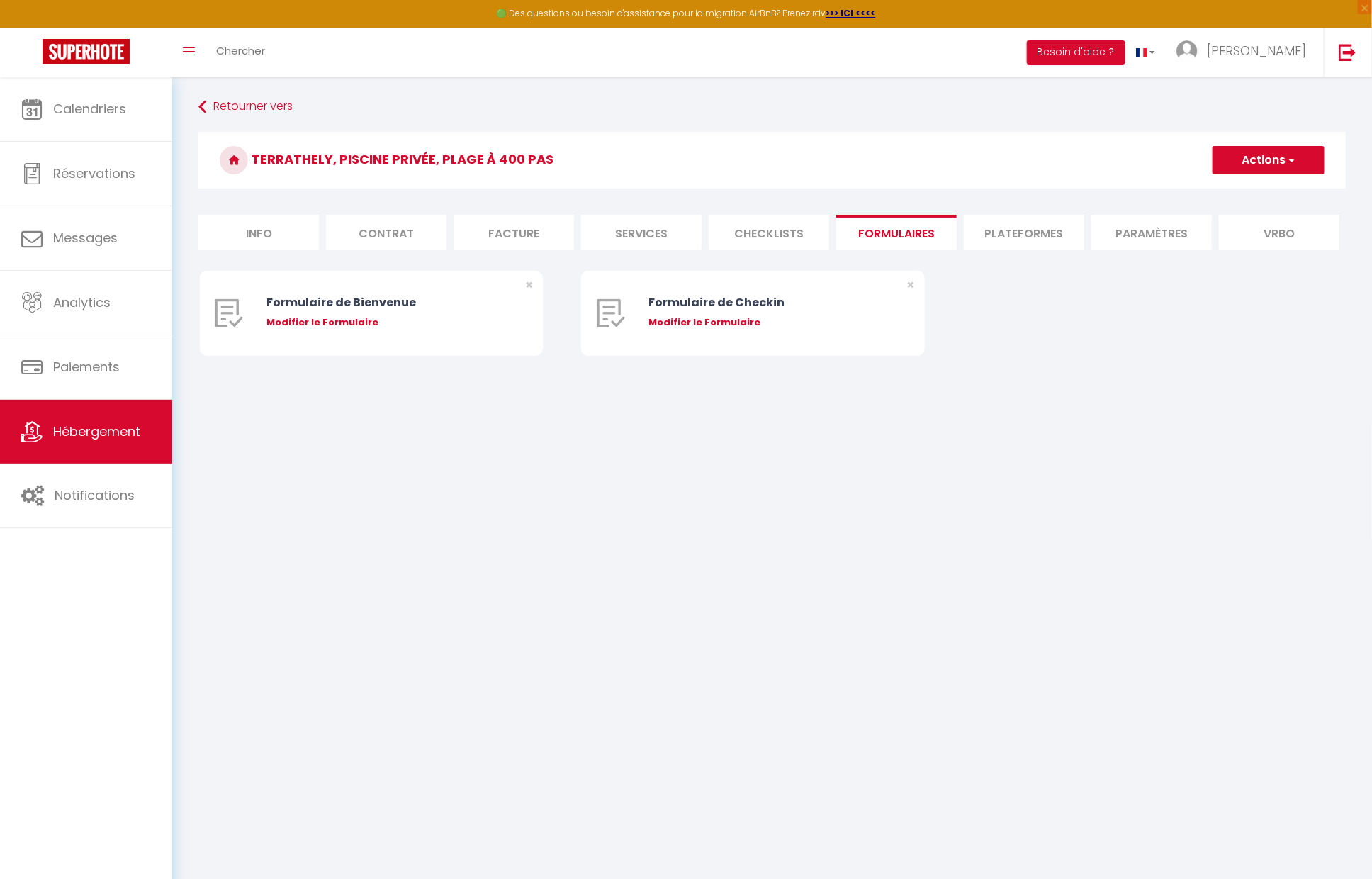
click at [998, 234] on li "Plateformes" at bounding box center [1025, 231] width 121 height 34
select select
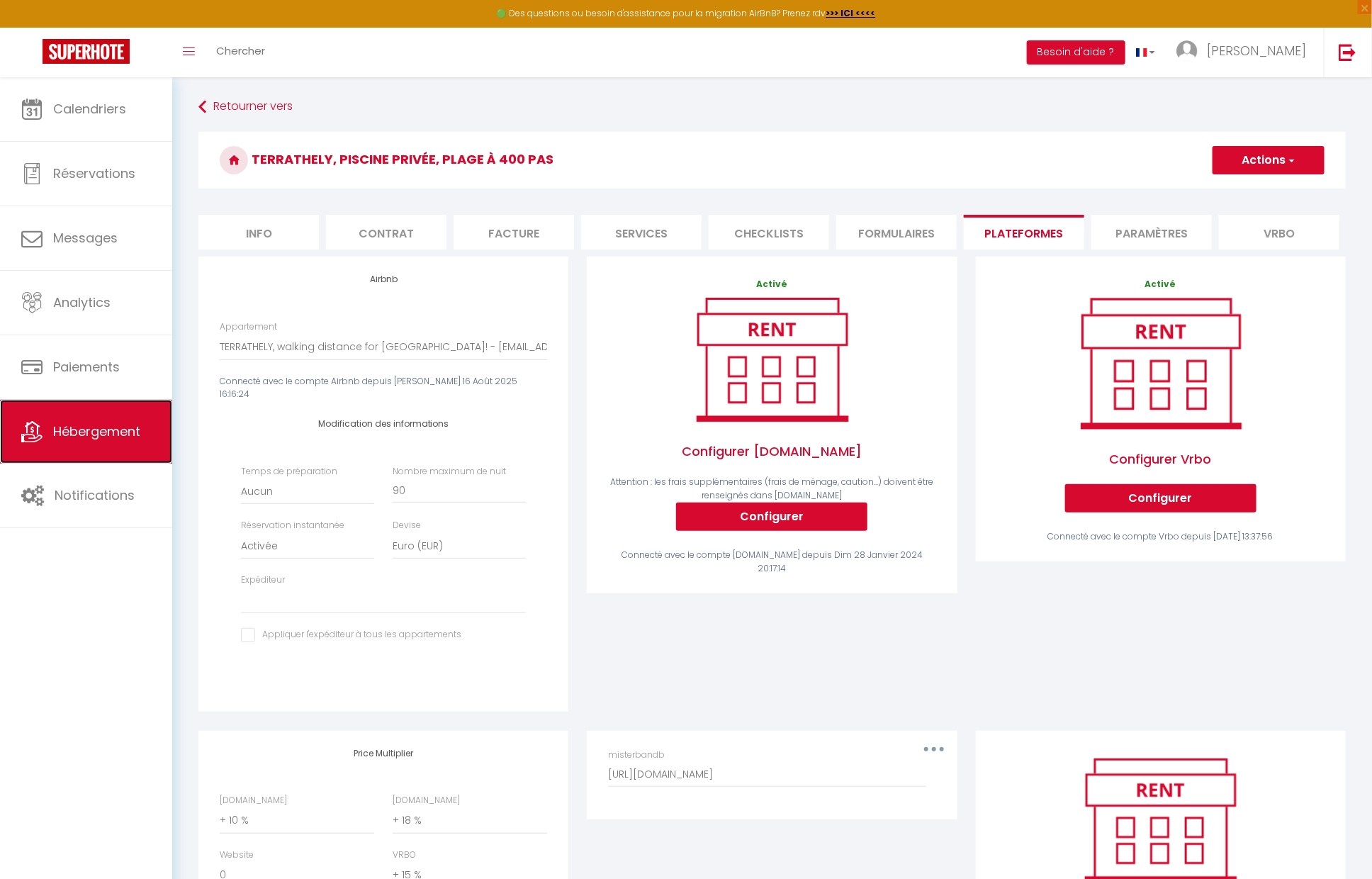
click at [98, 439] on span "Hébergement" at bounding box center [97, 431] width 87 height 18
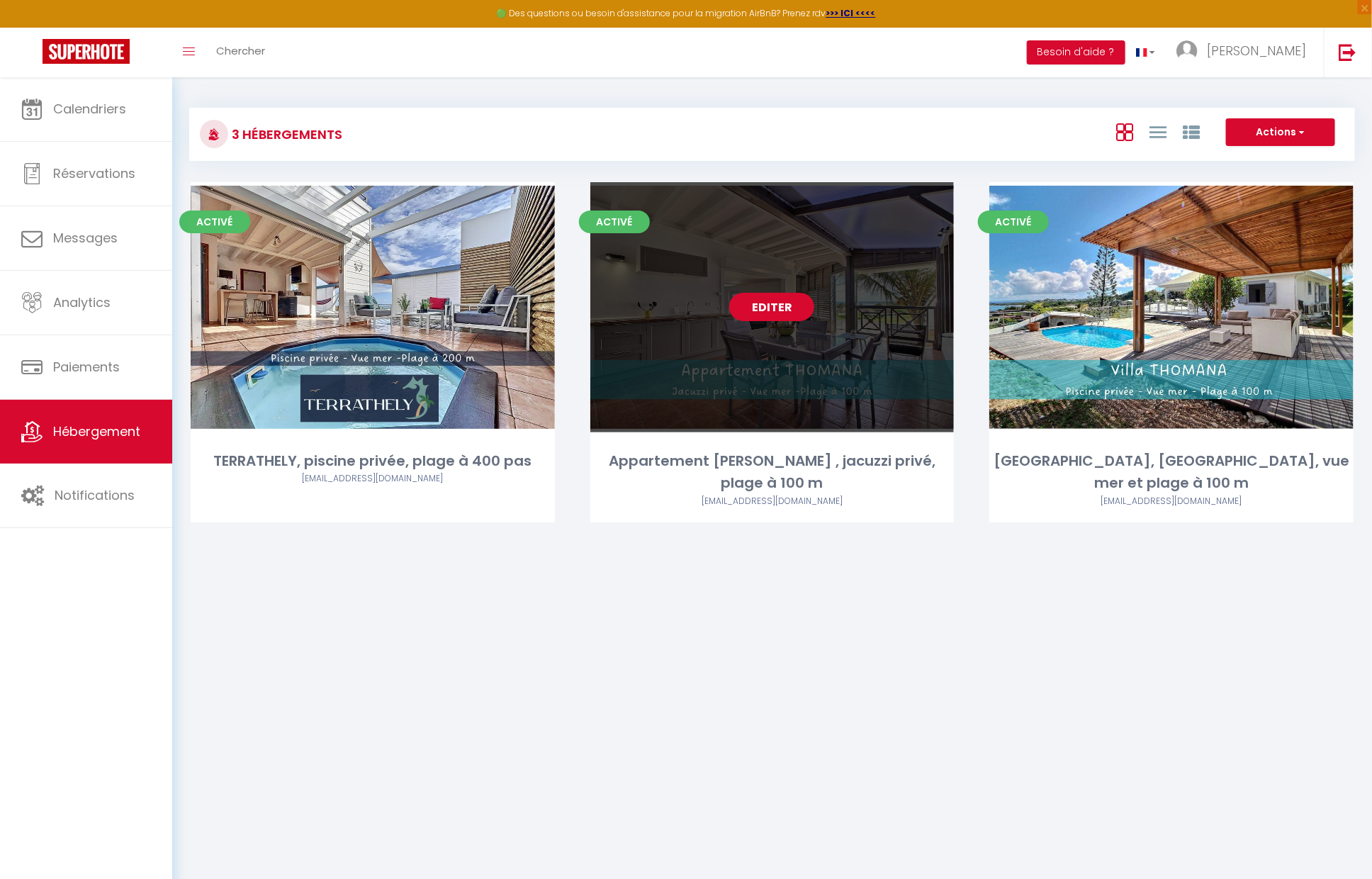
click at [782, 310] on link "Editer" at bounding box center [772, 306] width 85 height 29
select select "3"
select select "2"
select select "1"
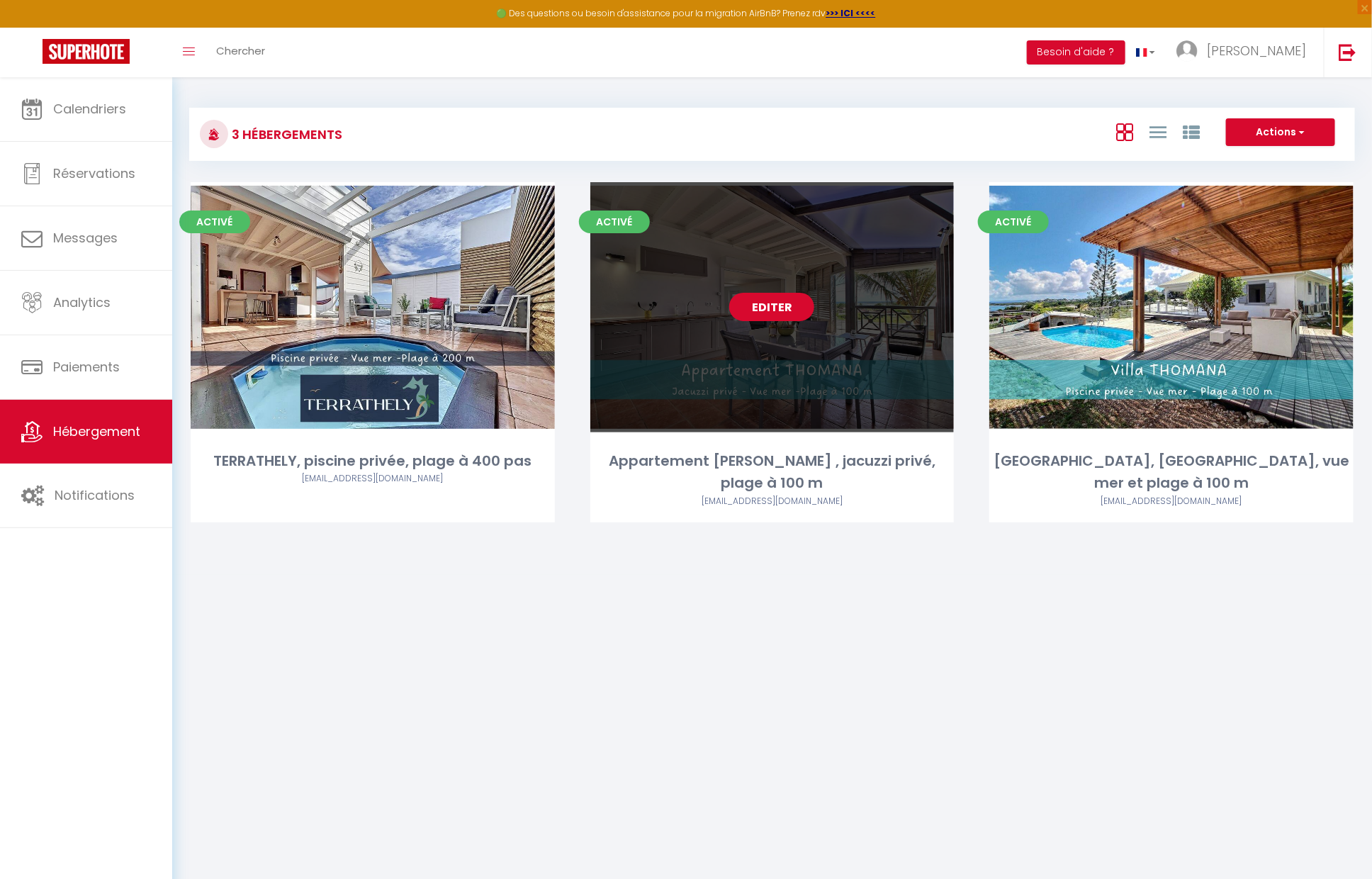
select select "1"
select select
select select "28"
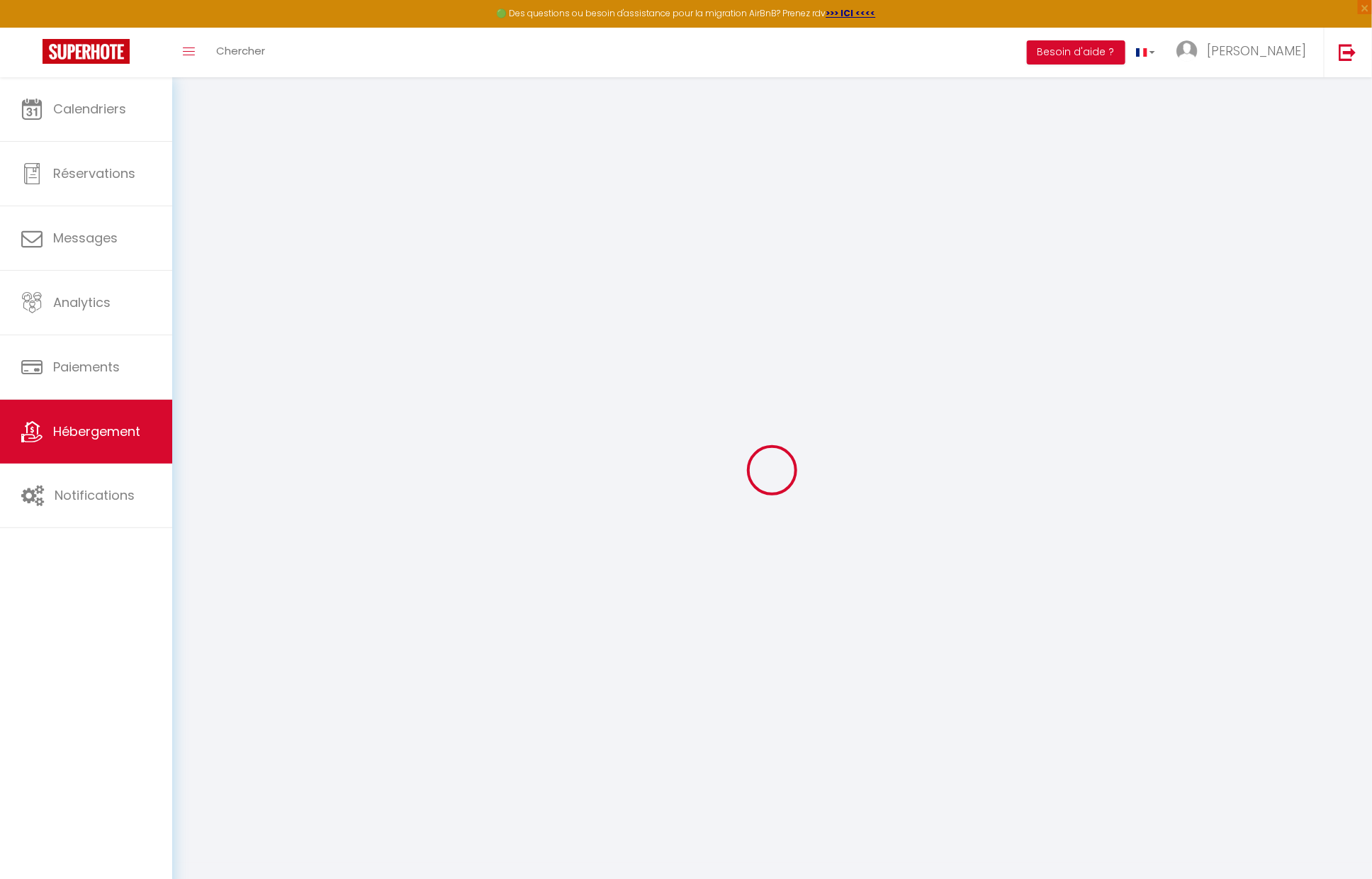
select select
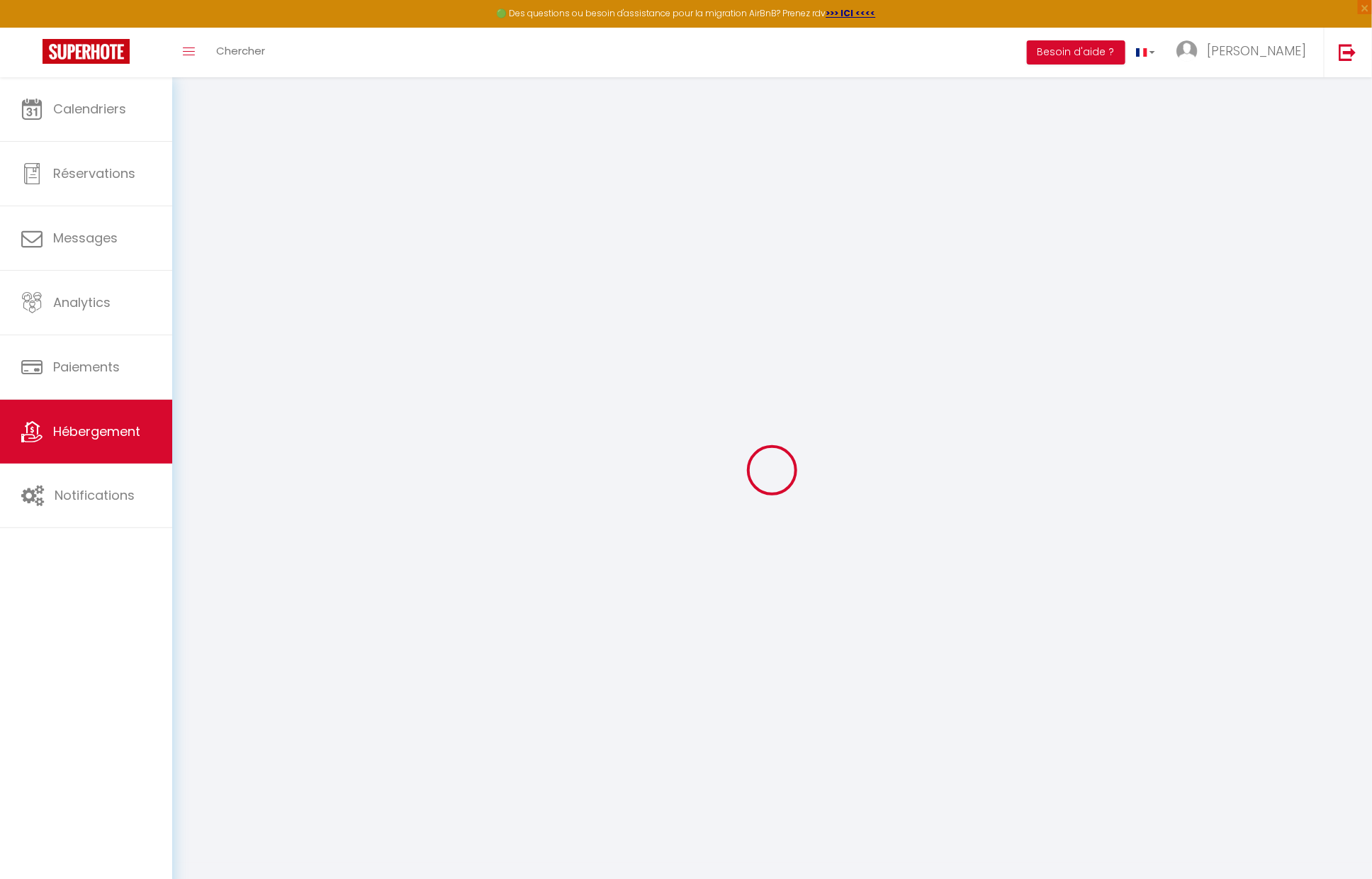
select select
checkbox input "false"
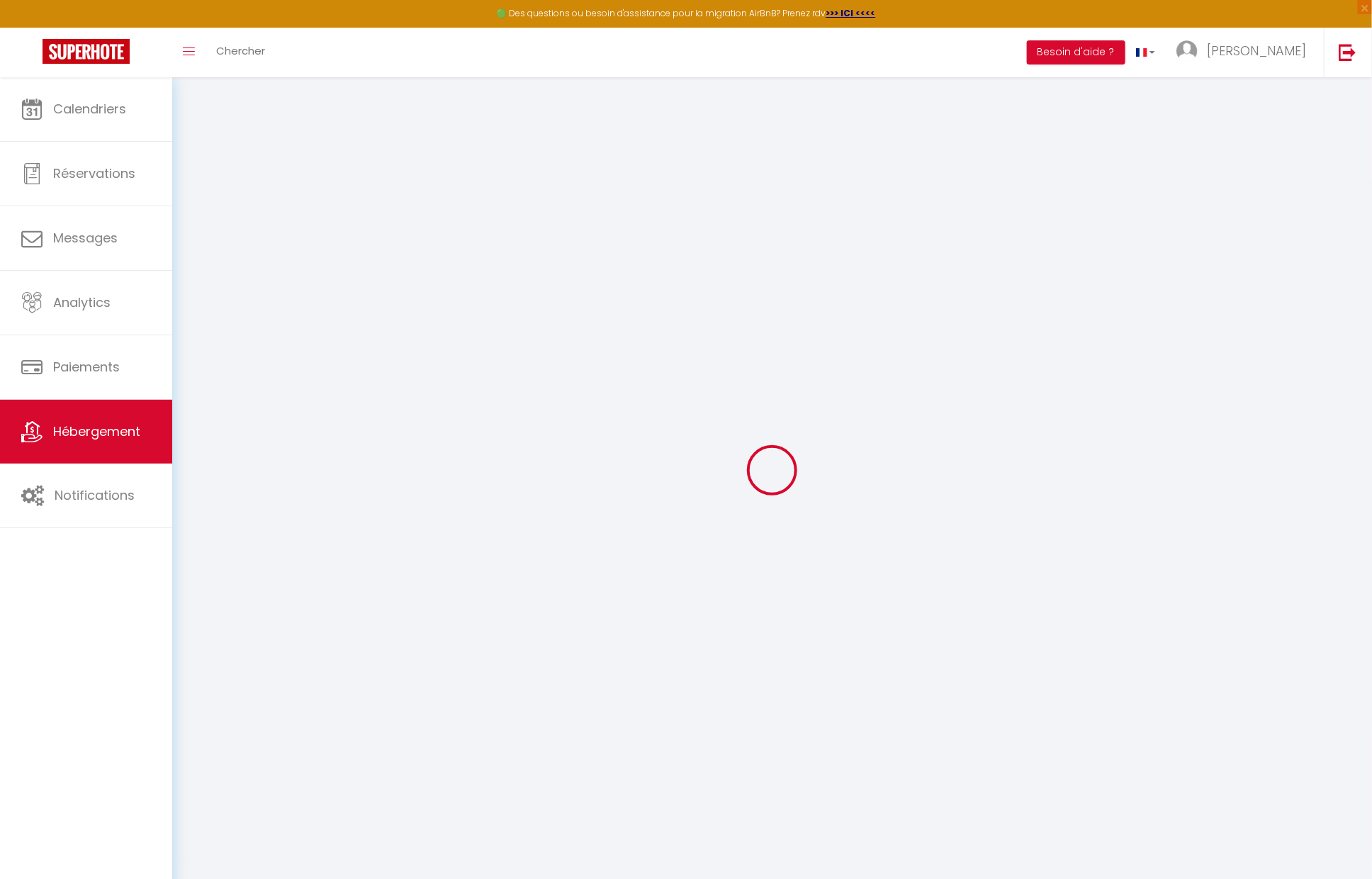
select select
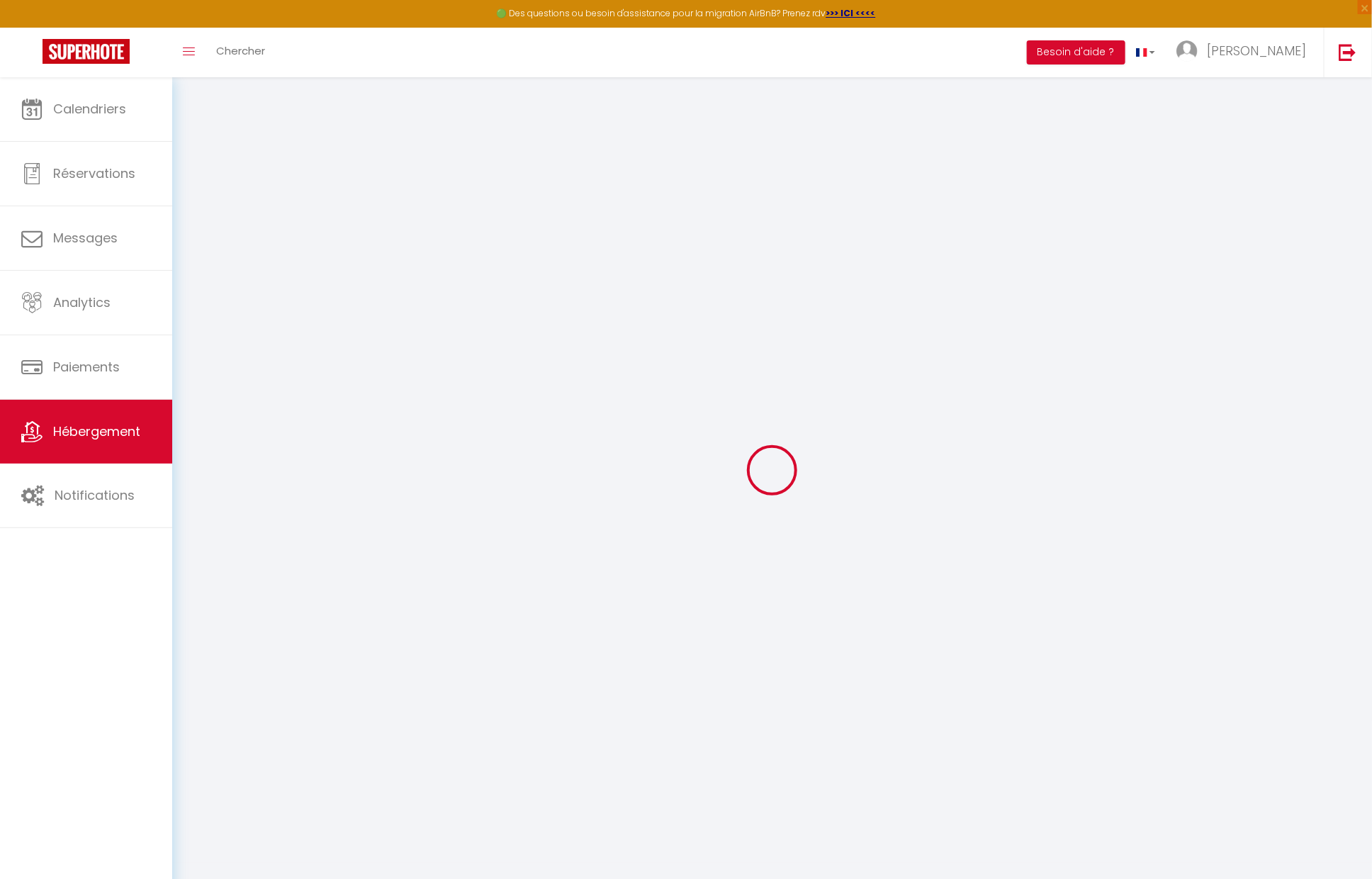
select select
checkbox input "false"
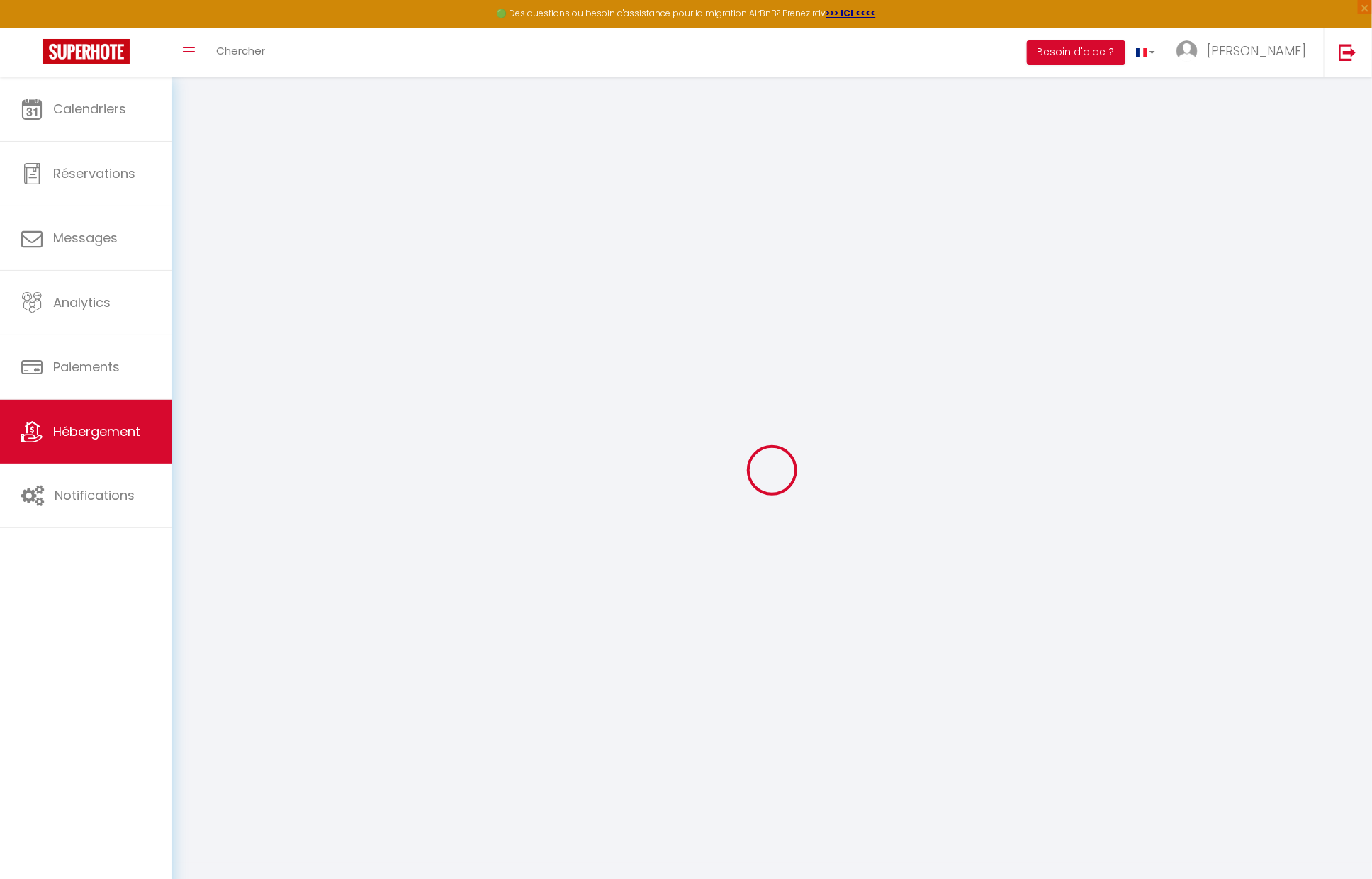
checkbox input "false"
select select
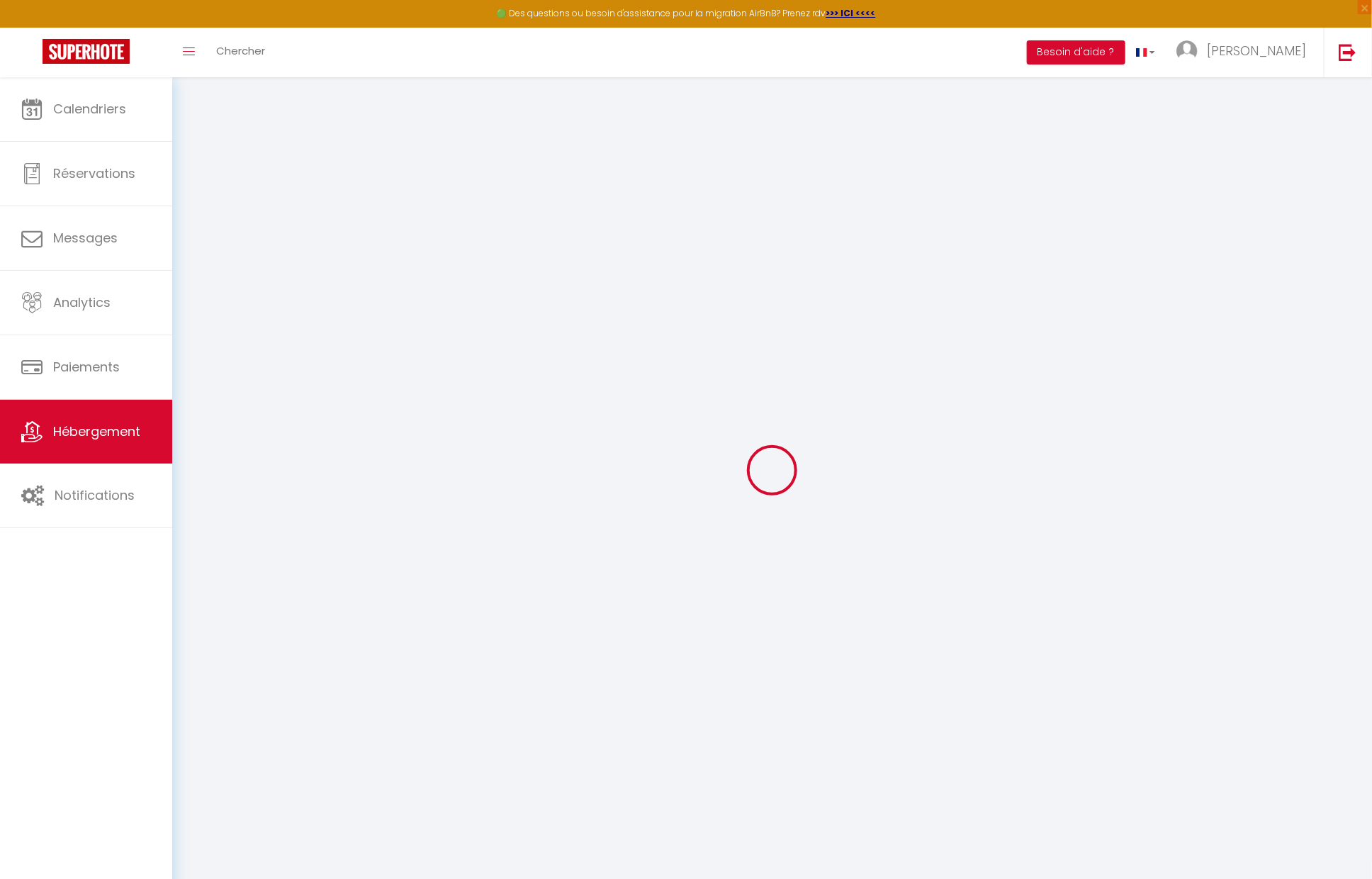
select select
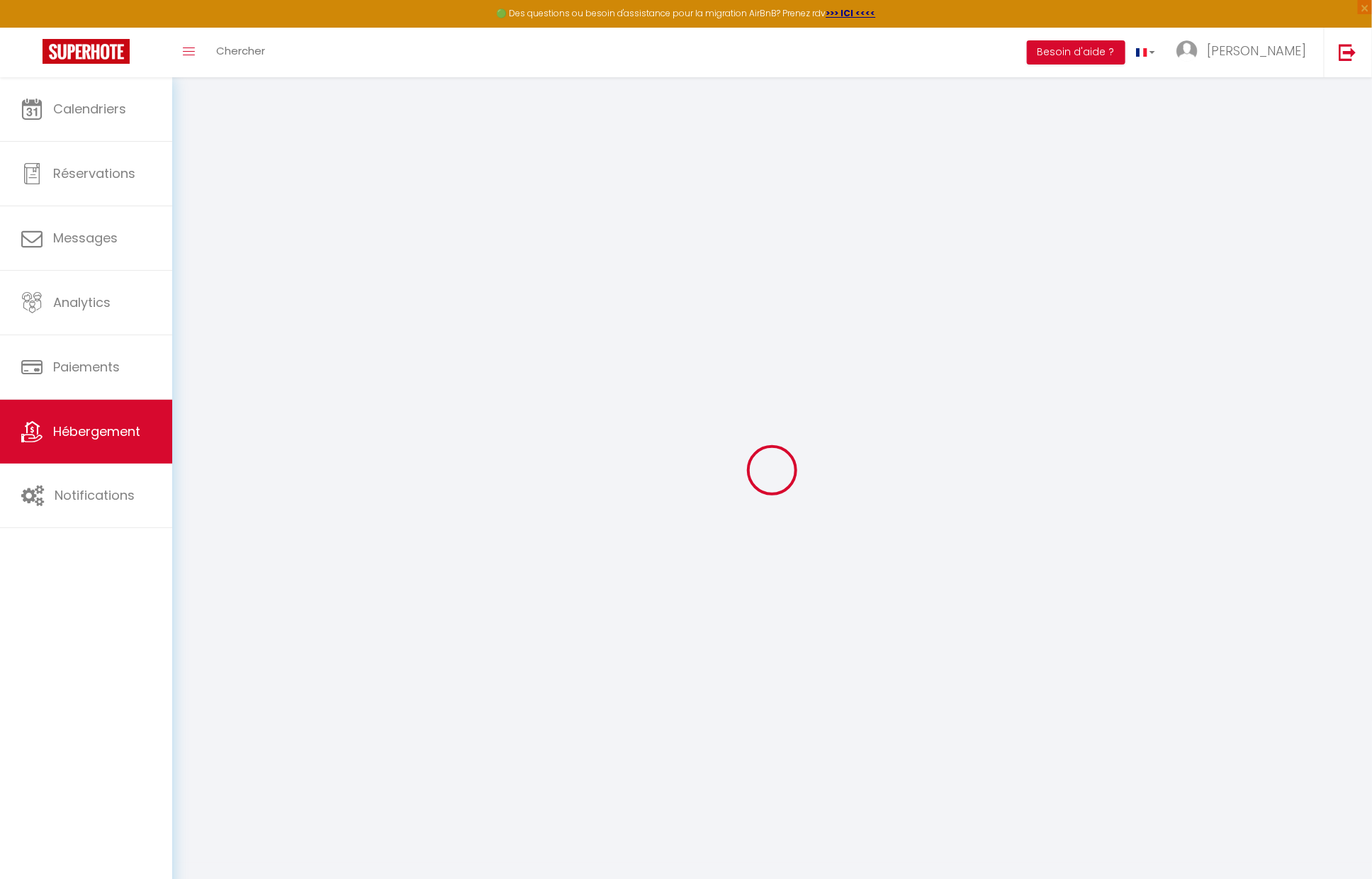
checkbox input "false"
select select
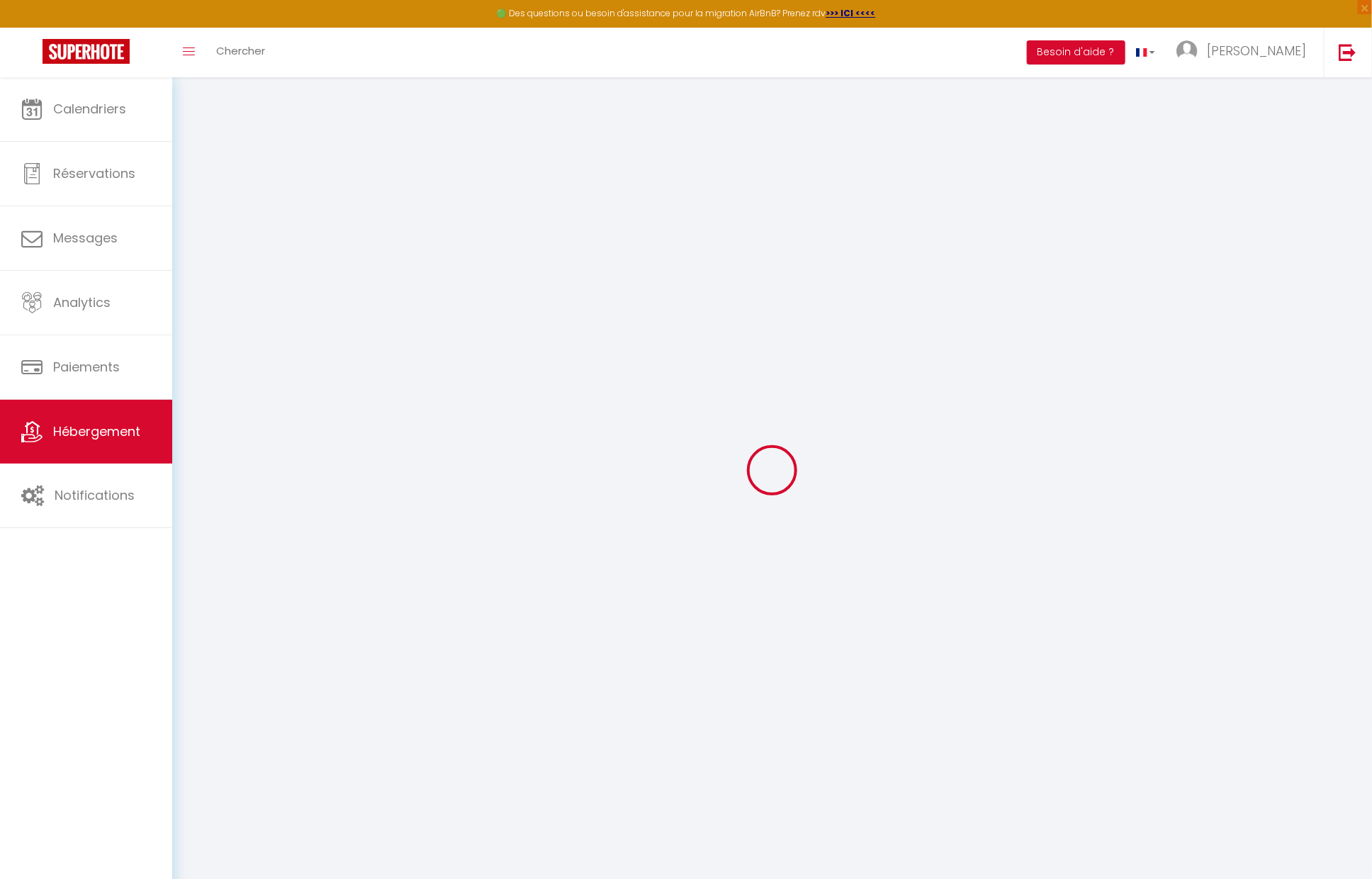
select select
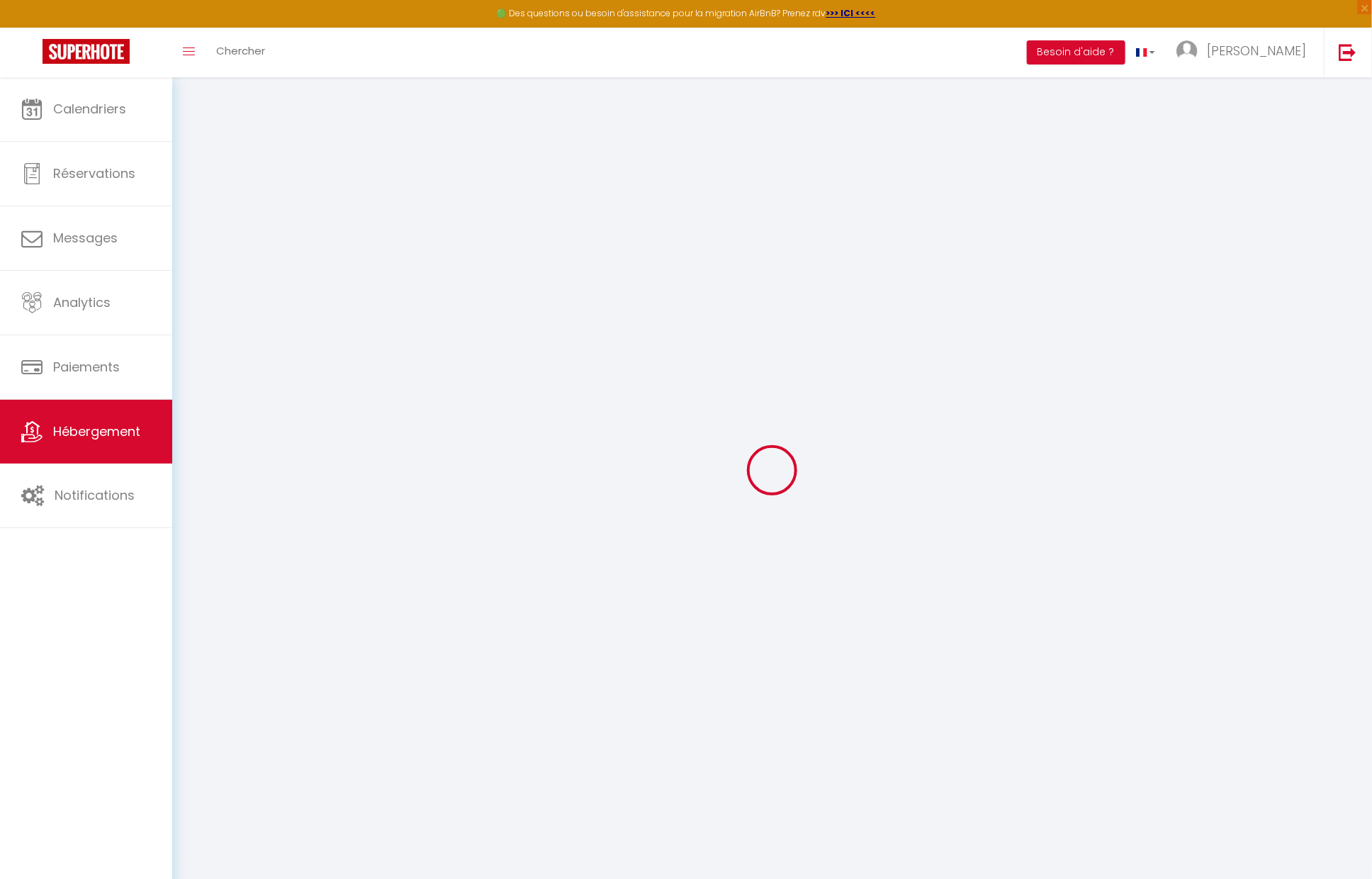
select select
checkbox input "false"
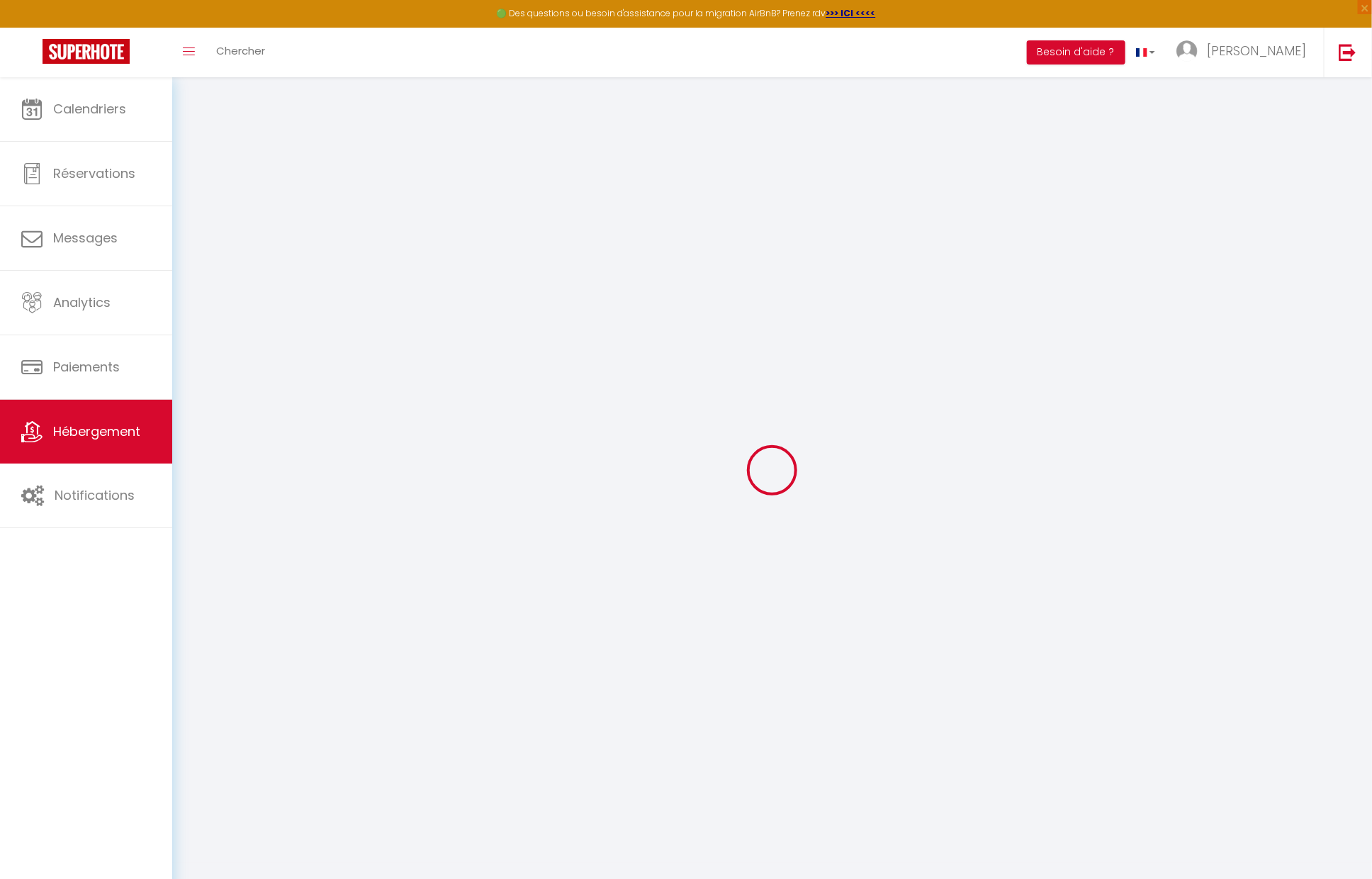
checkbox input "false"
select select
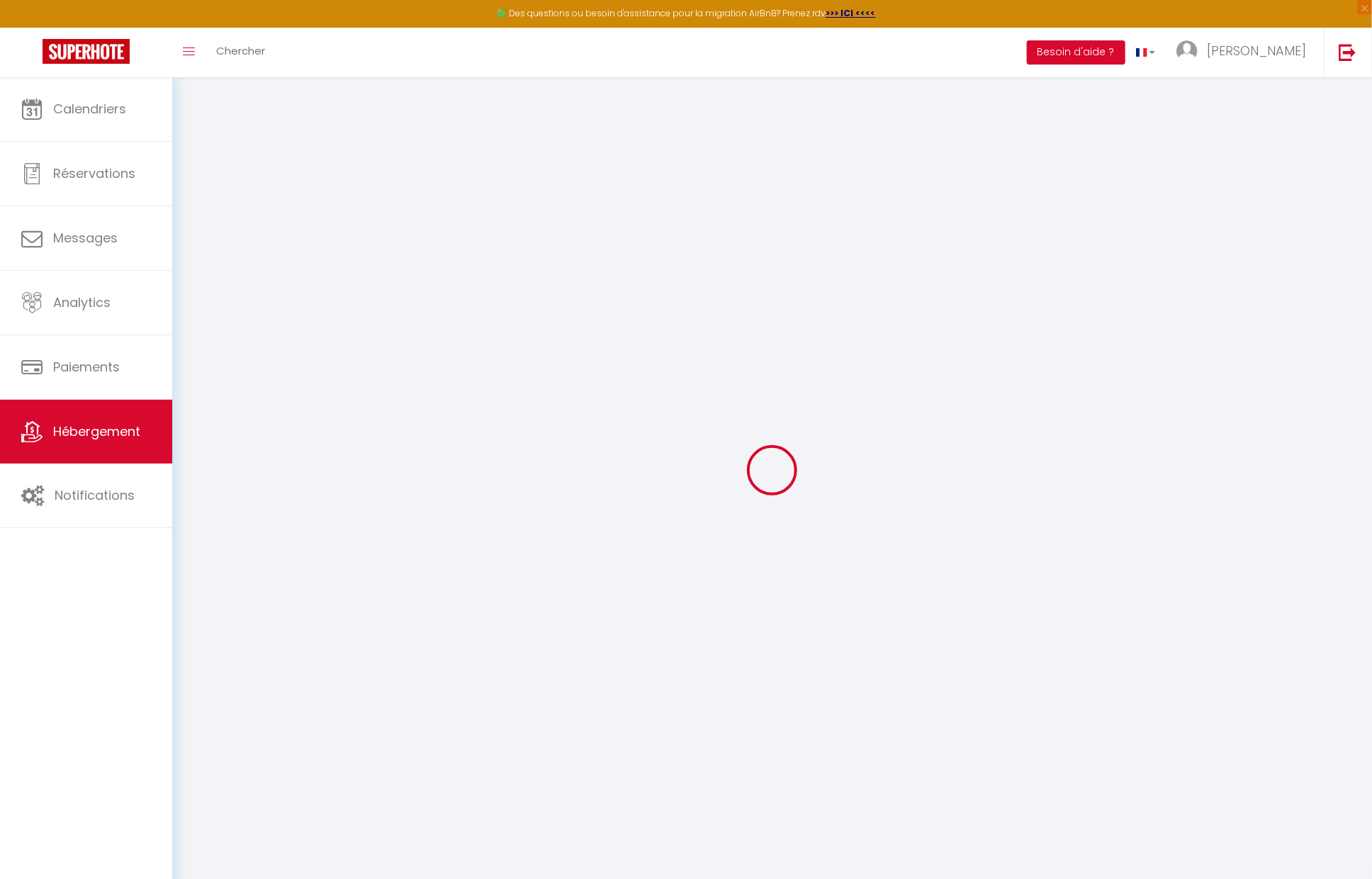
select select
checkbox input "false"
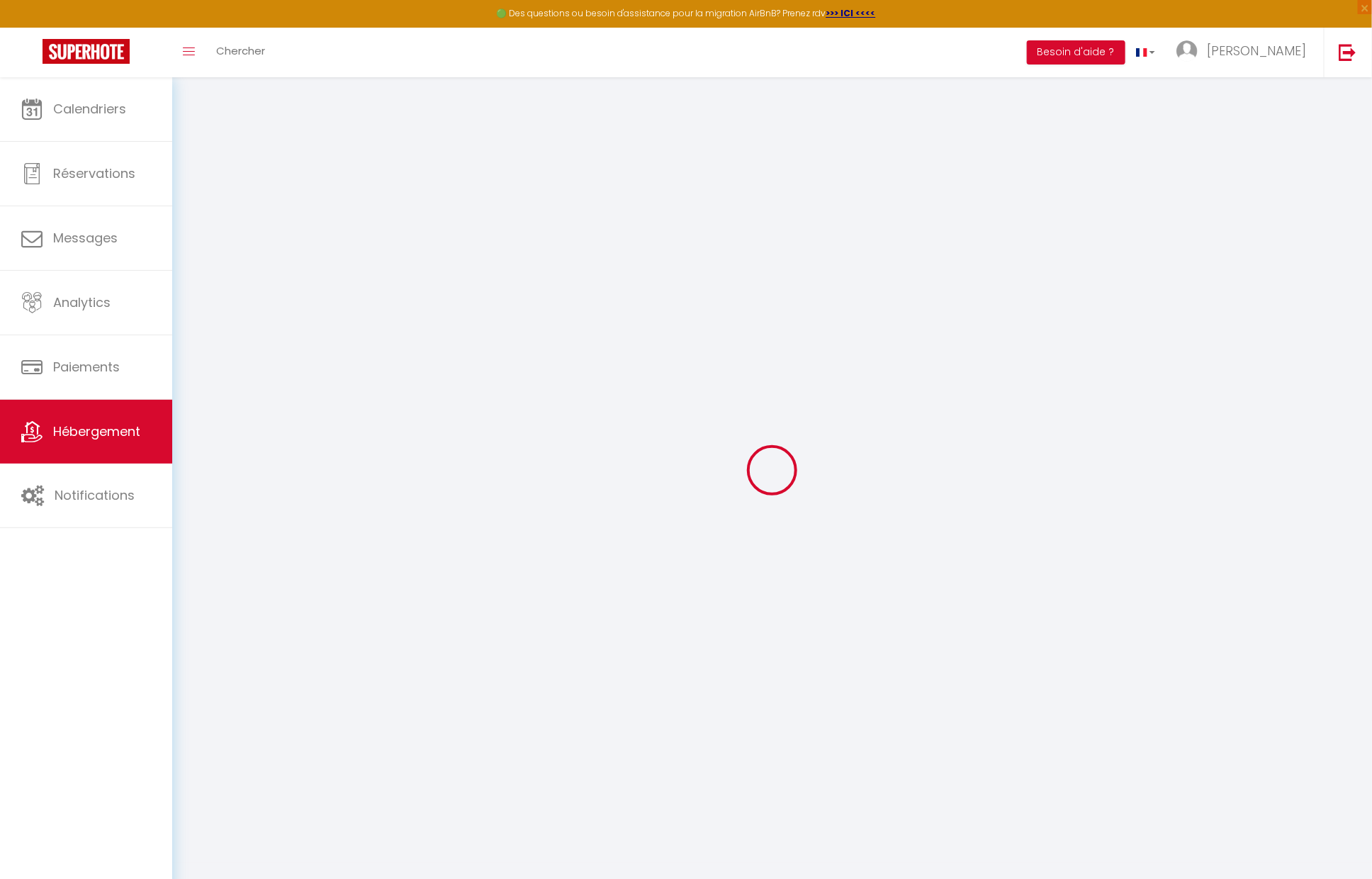
checkbox input "false"
select select
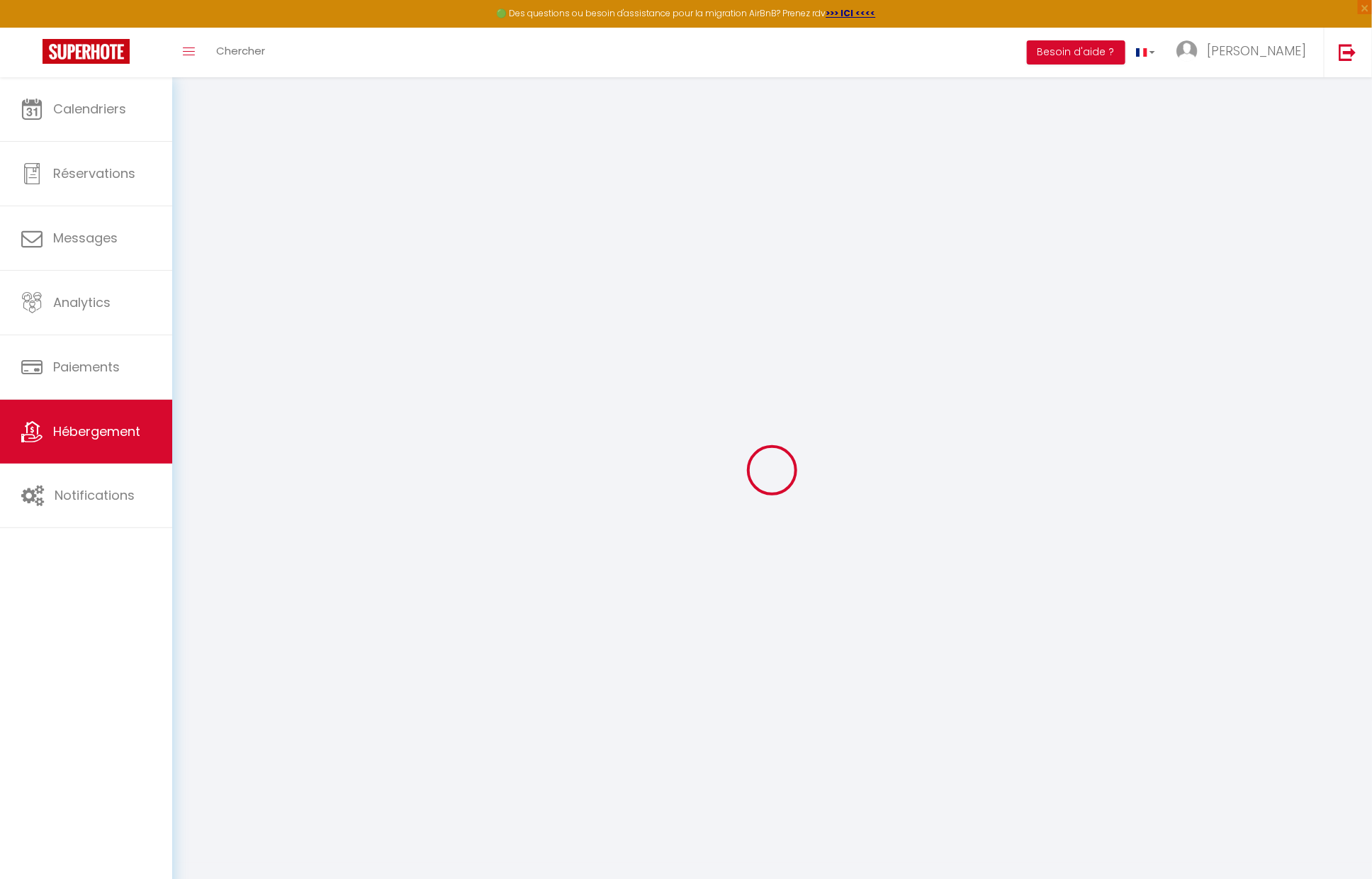
type input "Appartement [PERSON_NAME] , jacuzzi privé, plage à 100 m"
type input "Livia & Christophe"
select select "2"
type input "79"
type input "15"
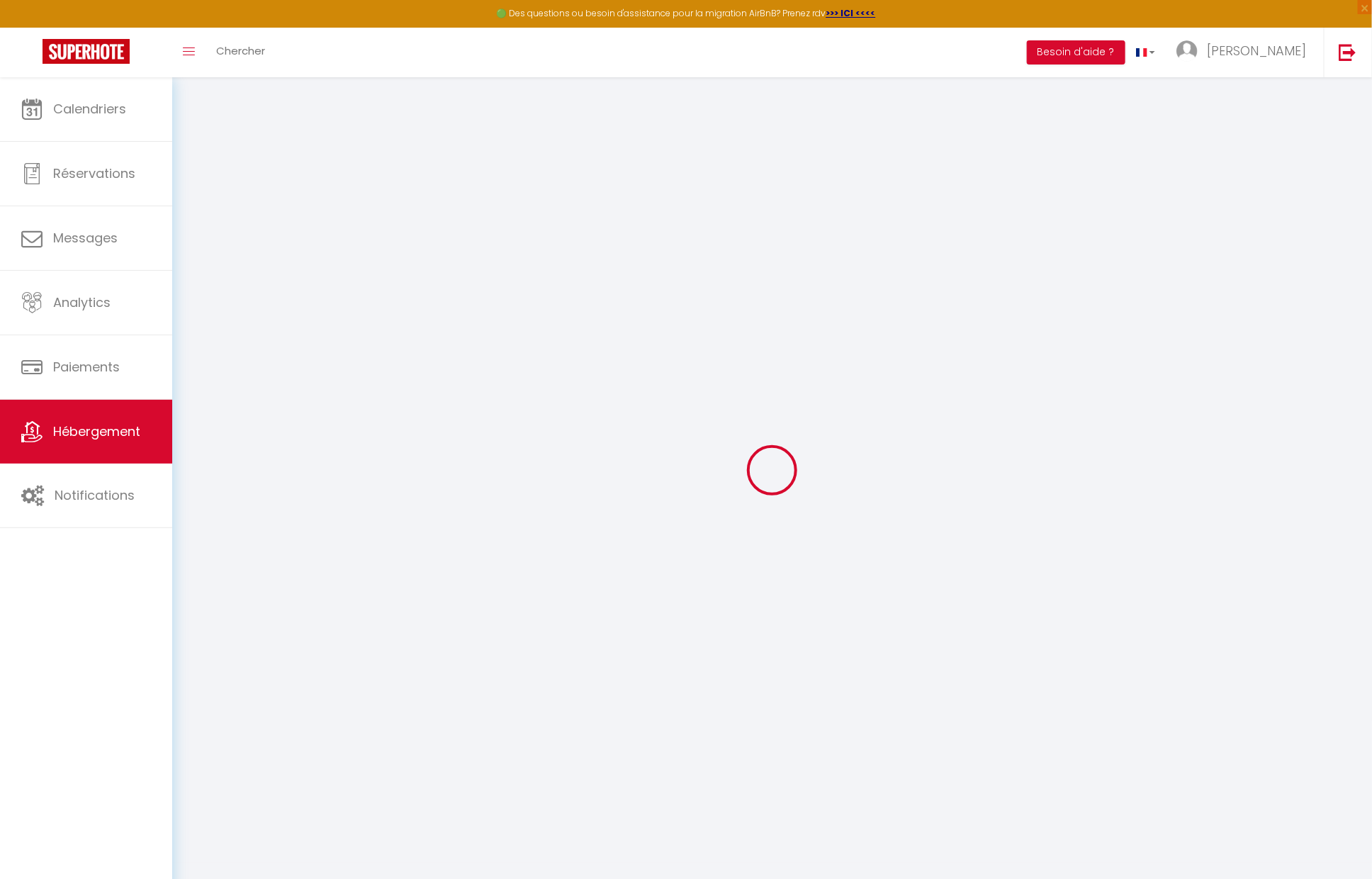
type input "60"
type input "0.80"
select select
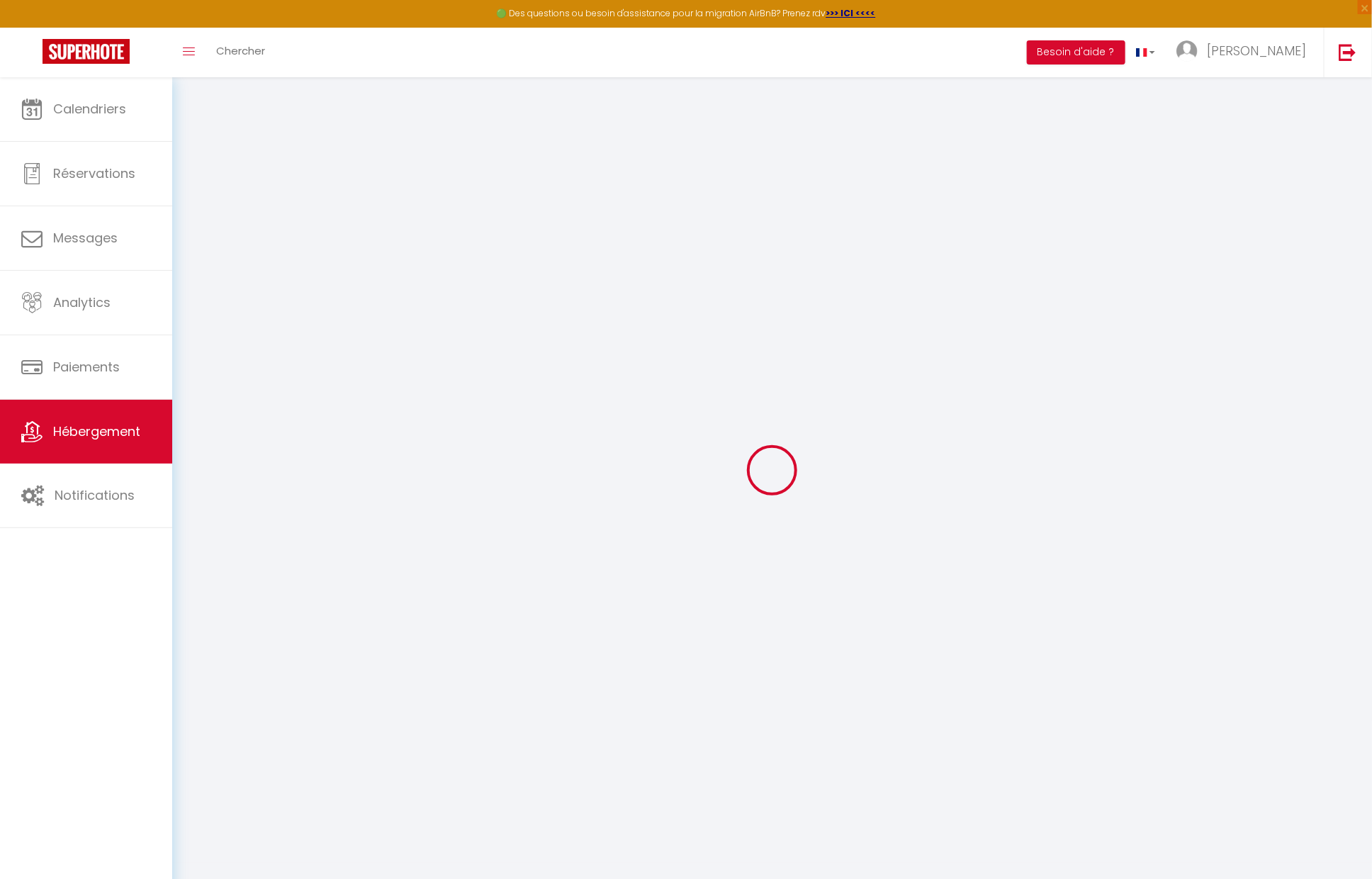
select select
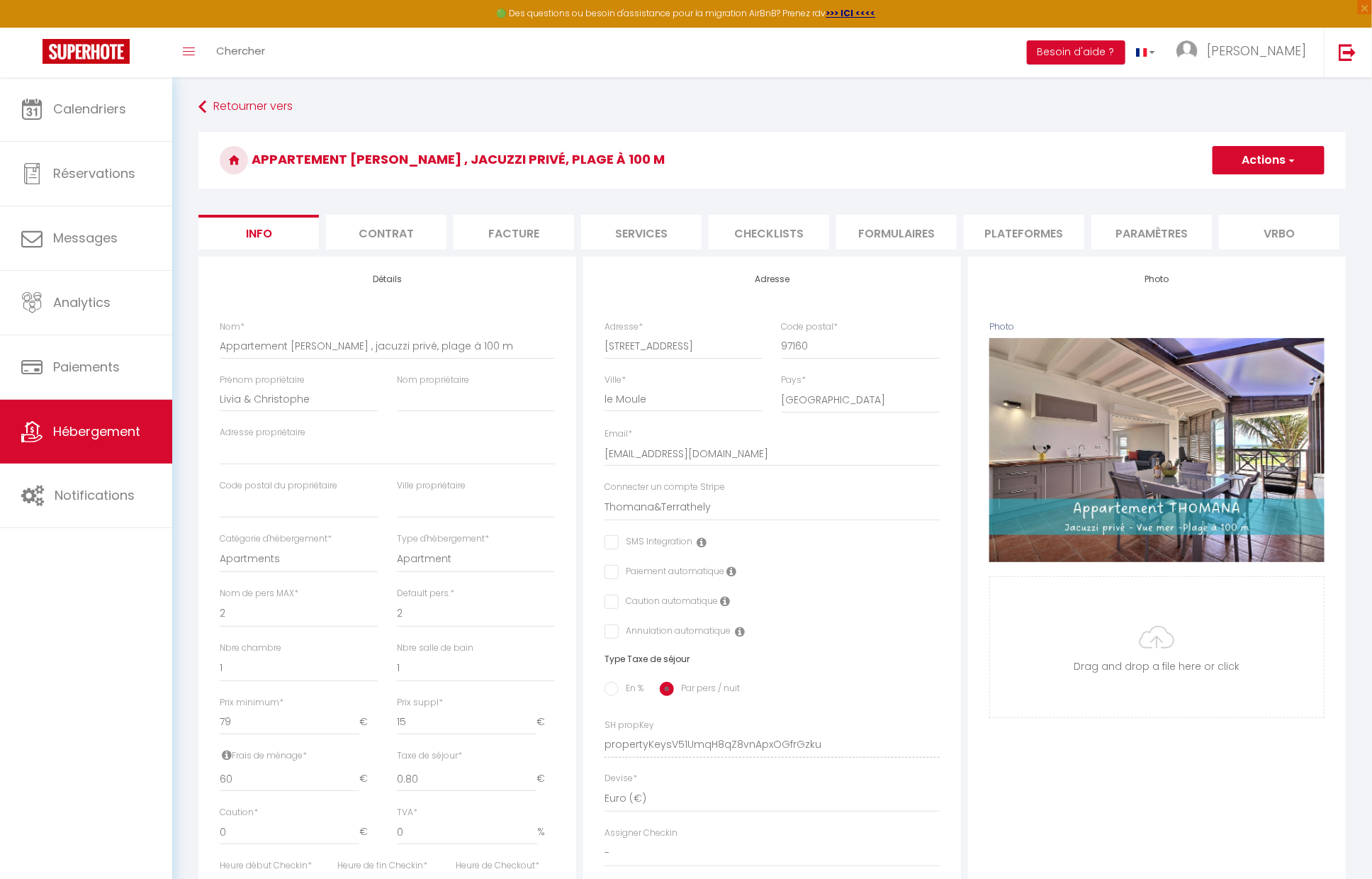
click at [926, 232] on li "Formulaires" at bounding box center [897, 231] width 121 height 34
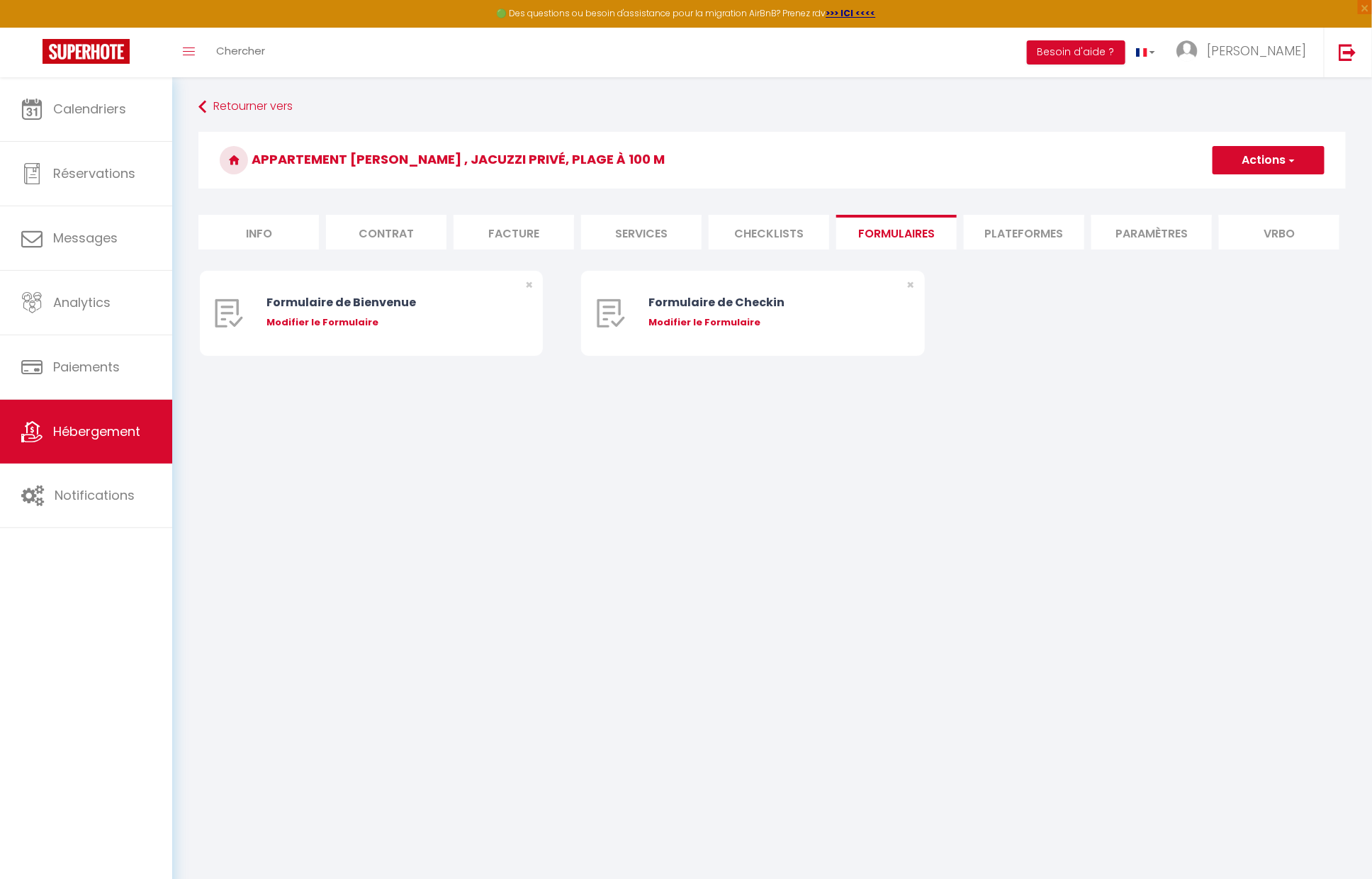
click at [1027, 230] on li "Plateformes" at bounding box center [1025, 231] width 121 height 34
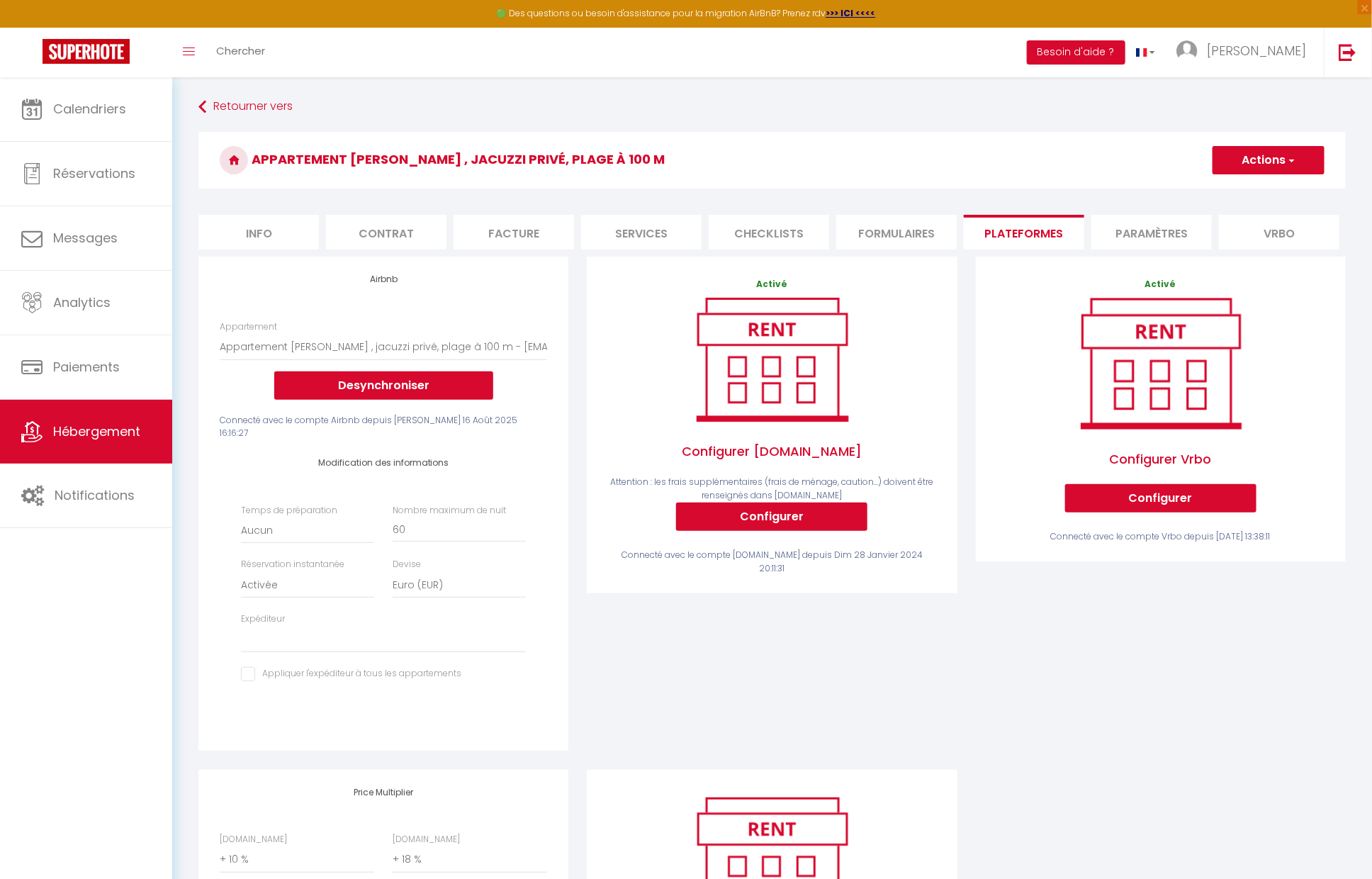
click at [256, 240] on li "Info" at bounding box center [259, 231] width 121 height 34
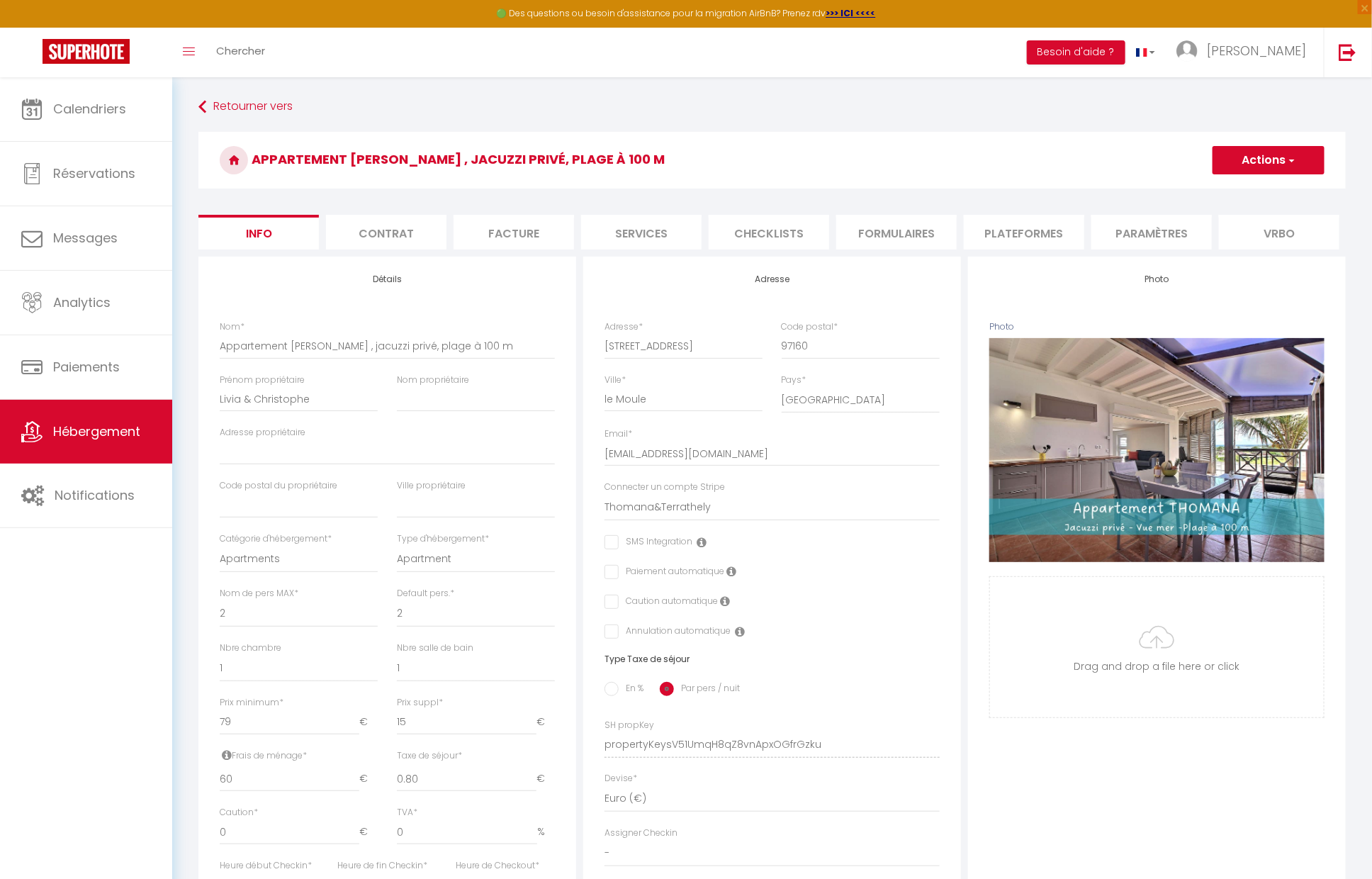
click at [685, 224] on li "Services" at bounding box center [641, 231] width 121 height 34
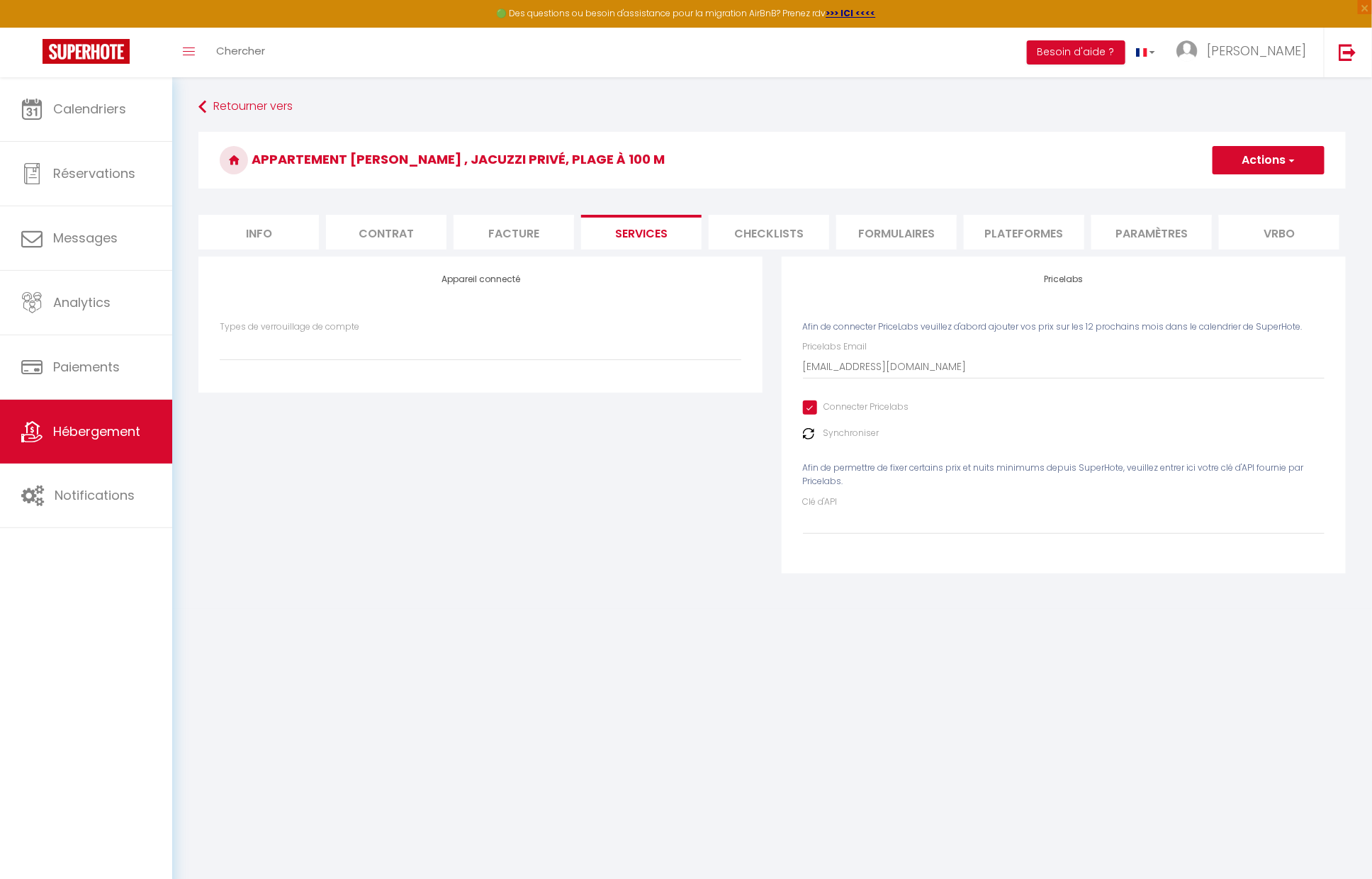
click at [1039, 224] on li "Plateformes" at bounding box center [1025, 231] width 121 height 34
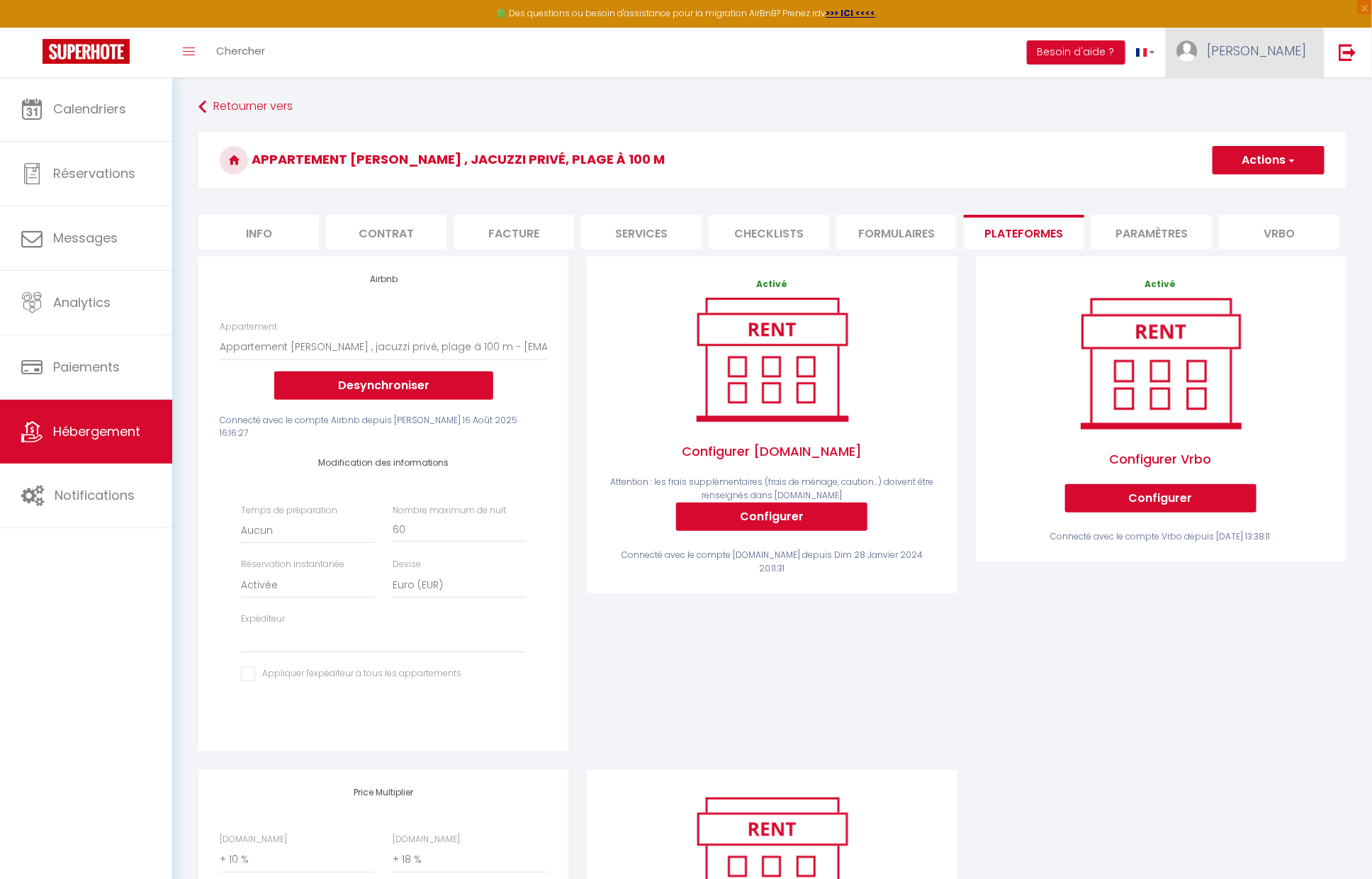
click at [1274, 61] on link "[PERSON_NAME]" at bounding box center [1245, 52] width 158 height 49
click at [1051, 146] on h3 "Appartement [PERSON_NAME] , jacuzzi privé, plage à 100 m" at bounding box center [772, 160] width 1147 height 57
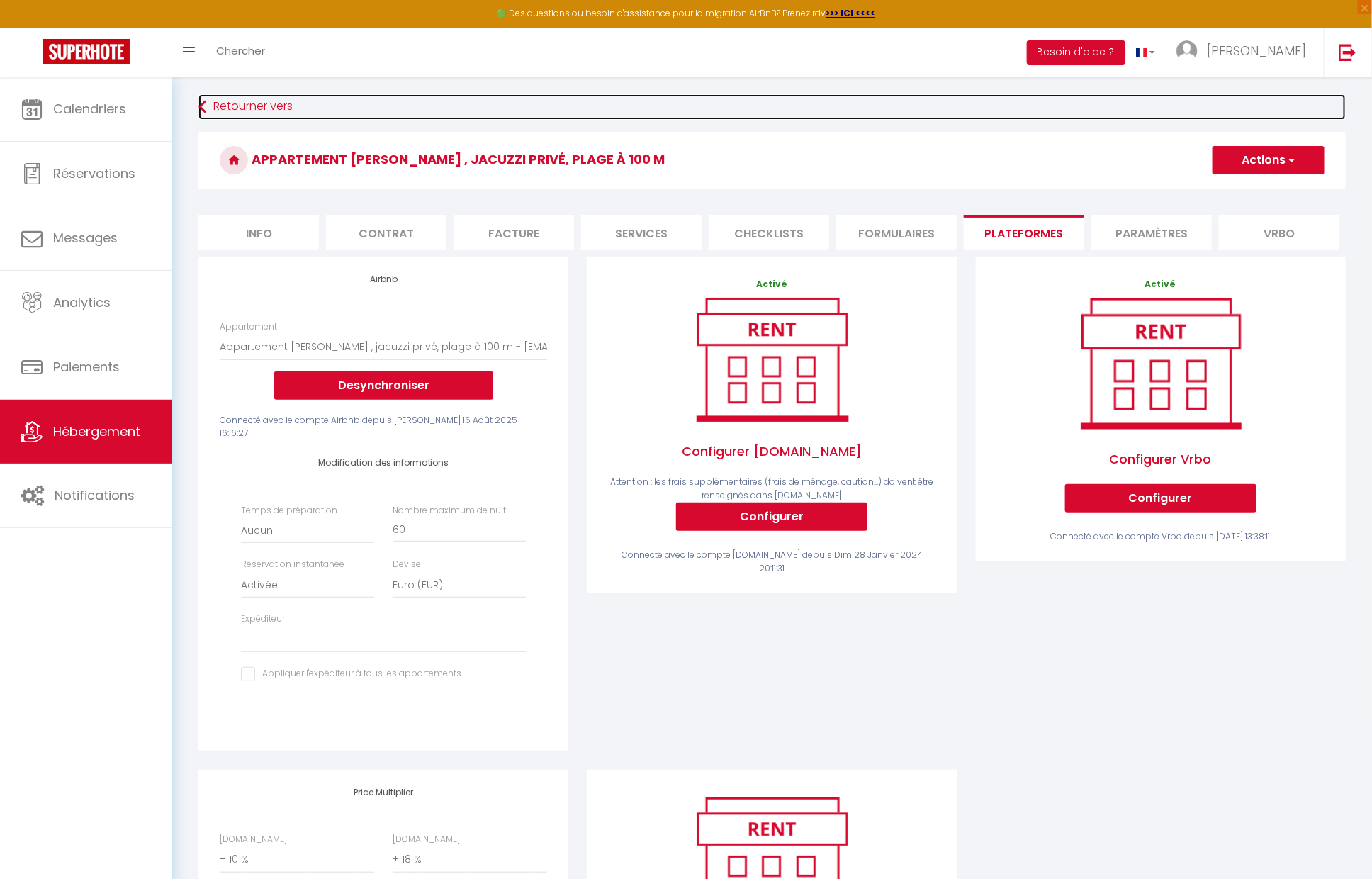
click at [283, 110] on link "Retourner vers" at bounding box center [772, 107] width 1147 height 25
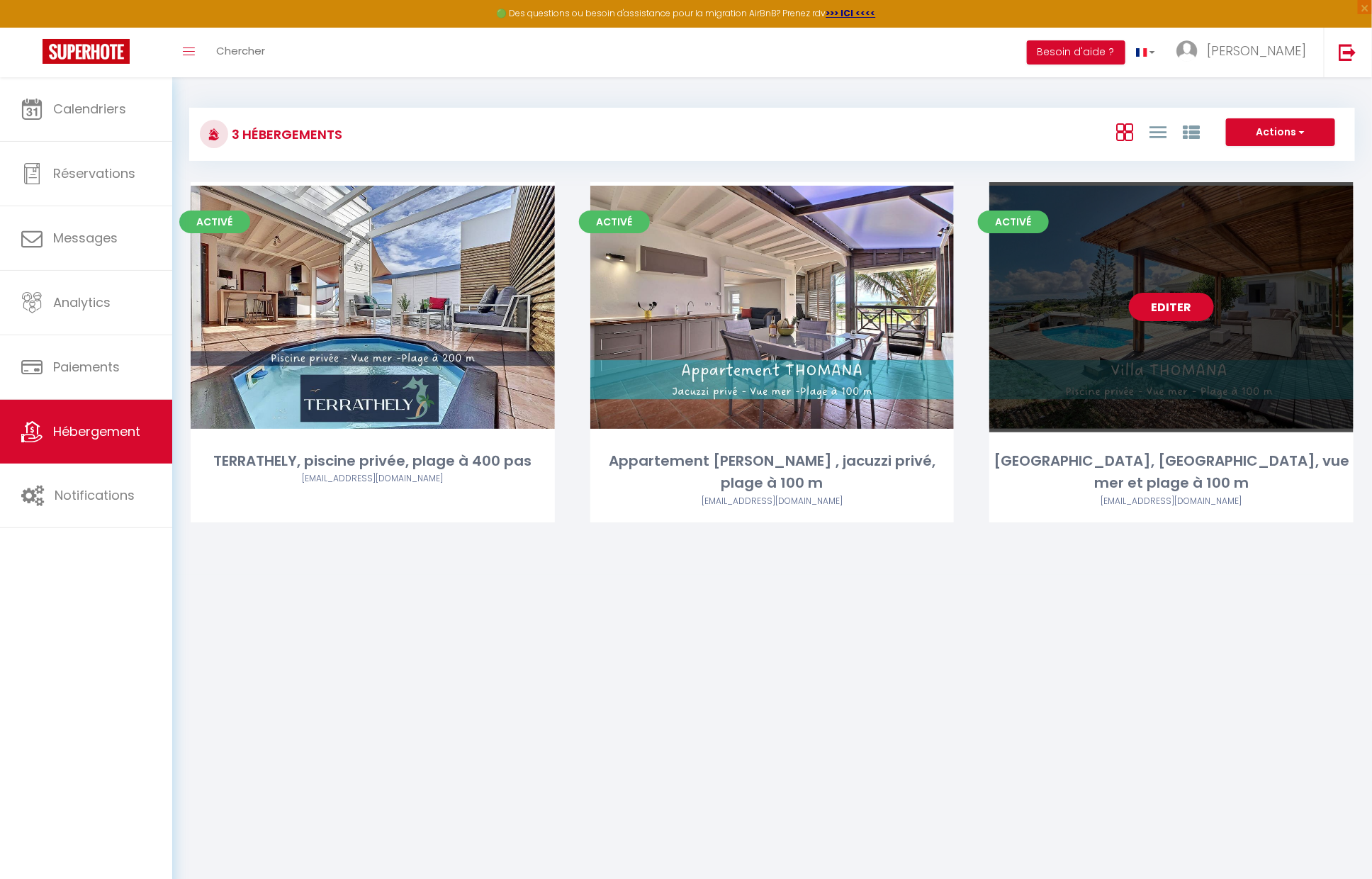
click at [1167, 310] on link "Editer" at bounding box center [1171, 306] width 85 height 29
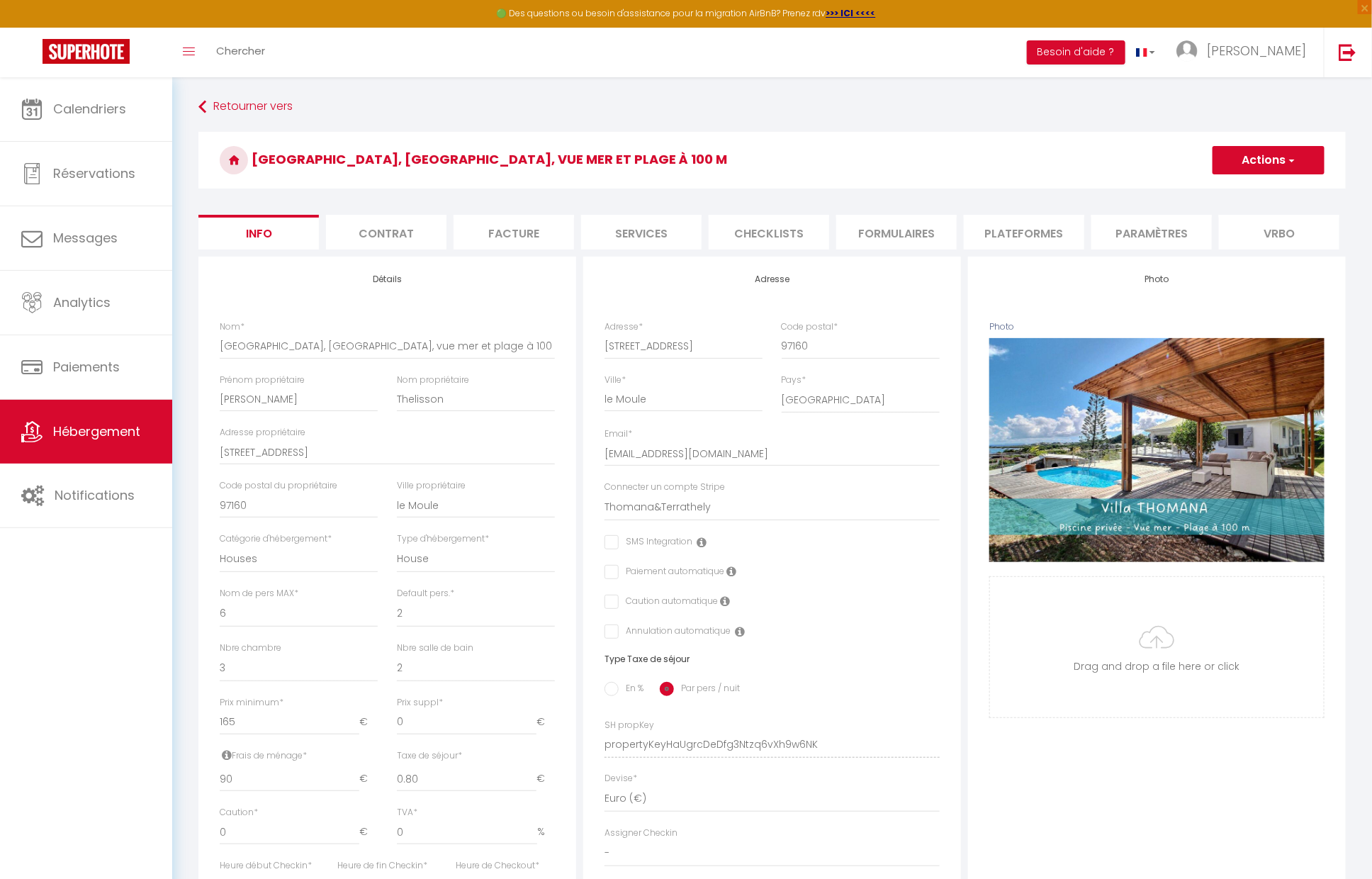
click at [1024, 225] on li "Plateformes" at bounding box center [1025, 231] width 121 height 34
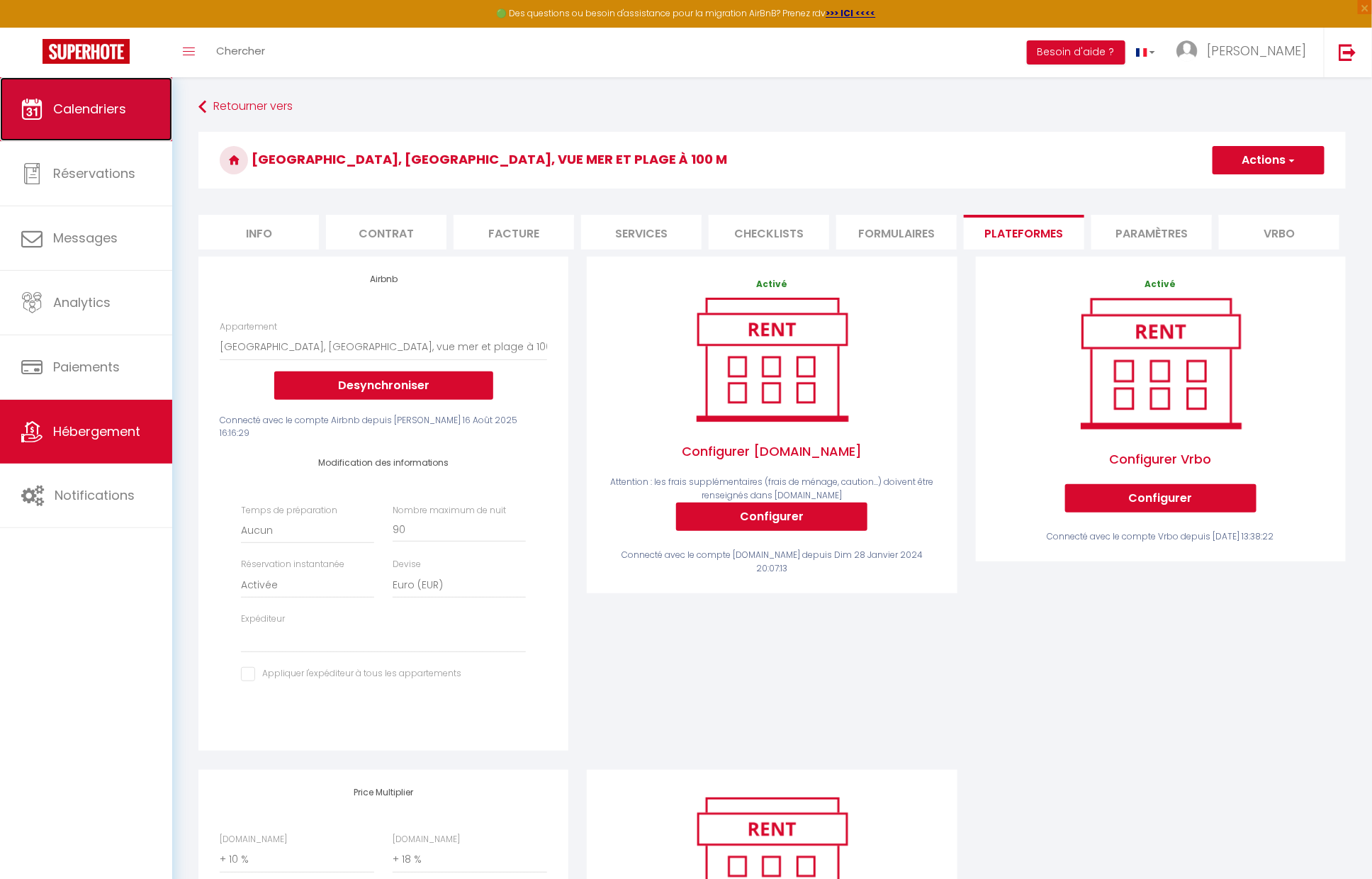
click at [71, 122] on link "Calendriers" at bounding box center [86, 109] width 173 height 64
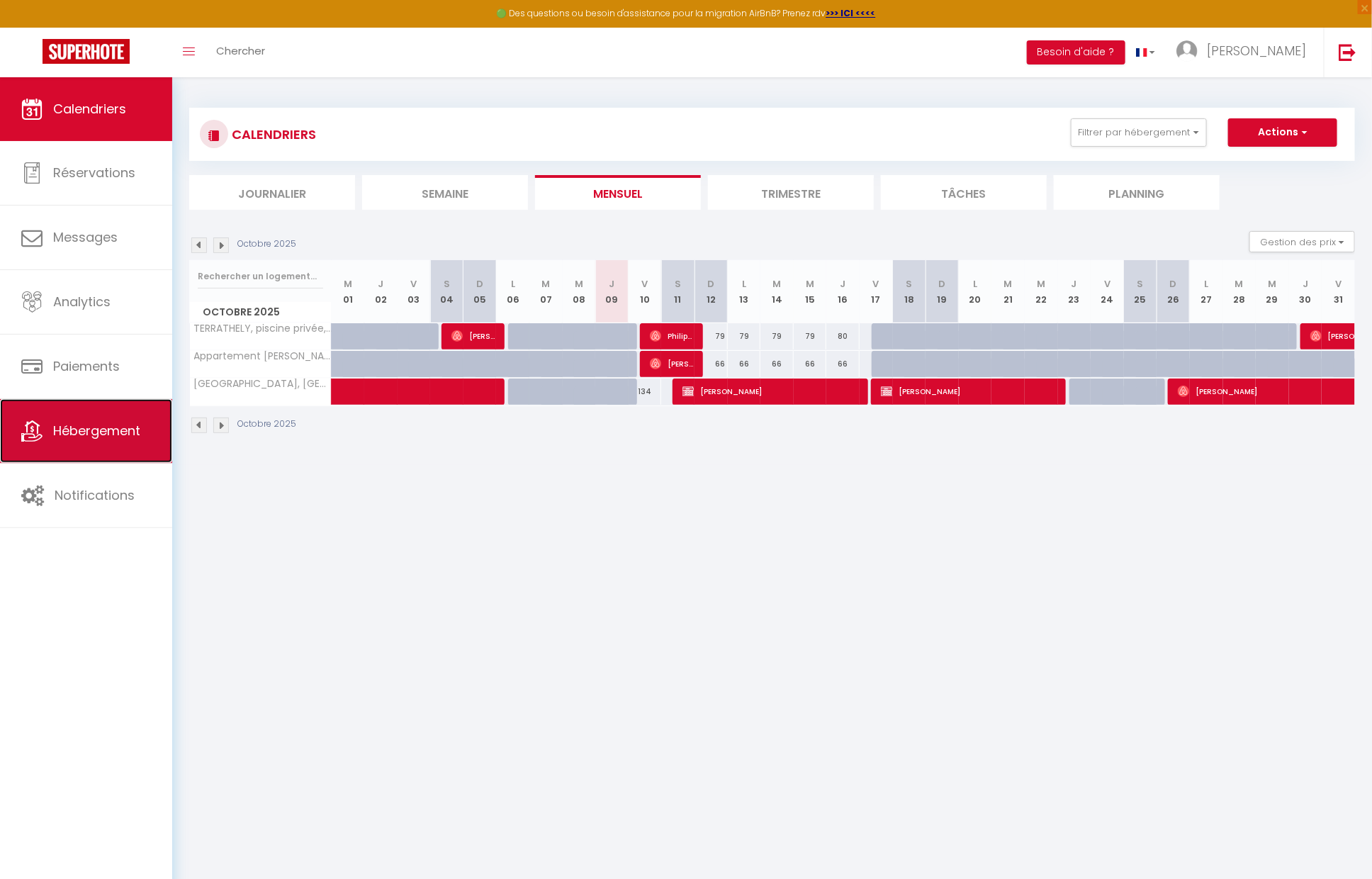
click at [41, 424] on icon at bounding box center [32, 431] width 21 height 21
